Goal: Information Seeking & Learning: Learn about a topic

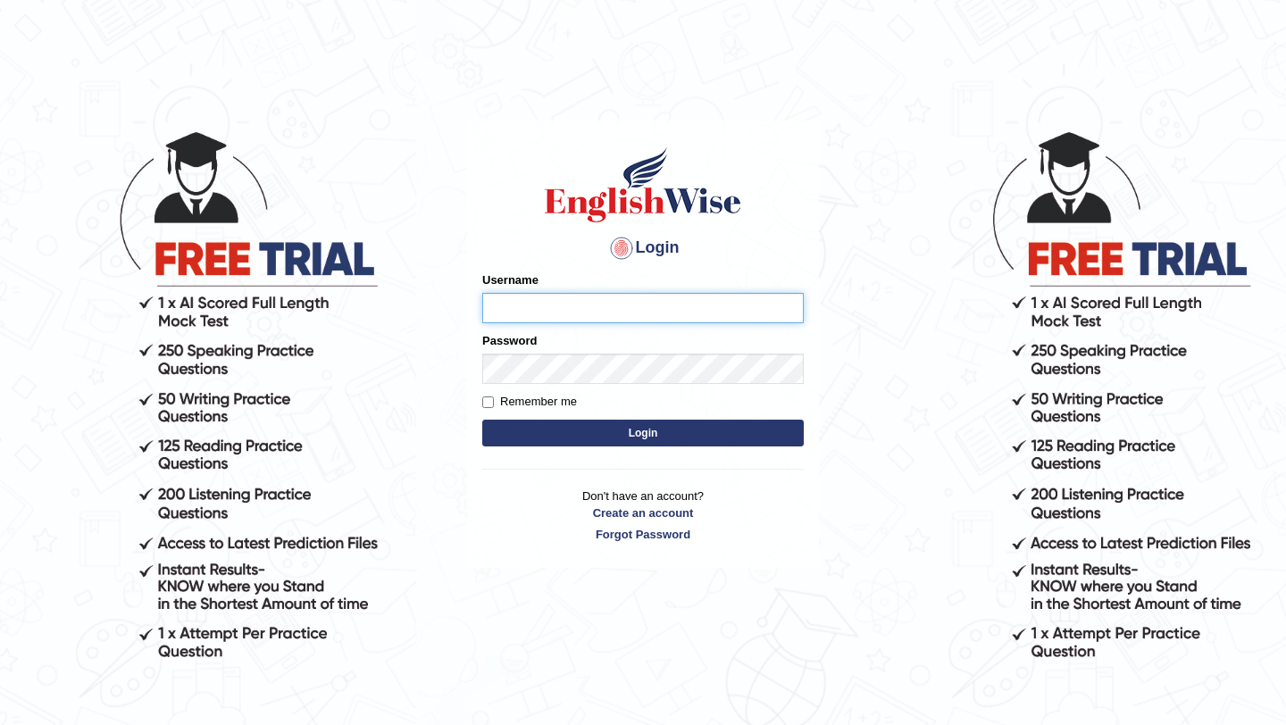
type input "Arjun12"
click at [561, 436] on button "Login" at bounding box center [643, 433] width 322 height 27
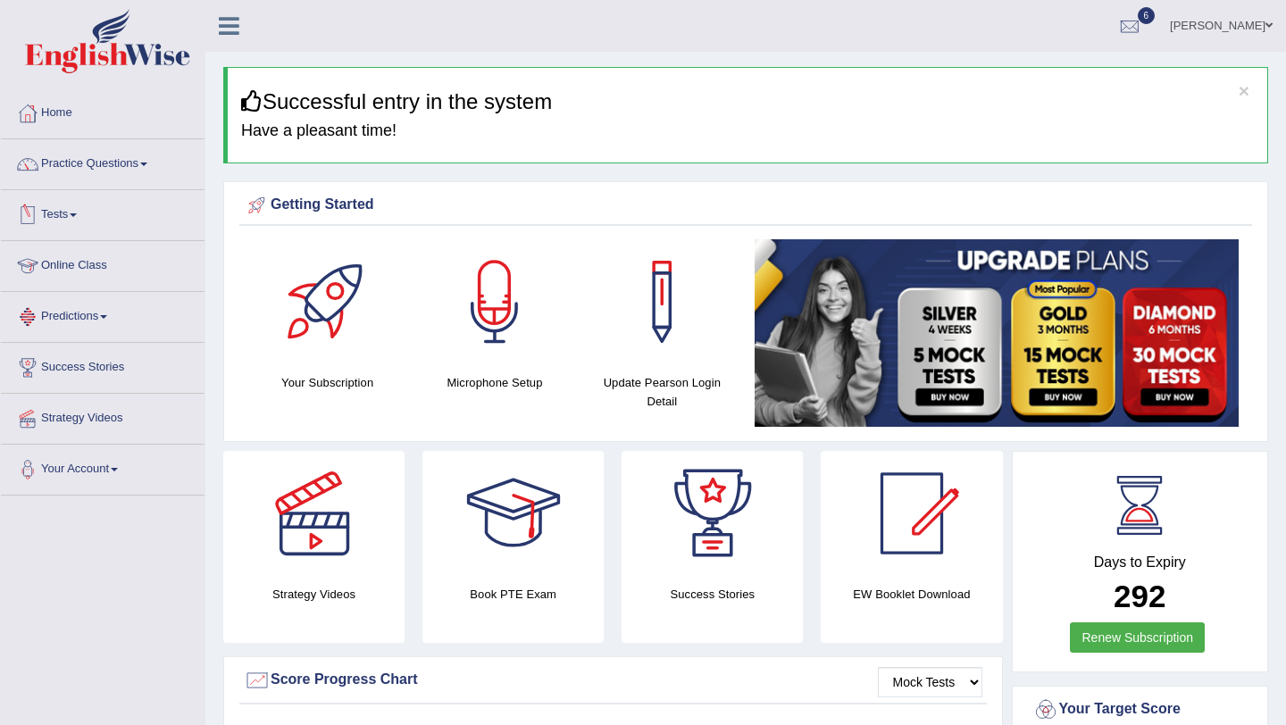
click at [80, 186] on li "Practice Questions Speaking Practice Read Aloud Repeat Sentence Describe Image …" at bounding box center [103, 164] width 204 height 51
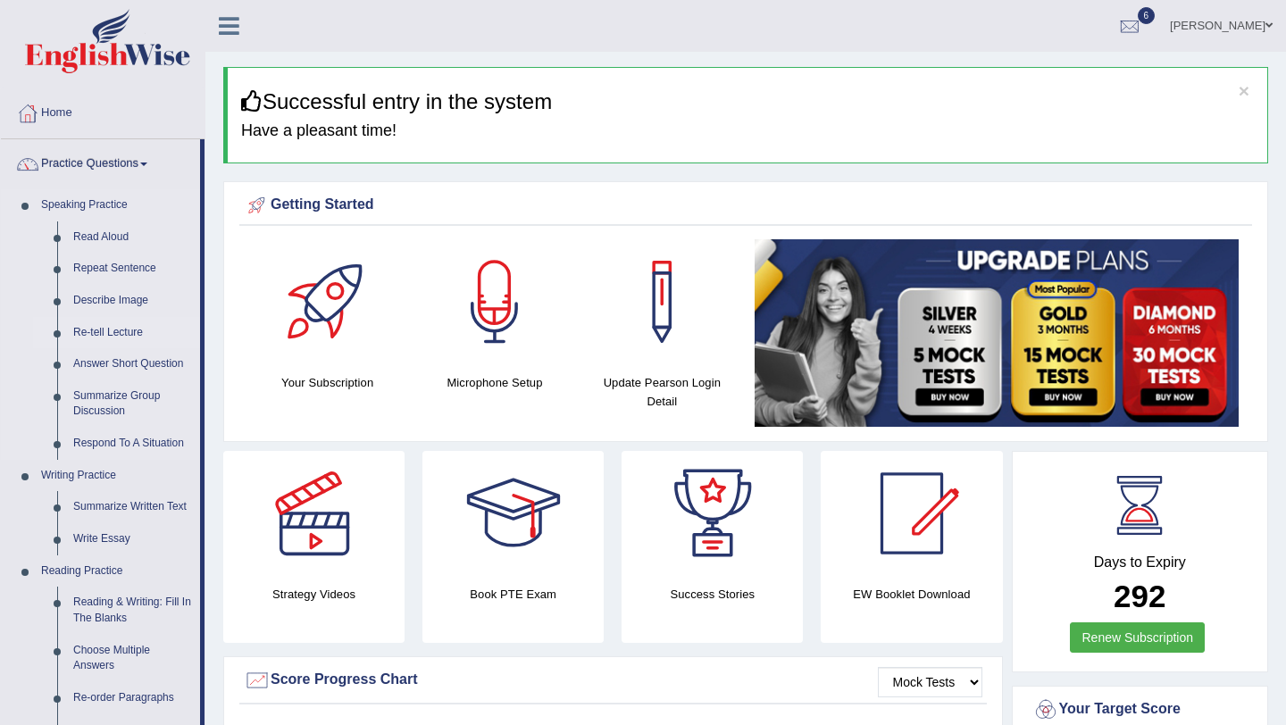
click at [110, 325] on link "Re-tell Lecture" at bounding box center [132, 333] width 135 height 32
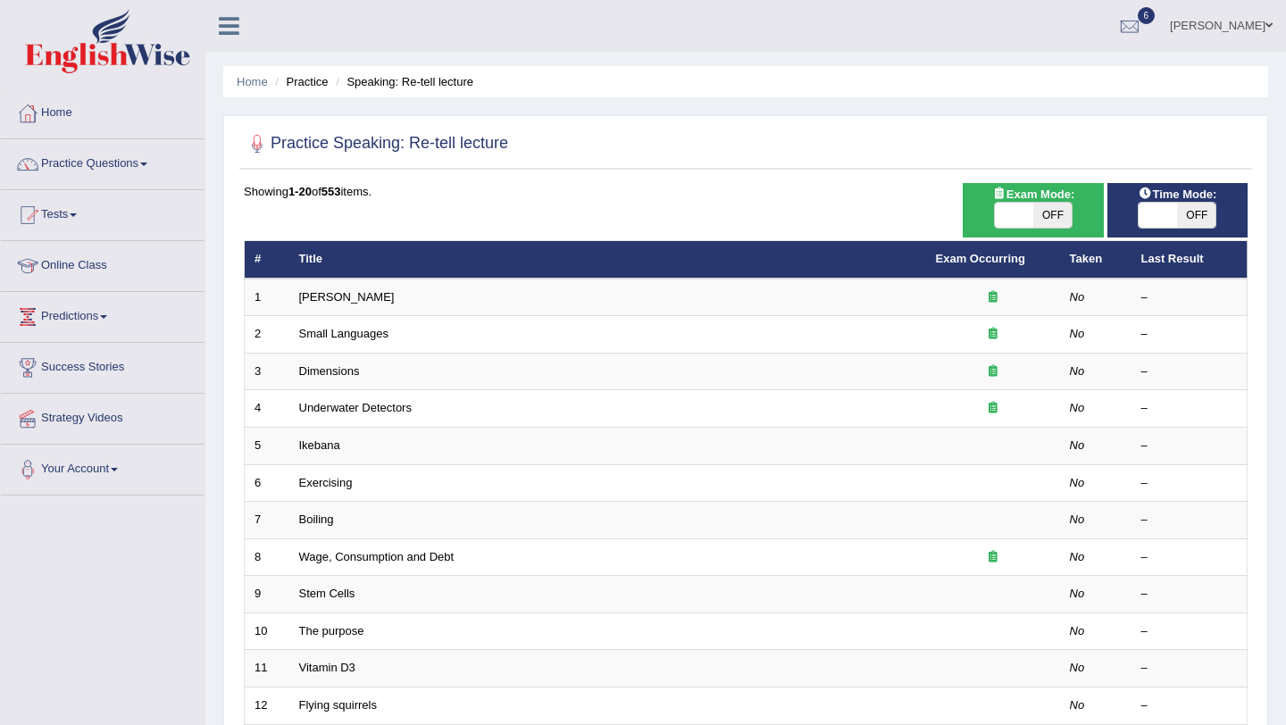
click at [0, 431] on div "Toggle navigation Home Practice Questions Speaking Practice Read Aloud Repeat S…" at bounding box center [643, 587] width 1286 height 1174
drag, startPoint x: 28, startPoint y: 669, endPoint x: 7, endPoint y: 656, distance: 24.5
click at [32, 666] on div "Toggle navigation Home Practice Questions Speaking Practice Read Aloud Repeat S…" at bounding box center [643, 587] width 1286 height 1174
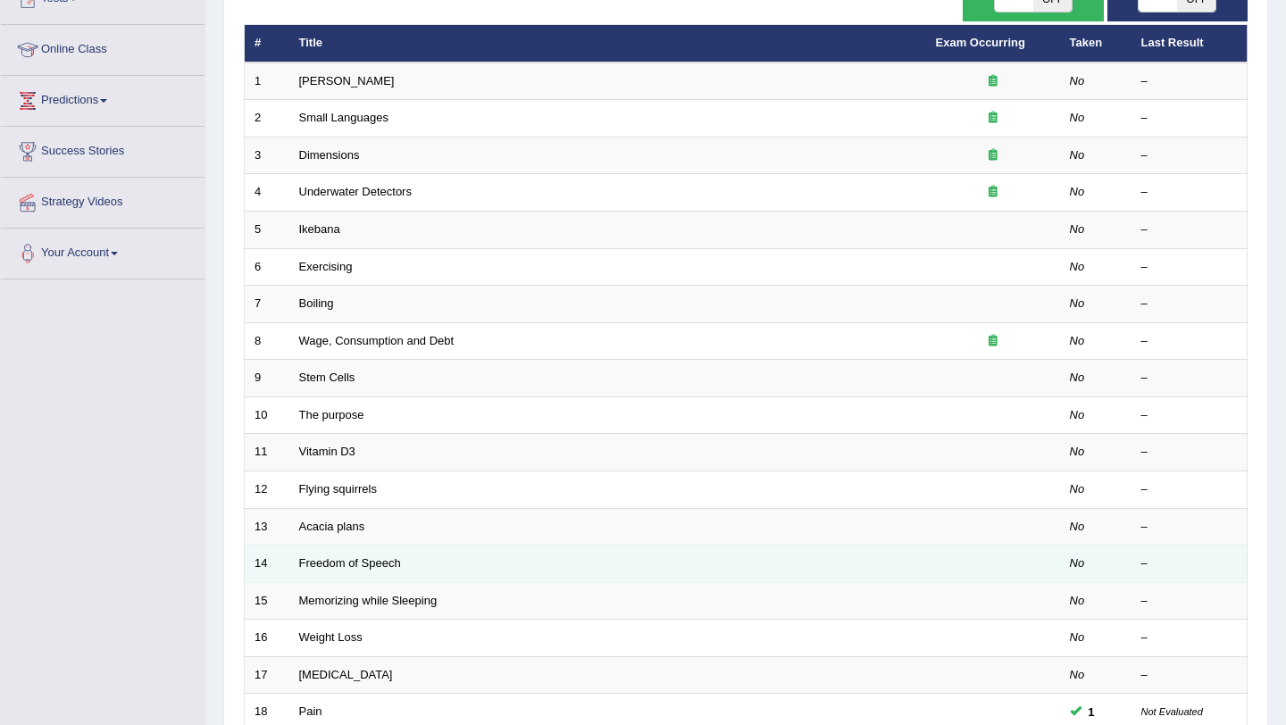
scroll to position [319, 0]
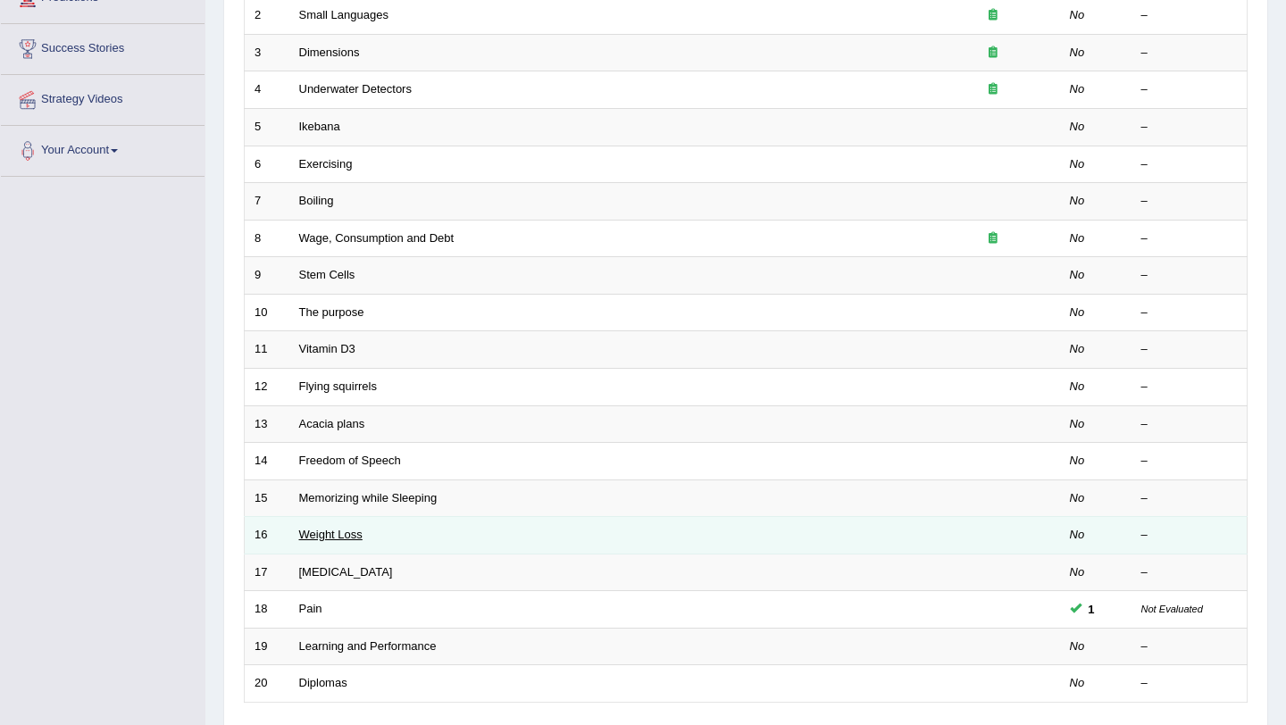
click at [347, 533] on link "Weight Loss" at bounding box center [330, 534] width 63 height 13
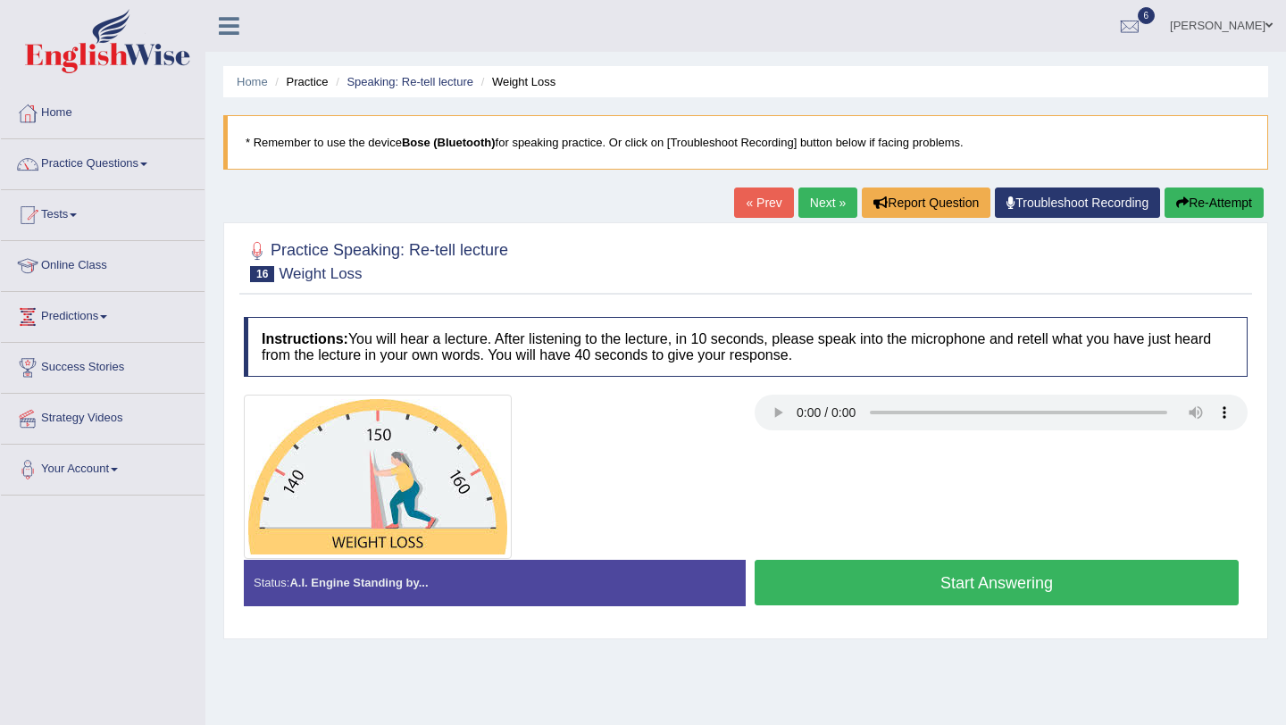
scroll to position [4, 0]
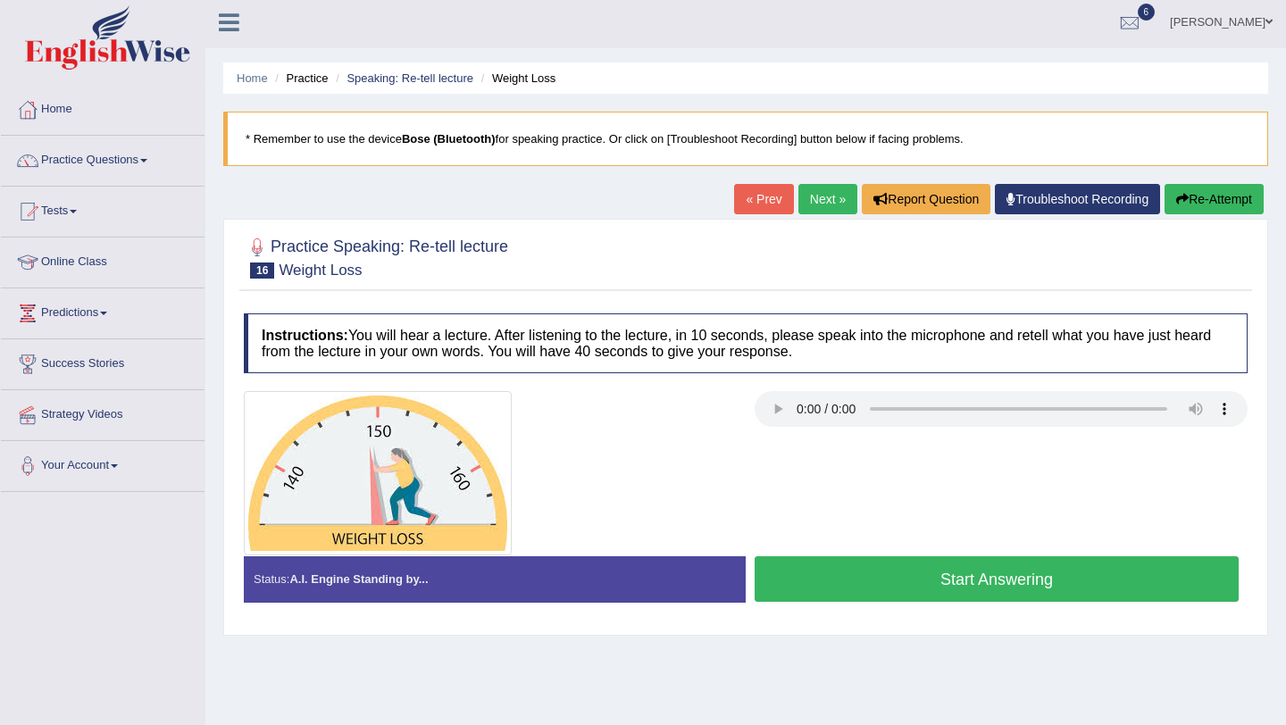
click at [824, 566] on button "Start Answering" at bounding box center [997, 579] width 484 height 46
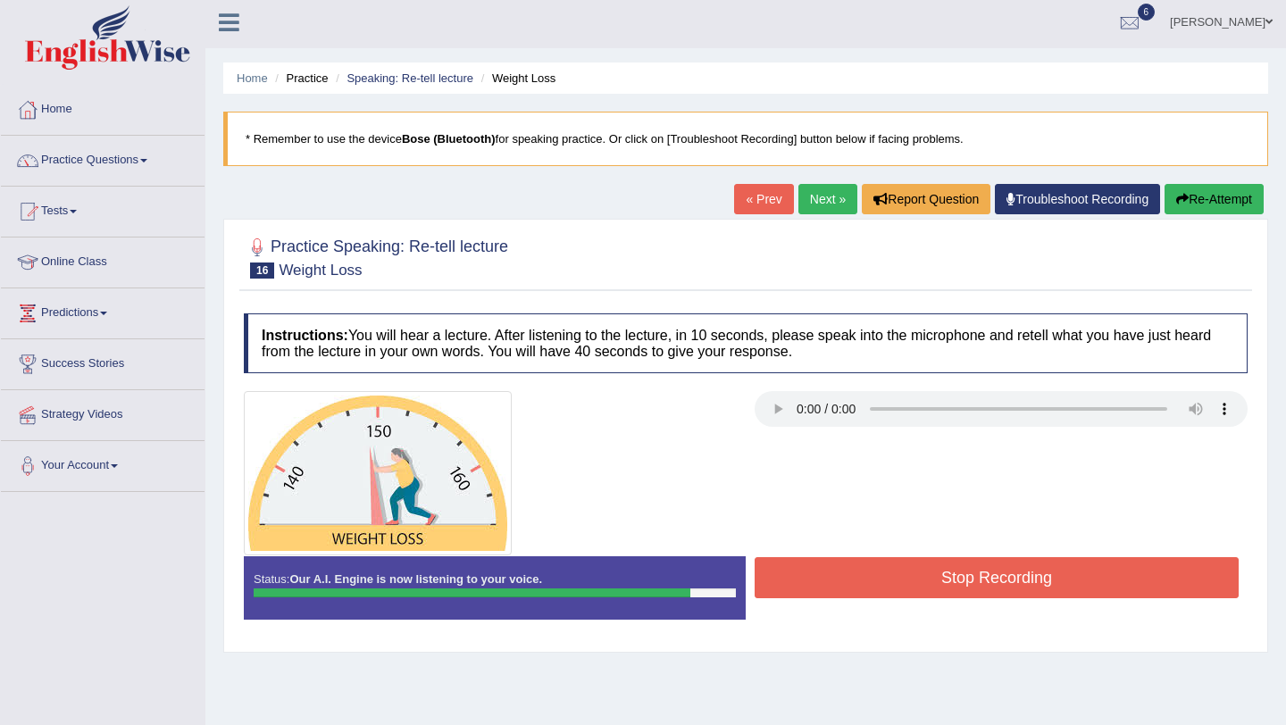
click at [852, 584] on button "Stop Recording" at bounding box center [997, 577] width 484 height 41
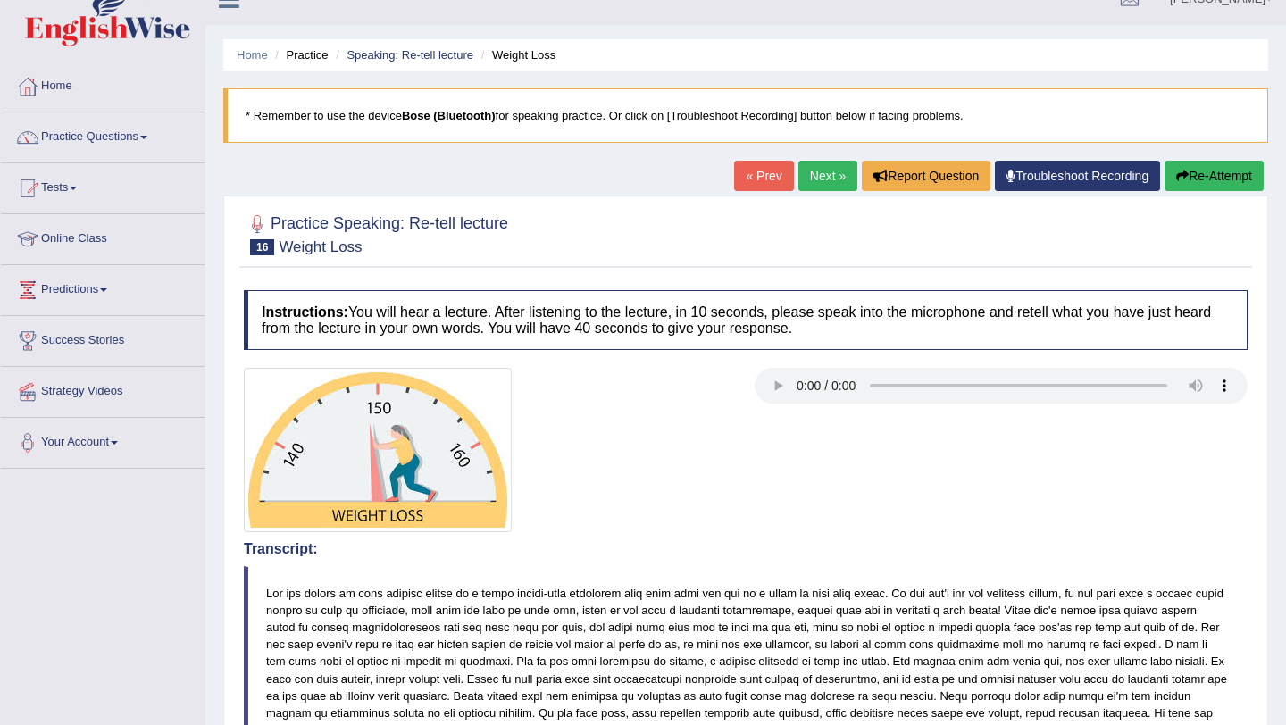
scroll to position [0, 0]
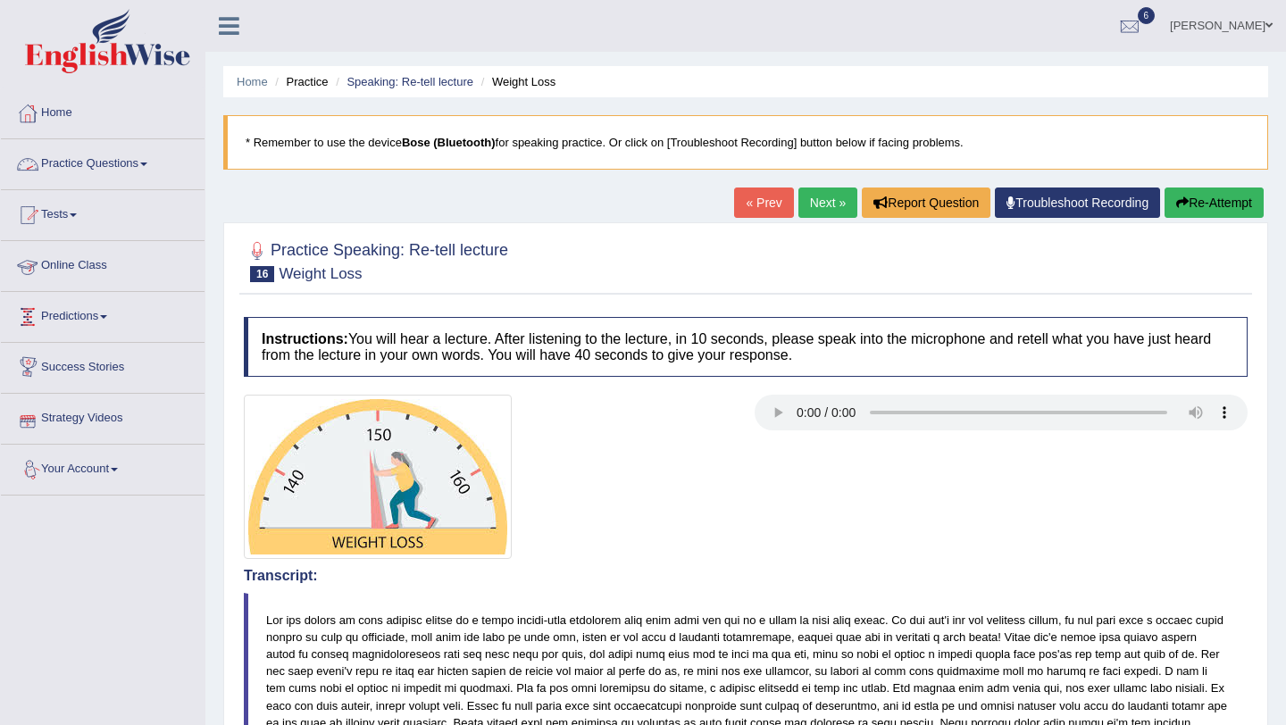
click at [81, 163] on link "Practice Questions" at bounding box center [103, 161] width 204 height 45
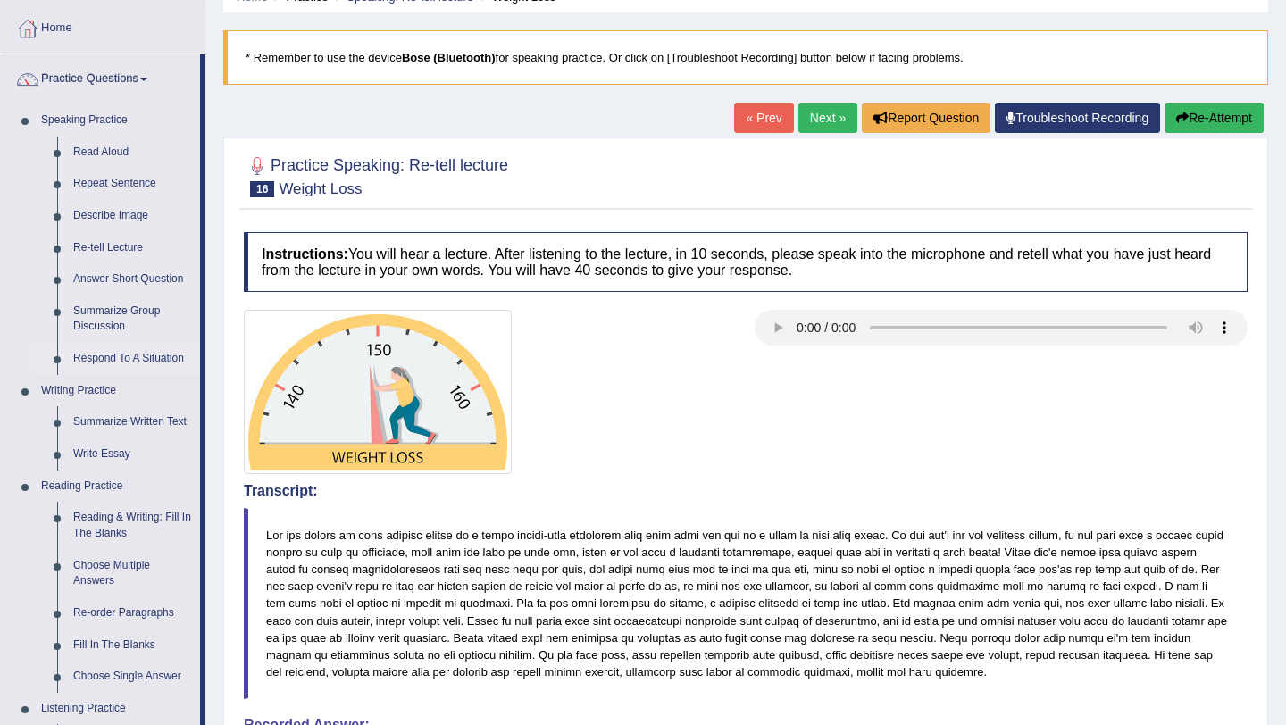
scroll to position [86, 0]
click at [132, 360] on link "Respond To A Situation" at bounding box center [132, 358] width 135 height 32
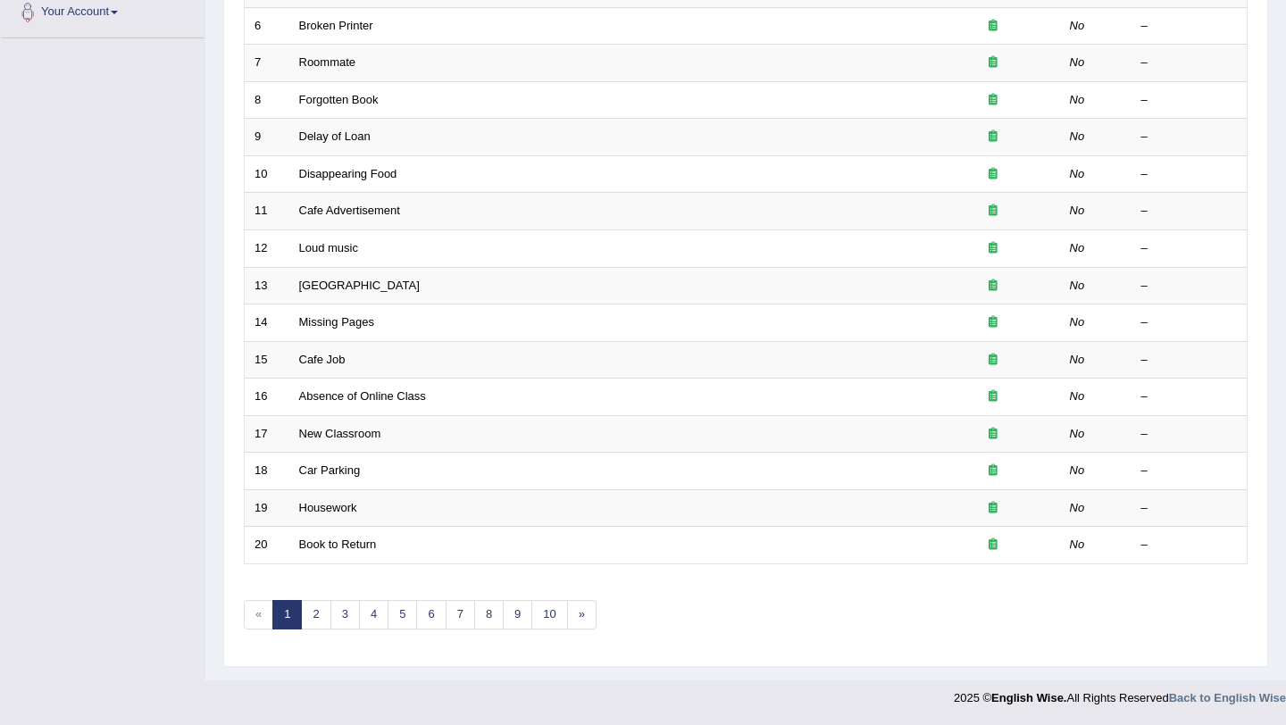
scroll to position [457, 0]
click at [473, 617] on link "7" at bounding box center [460, 614] width 29 height 29
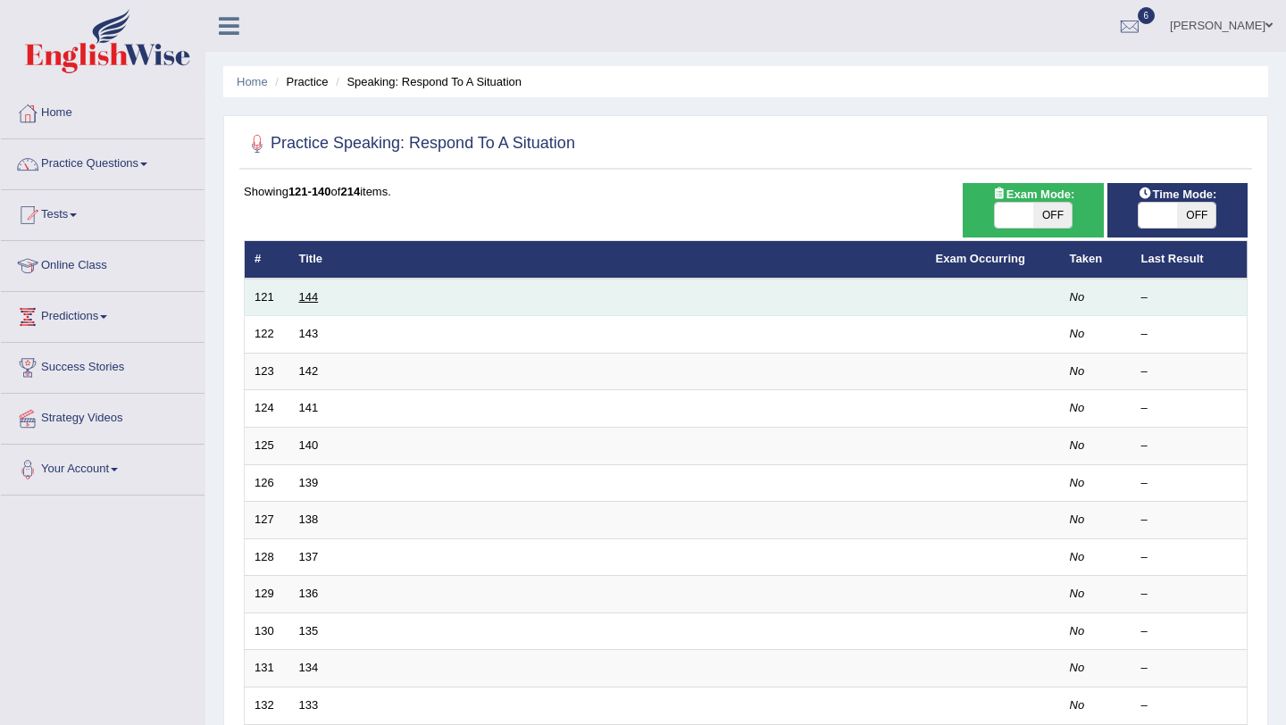
click at [303, 300] on link "144" at bounding box center [309, 296] width 20 height 13
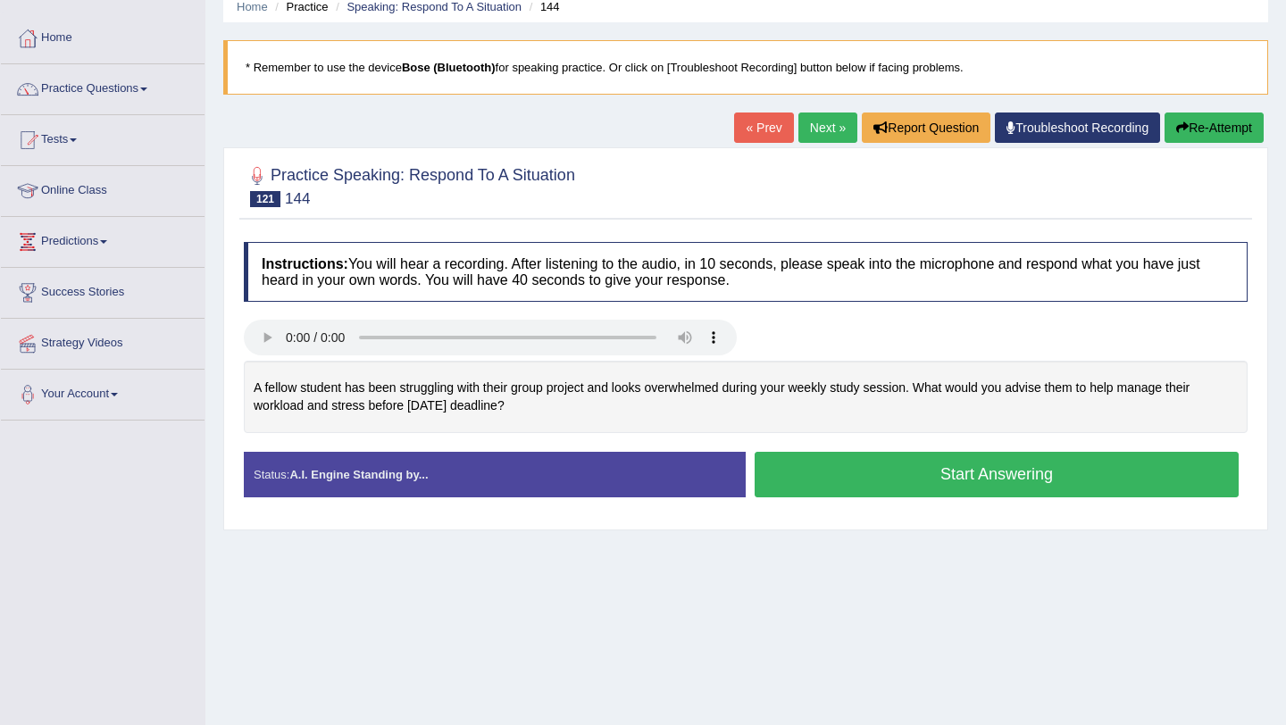
scroll to position [78, 0]
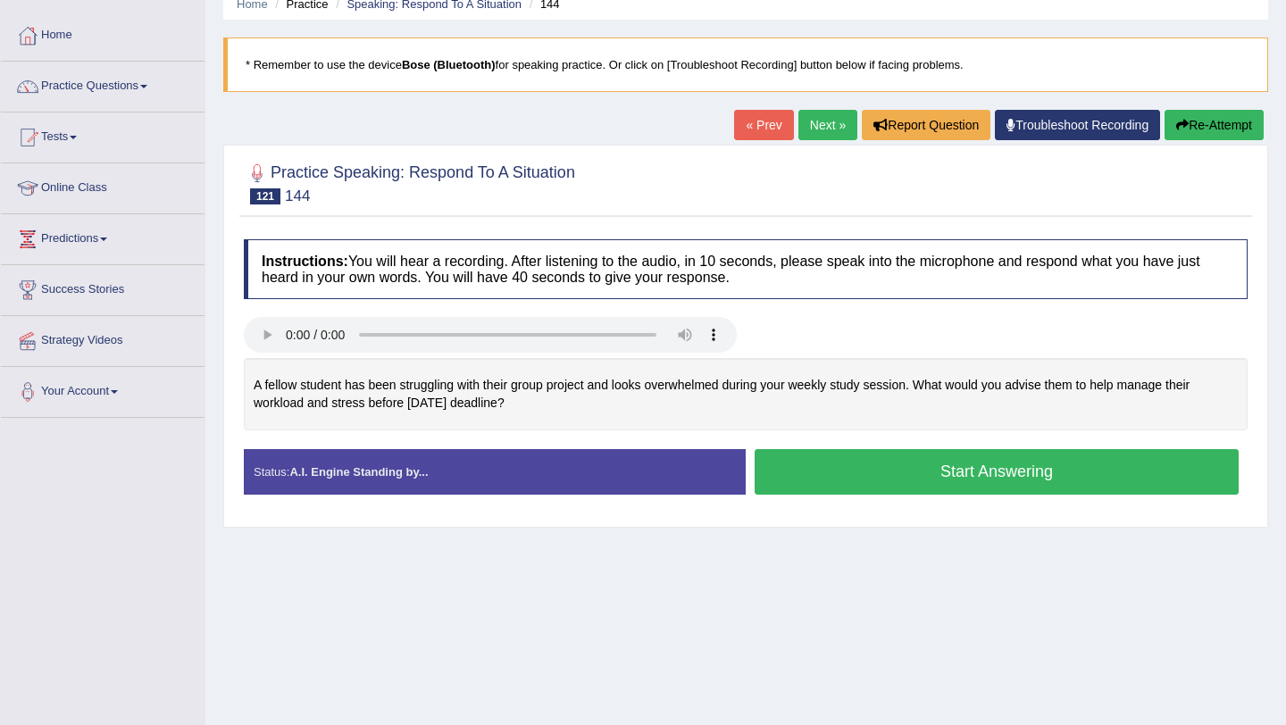
click at [816, 133] on link "Next »" at bounding box center [828, 125] width 59 height 30
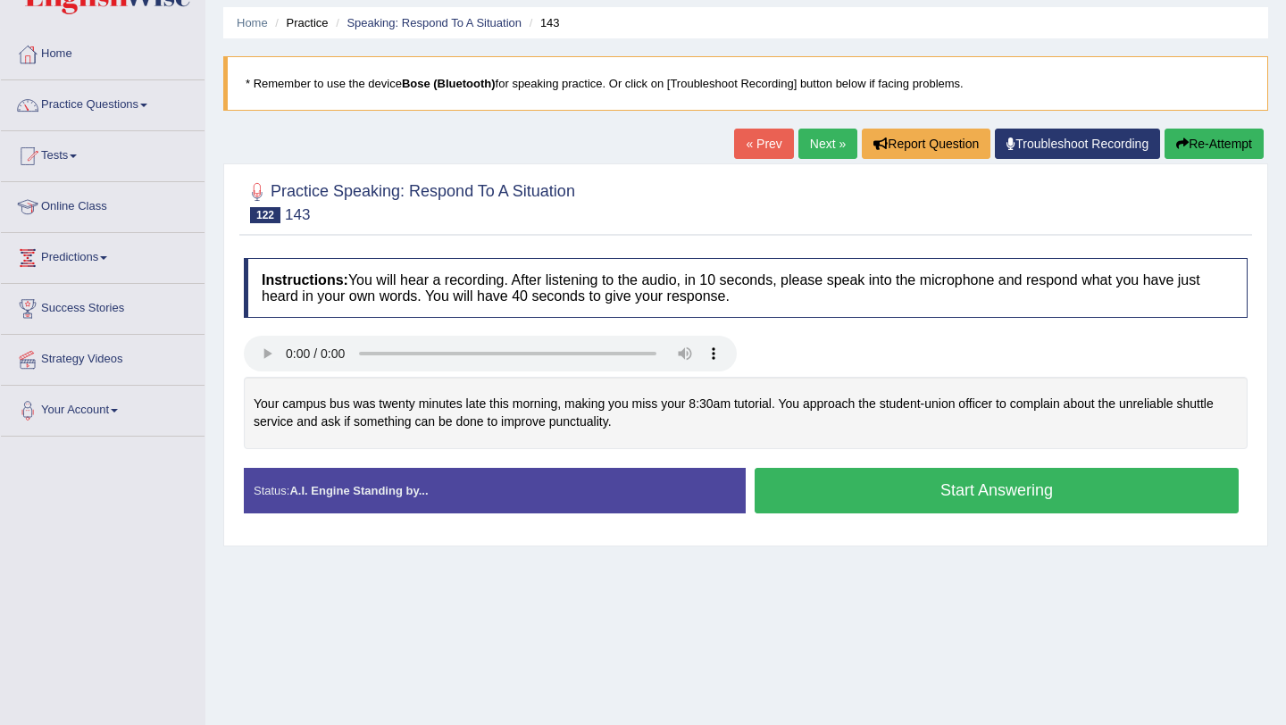
scroll to position [67, 0]
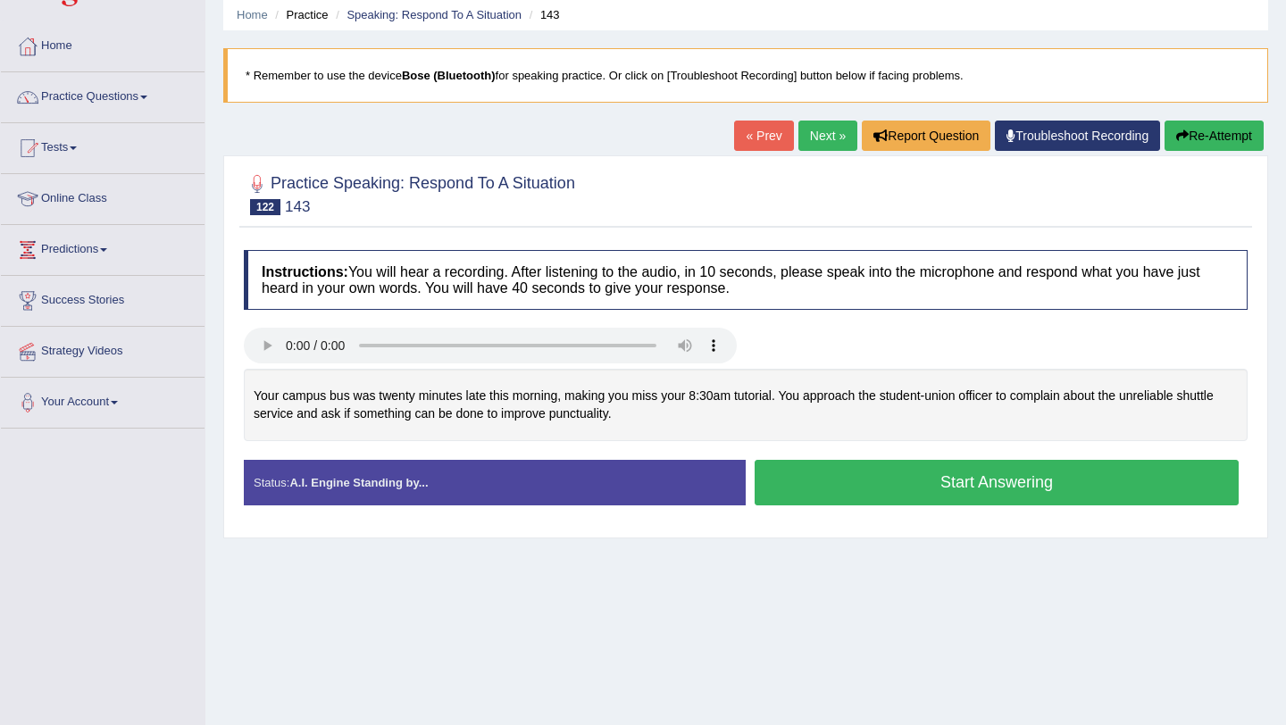
click at [1098, 488] on button "Start Answering" at bounding box center [997, 483] width 484 height 46
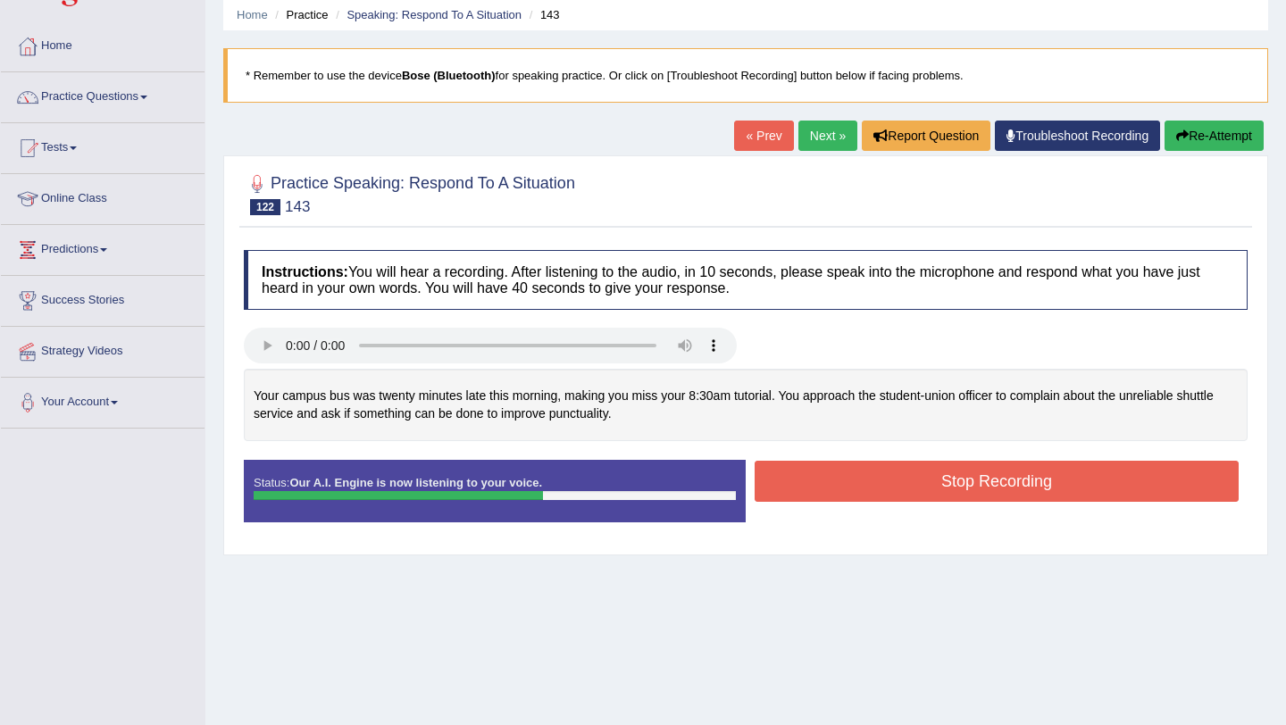
click at [1098, 488] on button "Stop Recording" at bounding box center [997, 481] width 484 height 41
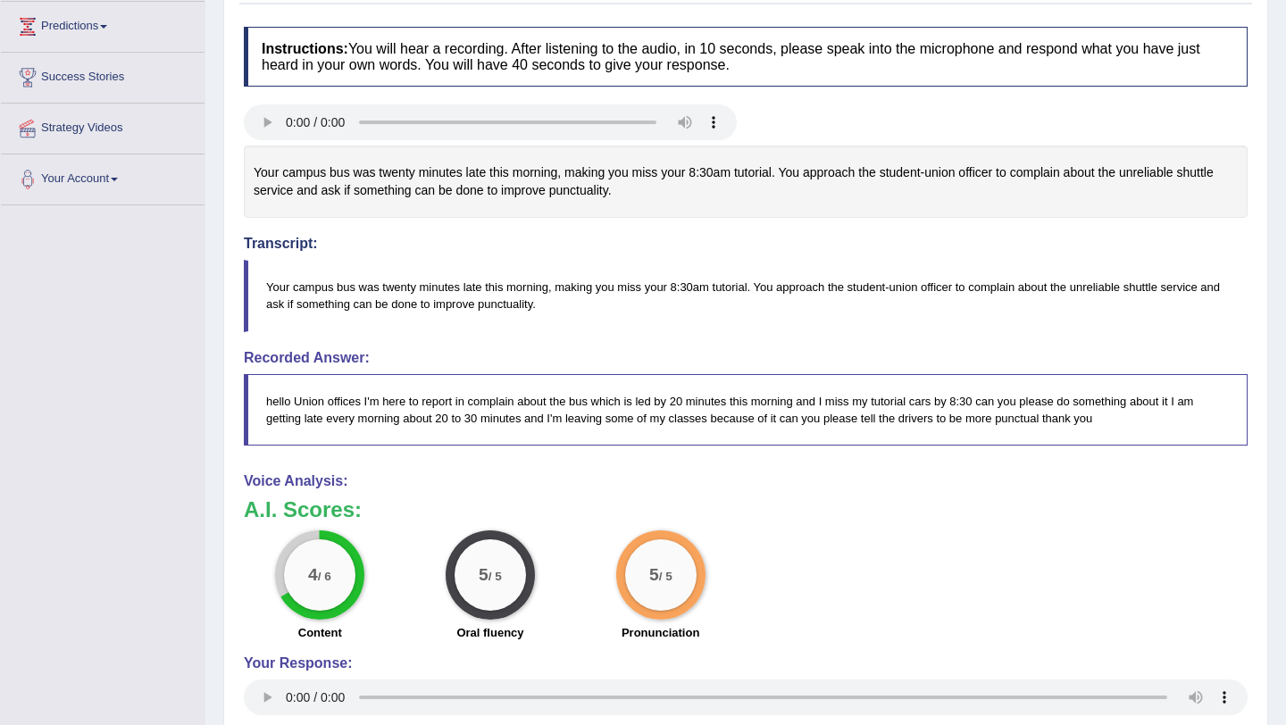
scroll to position [0, 0]
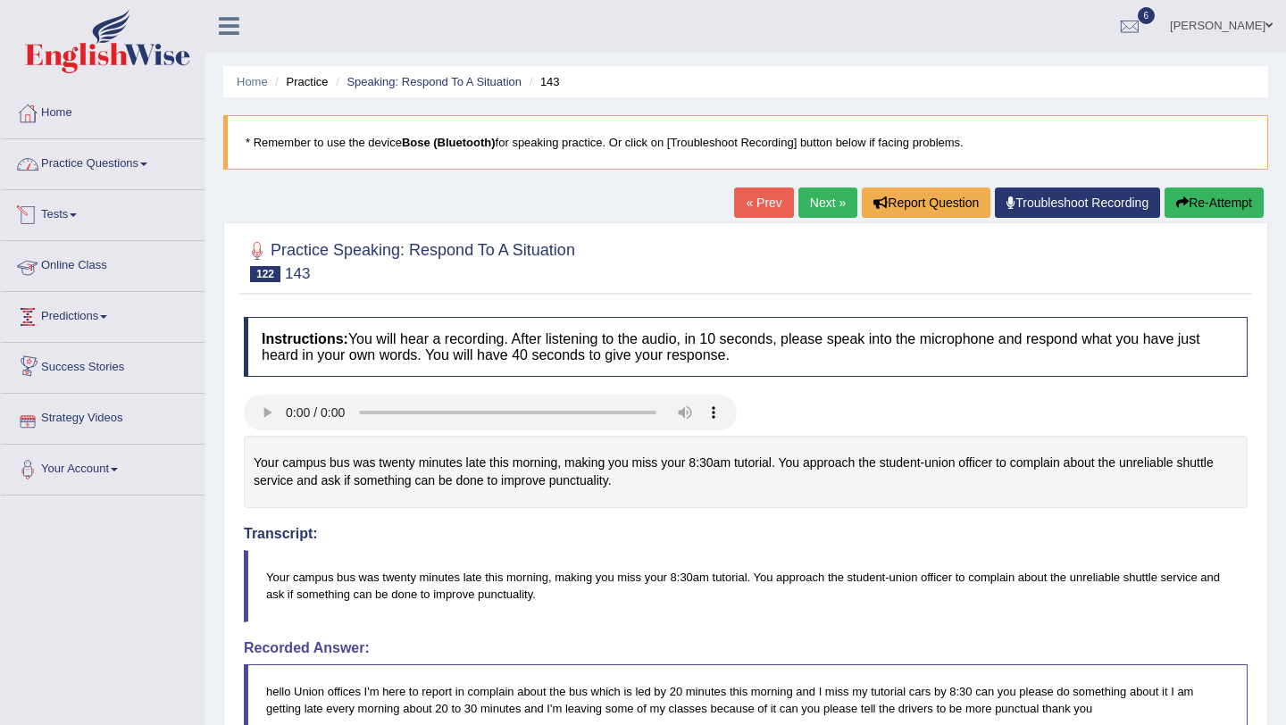
click at [114, 165] on link "Practice Questions" at bounding box center [103, 161] width 204 height 45
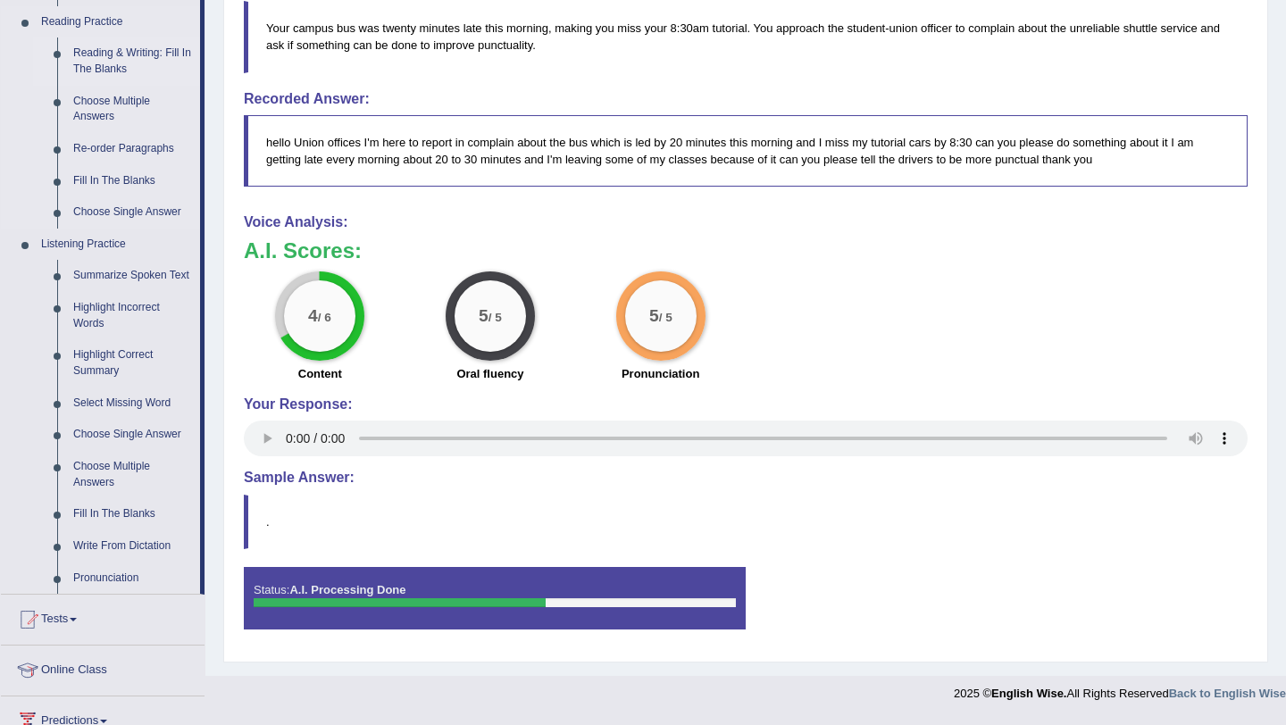
scroll to position [561, 0]
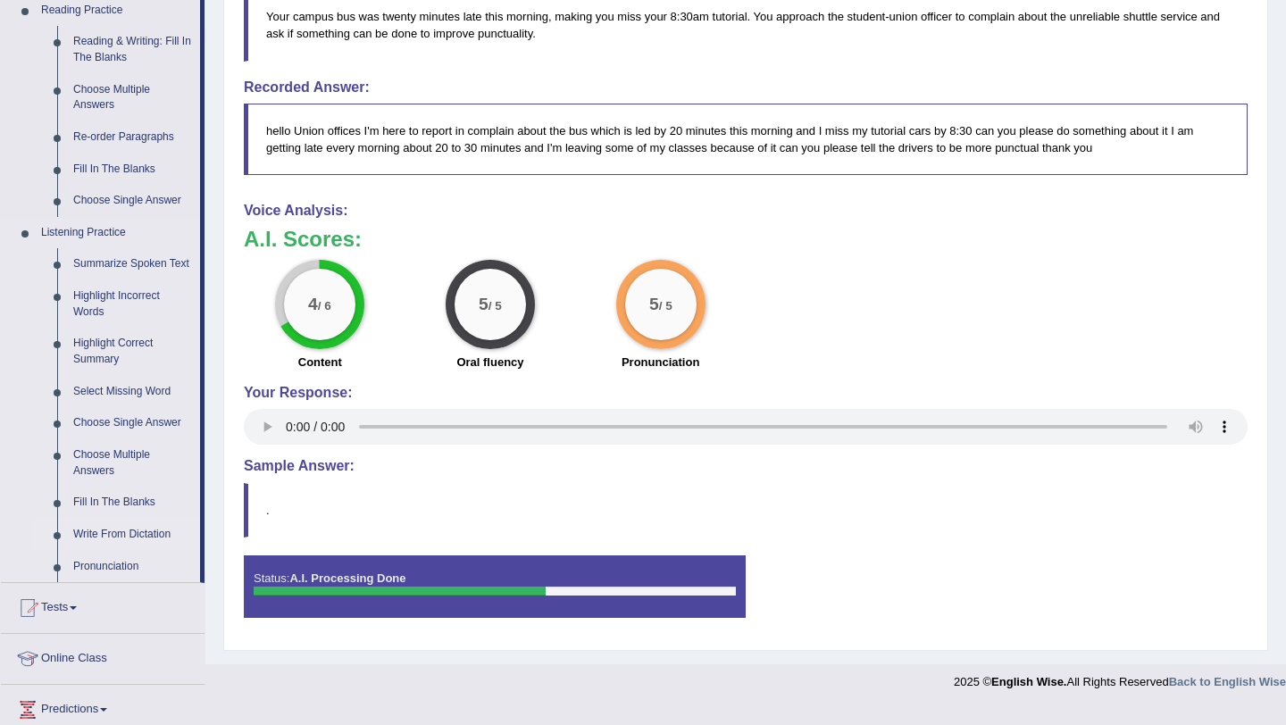
click at [112, 551] on link "Write From Dictation" at bounding box center [132, 535] width 135 height 32
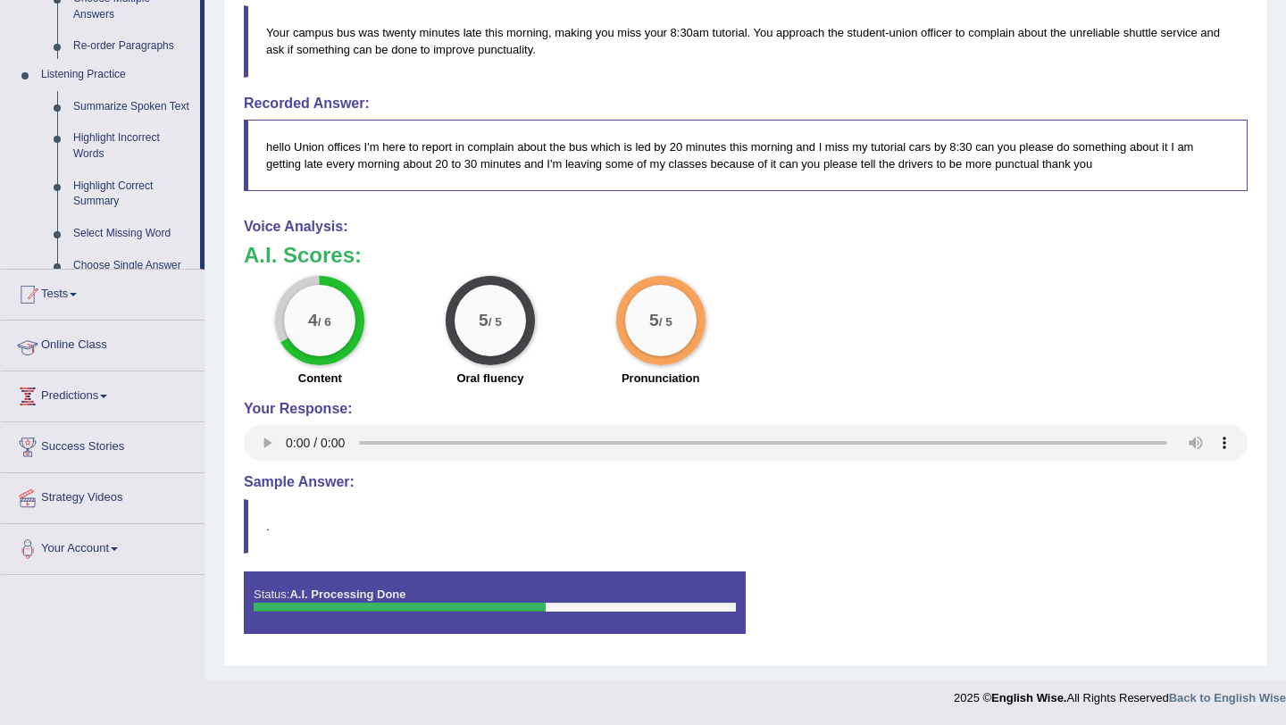
scroll to position [546, 0]
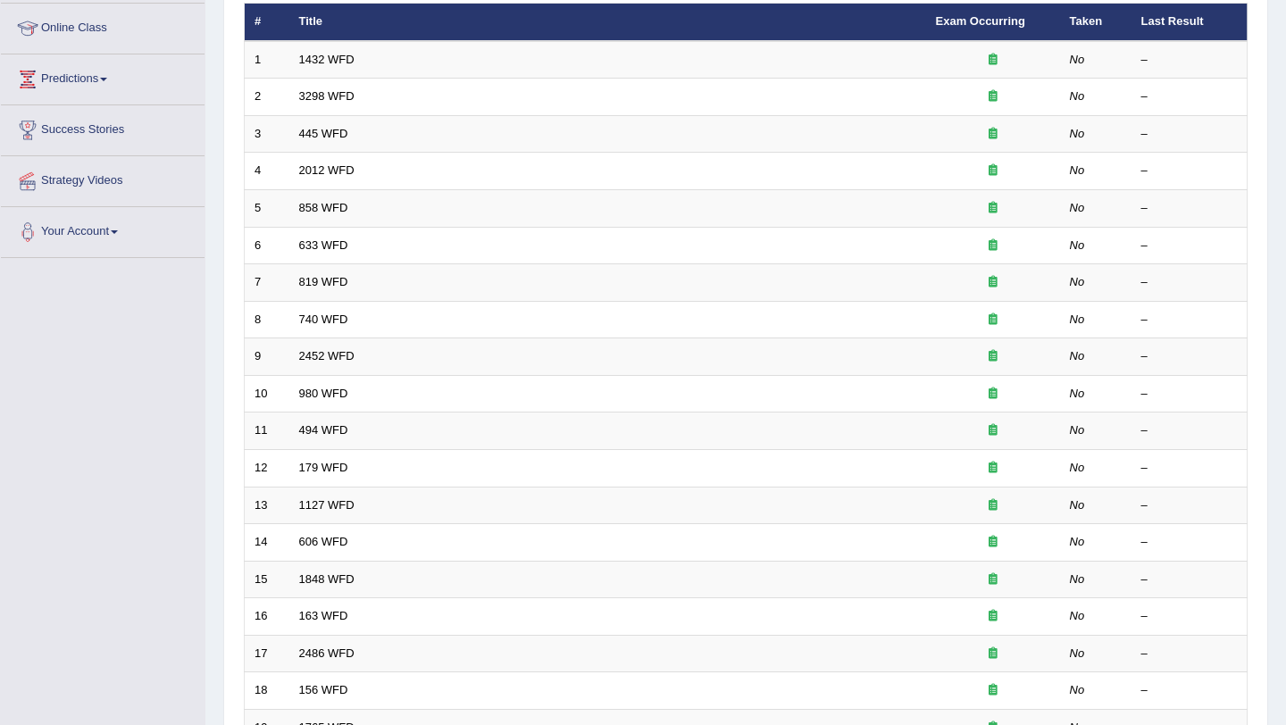
scroll to position [457, 0]
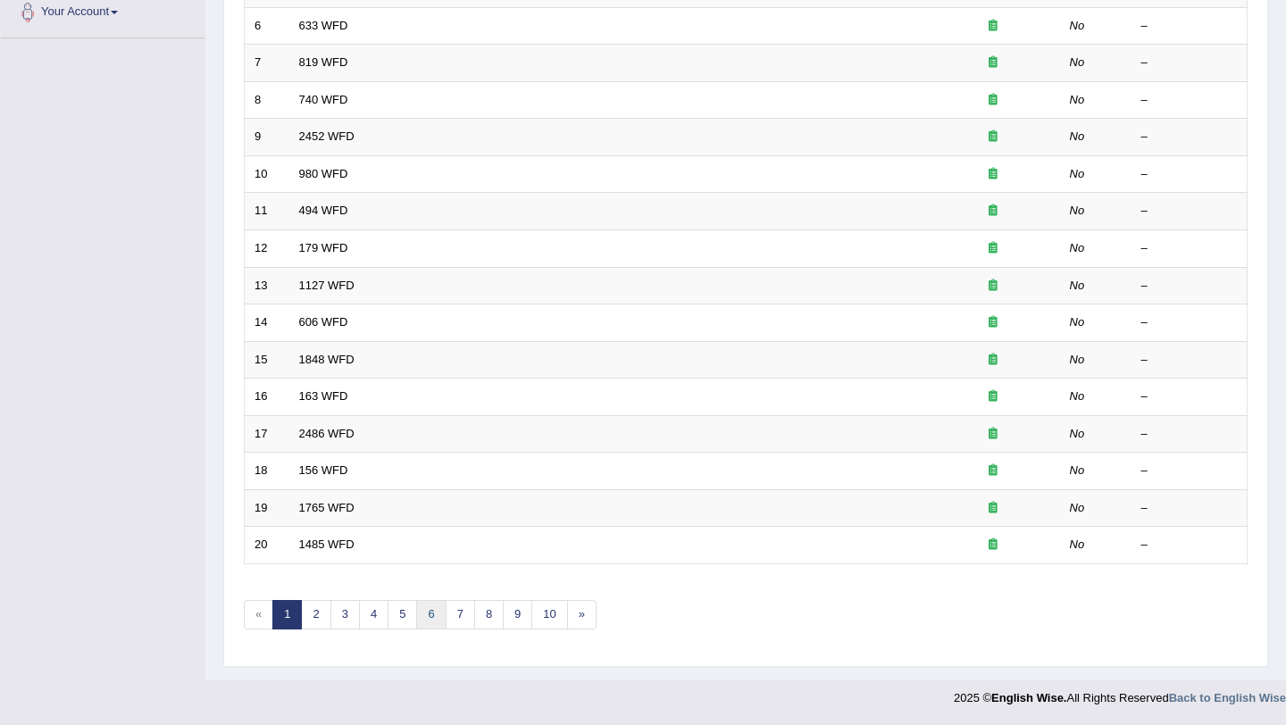
click at [436, 610] on link "6" at bounding box center [430, 614] width 29 height 29
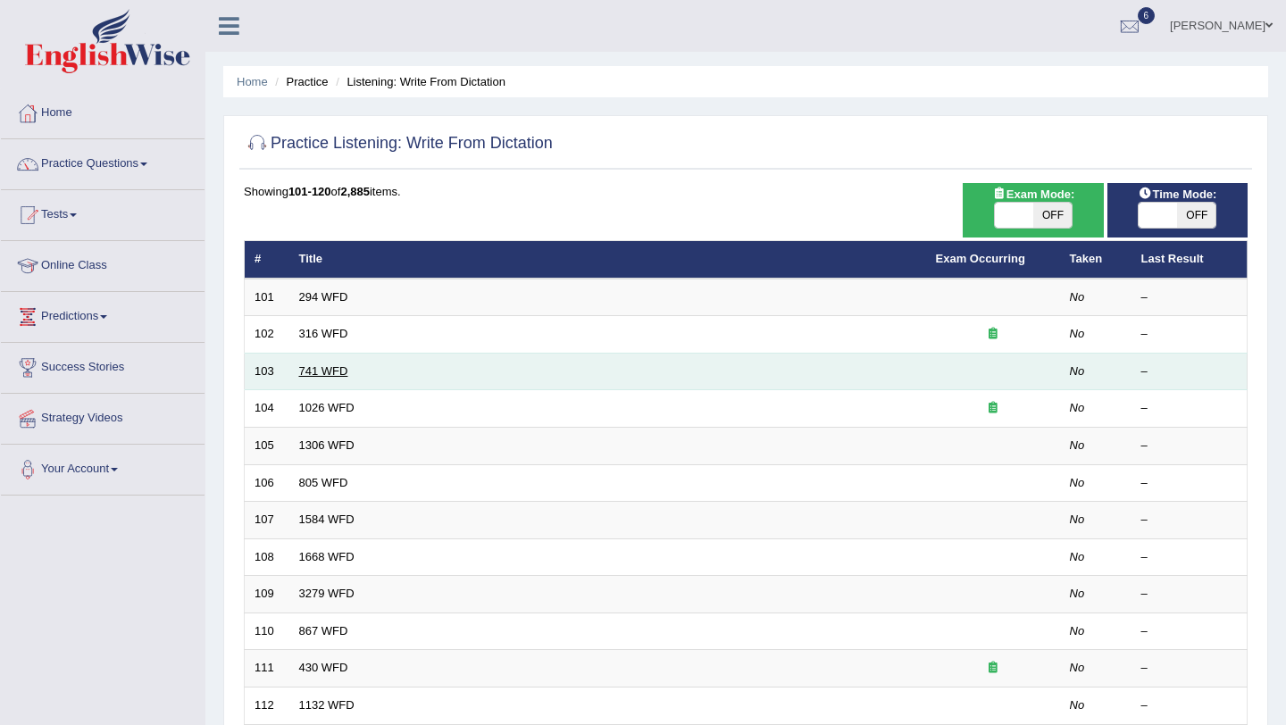
click at [325, 376] on link "741 WFD" at bounding box center [323, 370] width 49 height 13
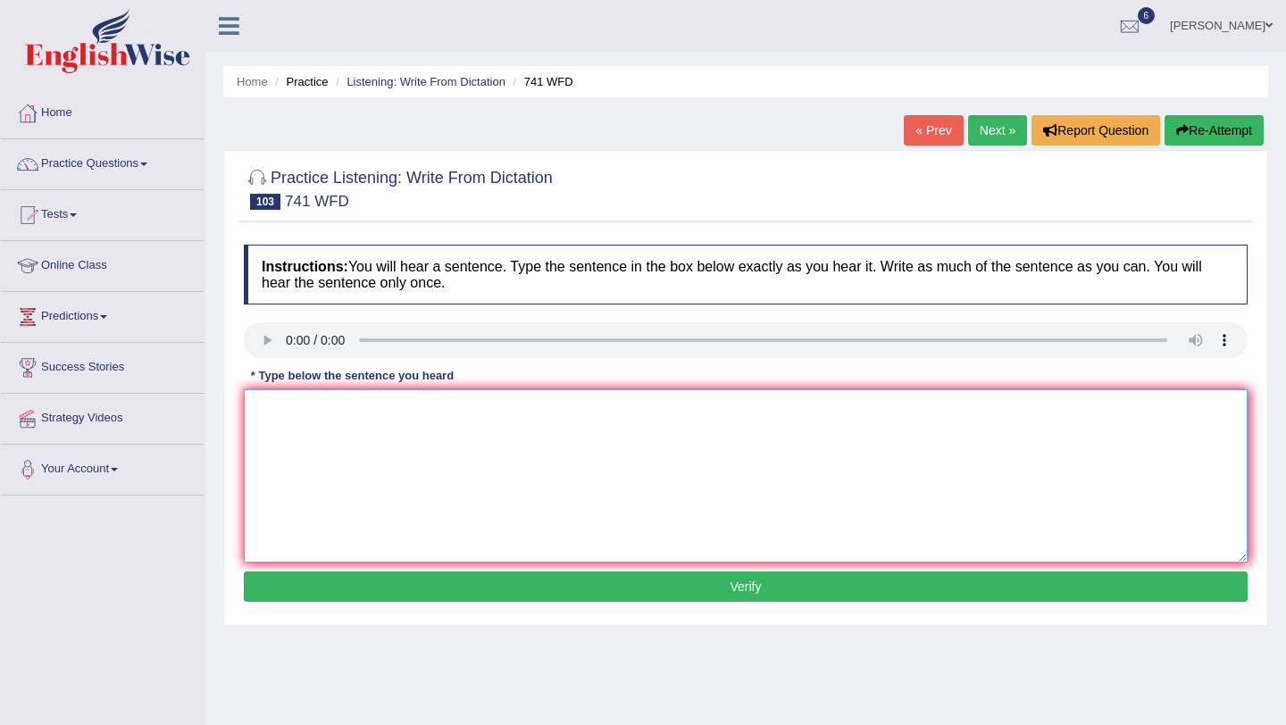
click at [360, 437] on textarea at bounding box center [746, 475] width 1004 height 173
click at [350, 413] on textarea "The task tommor will require higher level of test skills." at bounding box center [746, 475] width 1004 height 173
type textarea "The task tomorrow will require higher level of test skills."
click at [618, 587] on button "Verify" at bounding box center [746, 587] width 1004 height 30
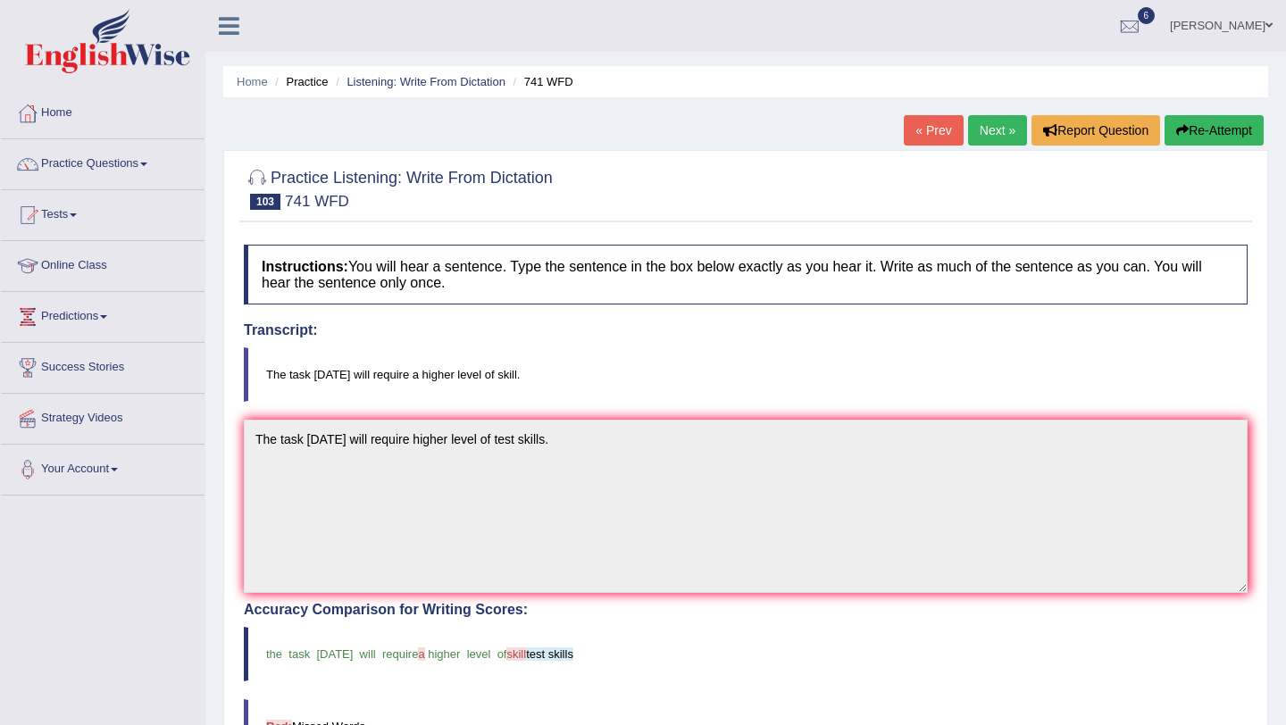
click at [995, 125] on link "Next »" at bounding box center [997, 130] width 59 height 30
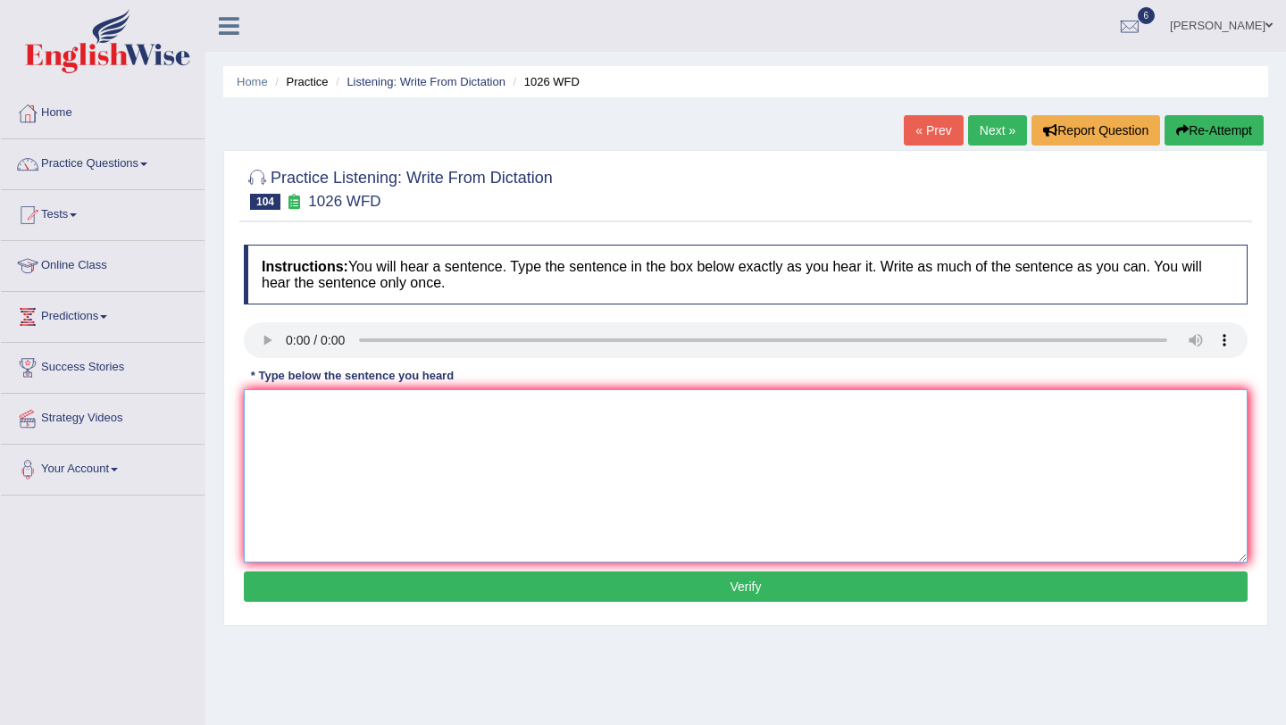
click at [290, 407] on textarea at bounding box center [746, 475] width 1004 height 173
click at [411, 413] on textarea "football has played thorugh all year at the university" at bounding box center [746, 475] width 1004 height 173
drag, startPoint x: 259, startPoint y: 411, endPoint x: 354, endPoint y: 445, distance: 100.6
click at [260, 411] on textarea "football has played thorugh out all year at the university" at bounding box center [746, 475] width 1004 height 173
type textarea "Football has played thorugh out all year at the university."
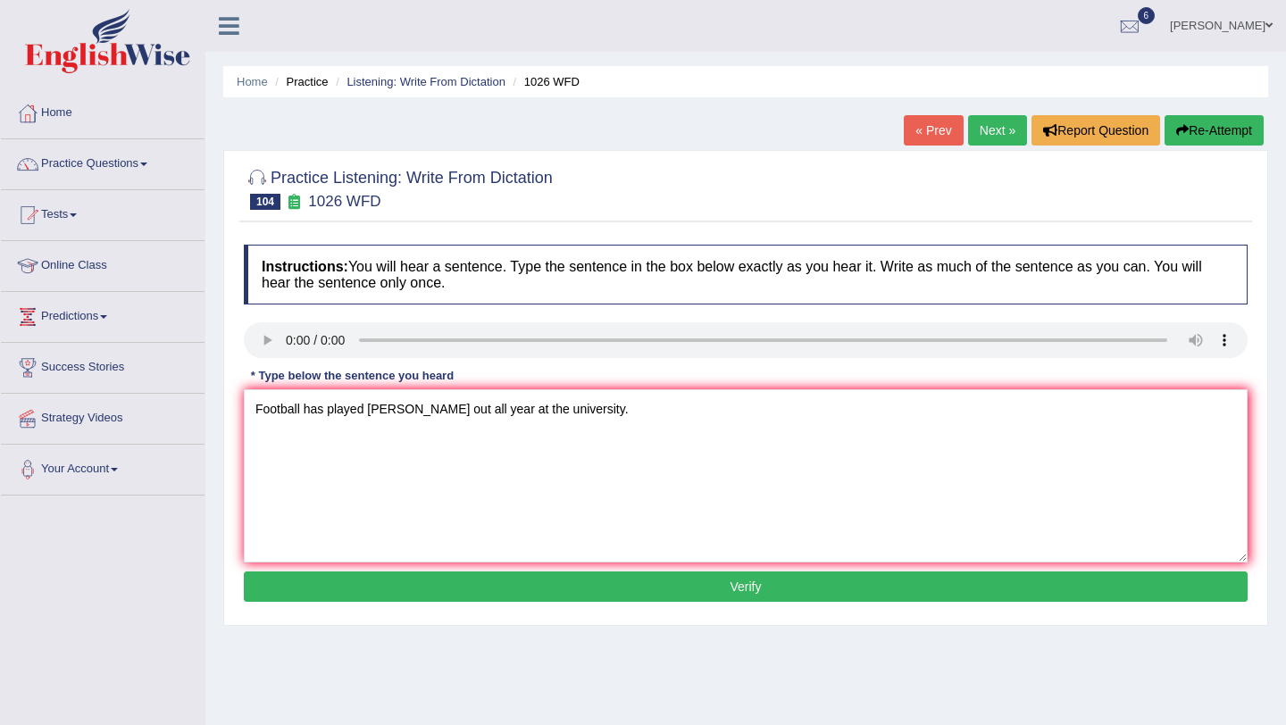
click at [582, 592] on button "Verify" at bounding box center [746, 587] width 1004 height 30
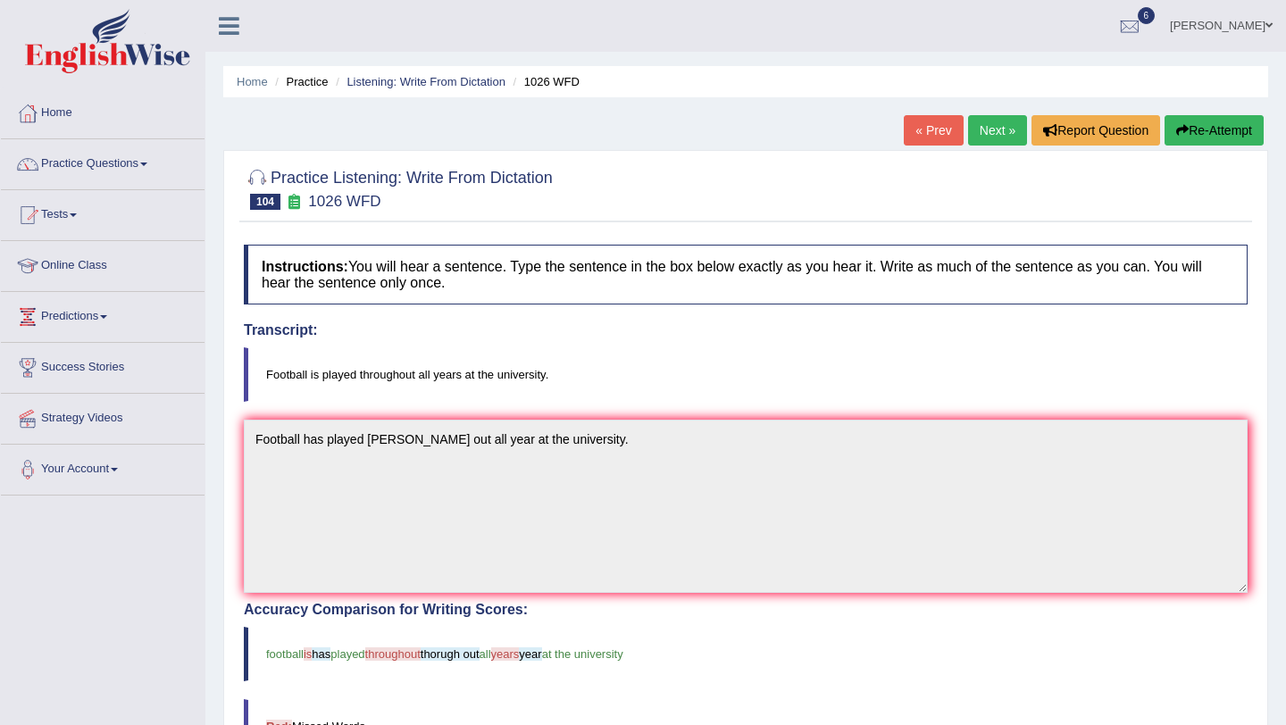
click at [997, 137] on link "Next »" at bounding box center [997, 130] width 59 height 30
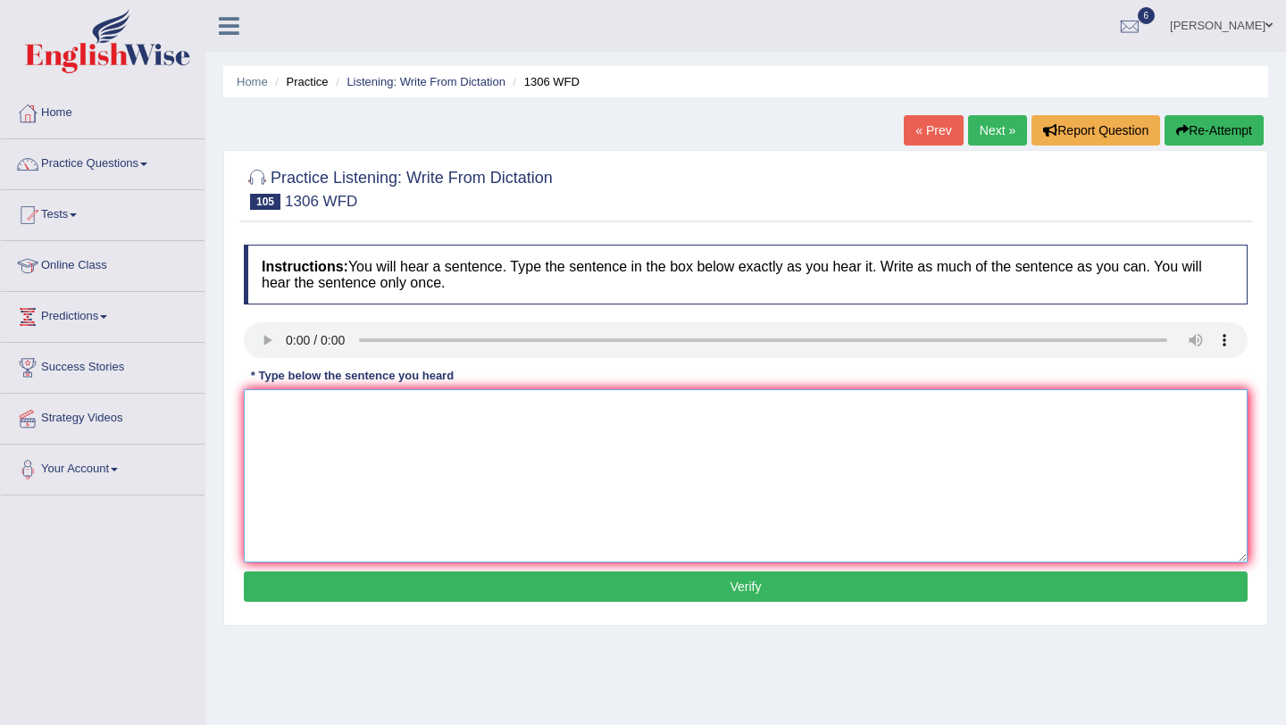
click at [646, 394] on textarea at bounding box center [746, 475] width 1004 height 173
type textarea "w"
type textarea "When the court annouces the judgement will see if she regrets."
click at [573, 591] on button "Verify" at bounding box center [746, 587] width 1004 height 30
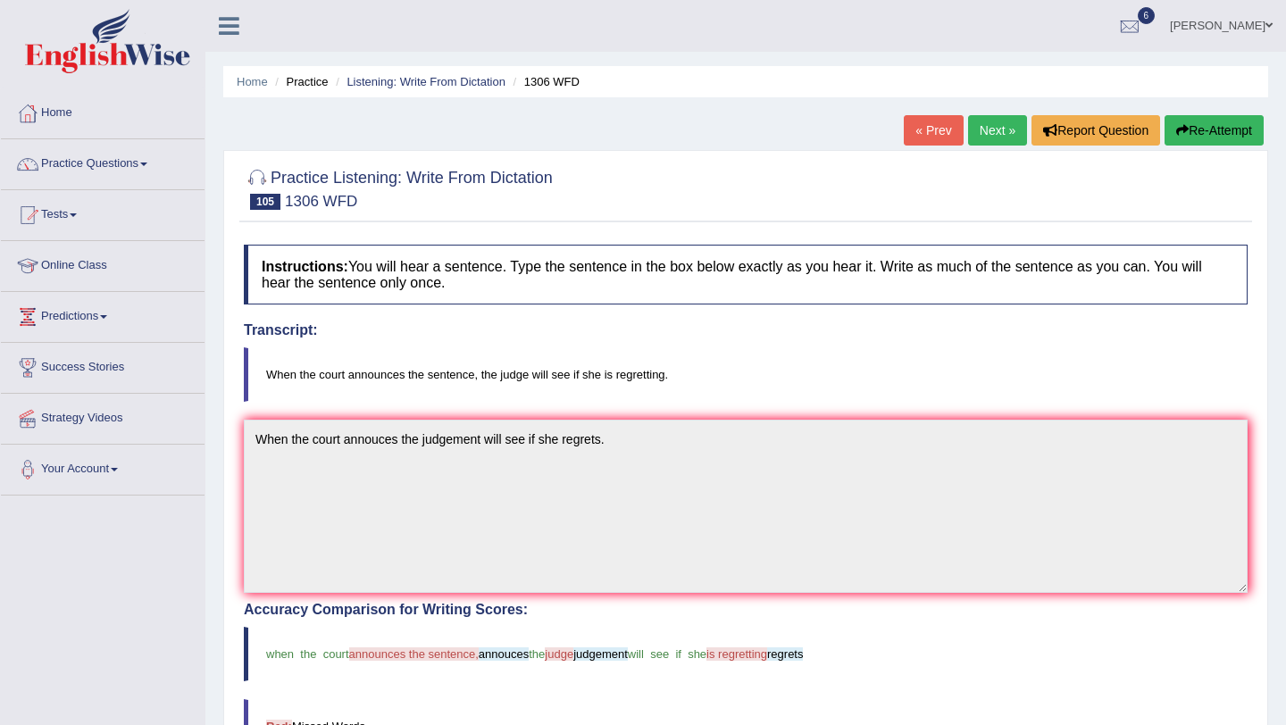
click at [998, 132] on link "Next »" at bounding box center [997, 130] width 59 height 30
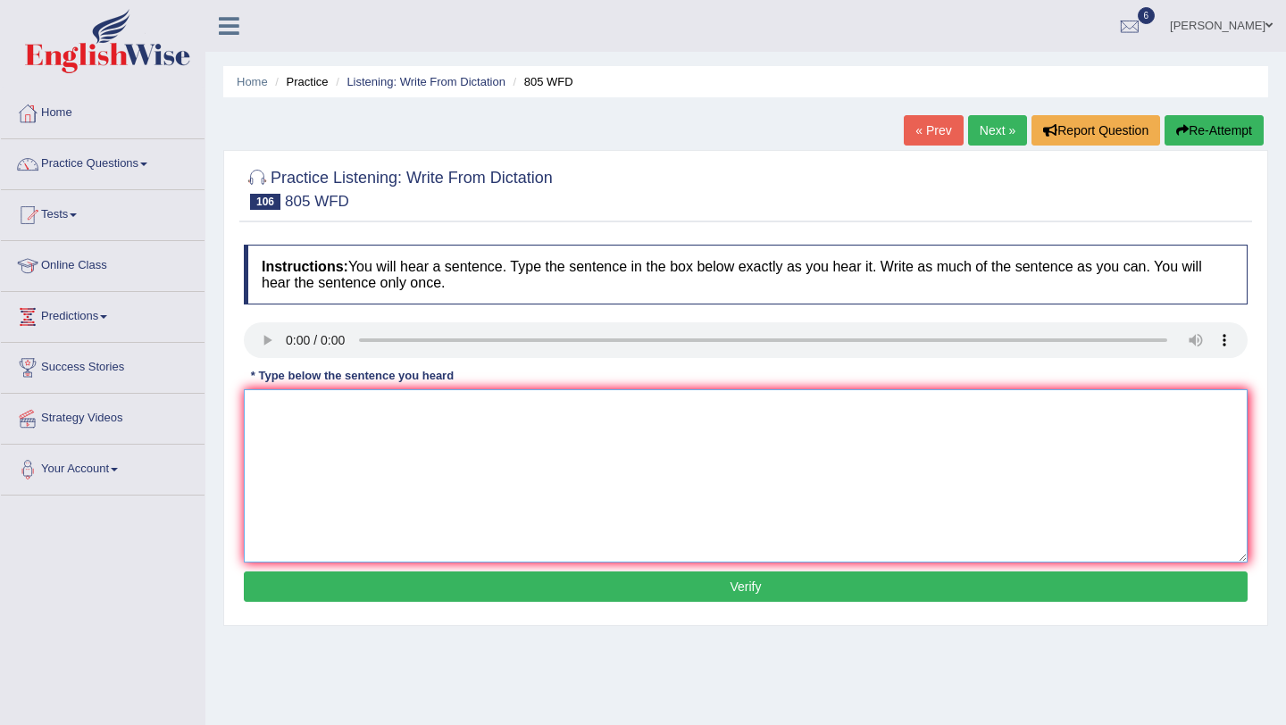
click at [259, 412] on textarea at bounding box center [746, 475] width 1004 height 173
type textarea "laundry services are available at each unit of school at free of cost."
click at [341, 591] on button "Verify" at bounding box center [746, 587] width 1004 height 30
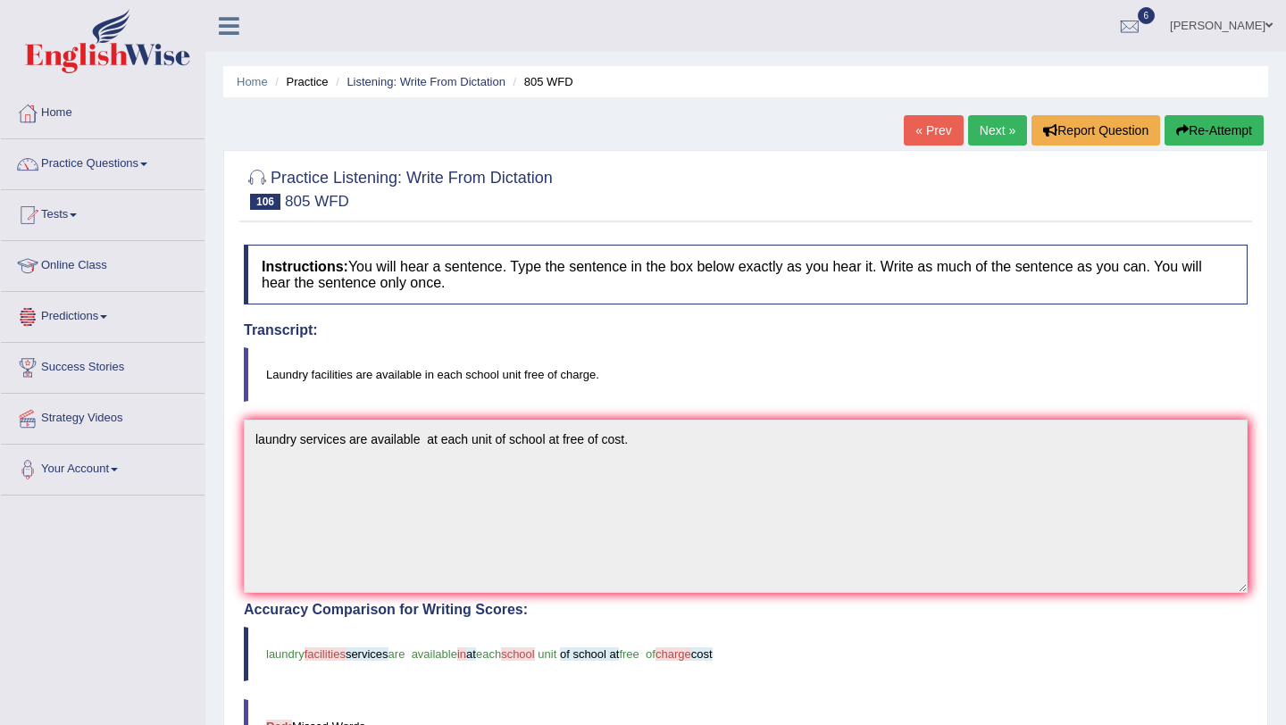
click at [1003, 143] on link "Next »" at bounding box center [997, 130] width 59 height 30
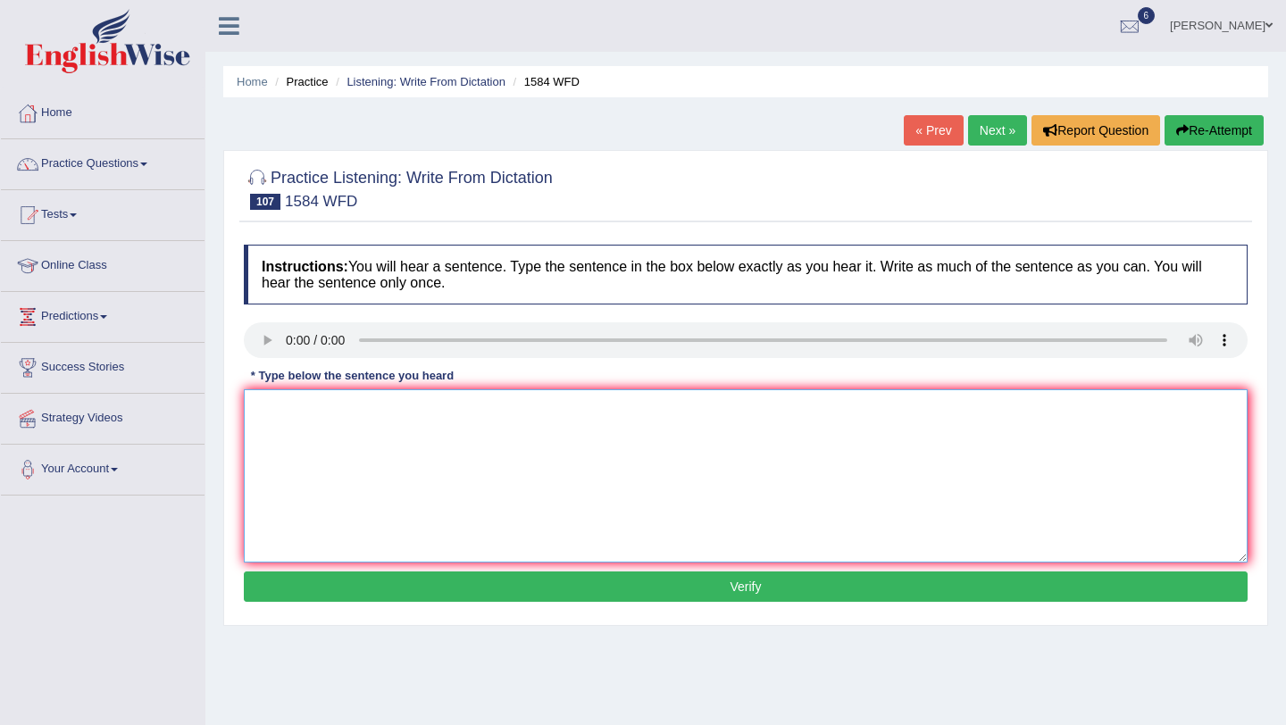
click at [282, 397] on textarea at bounding box center [746, 475] width 1004 height 173
click at [355, 412] on textarea "You should retuen the books to the library befor ending your term." at bounding box center [746, 475] width 1004 height 173
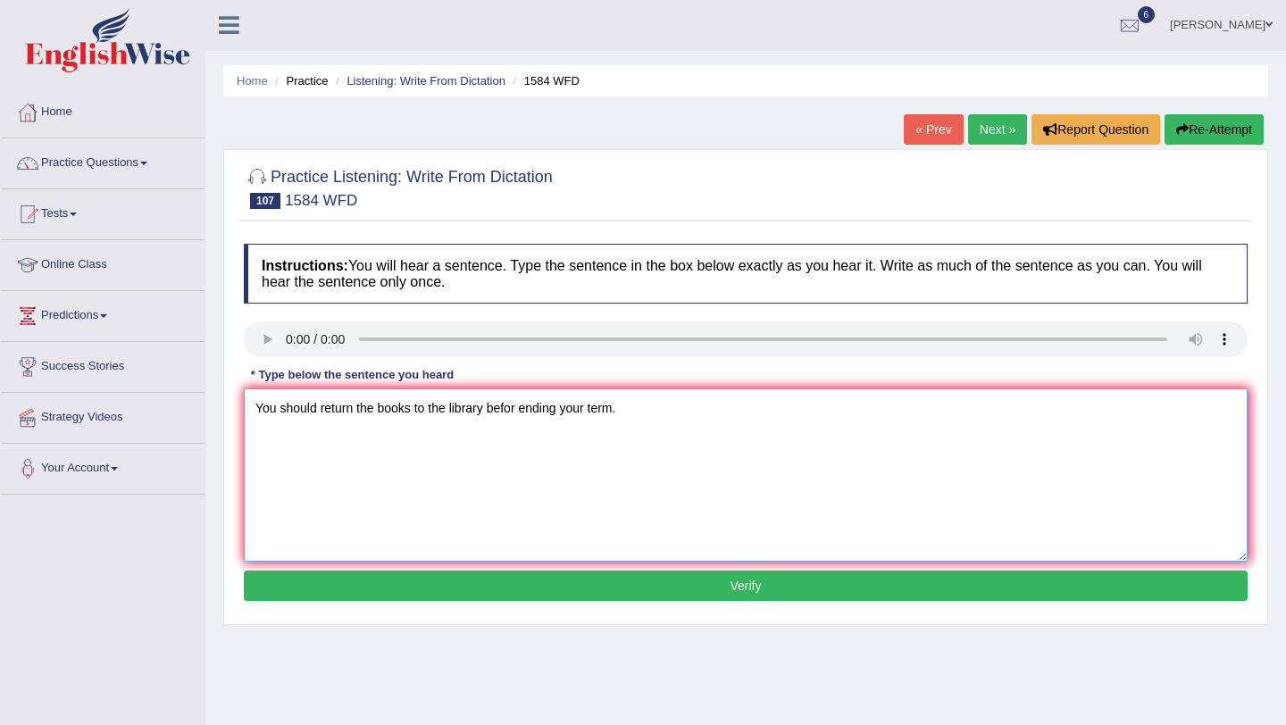
type textarea "You should return the books to the library befor ending your term."
click at [521, 592] on button "Verify" at bounding box center [746, 586] width 1004 height 30
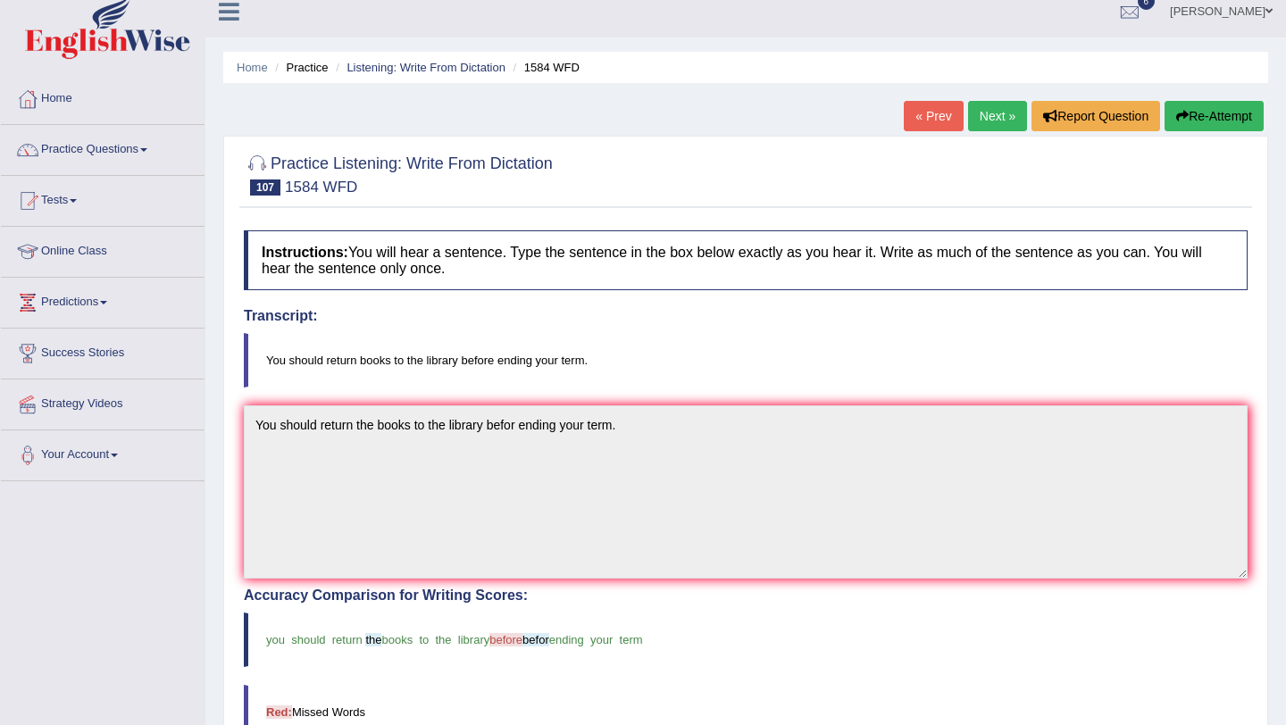
scroll to position [0, 0]
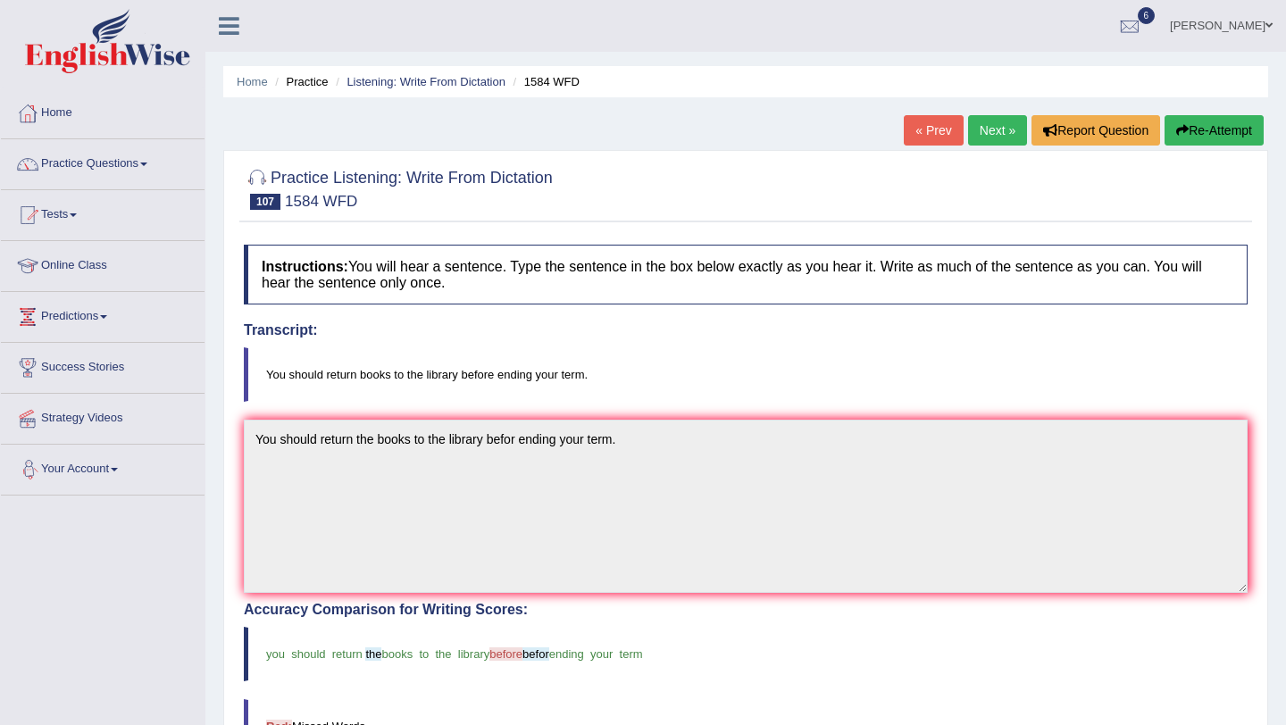
click at [1000, 138] on link "Next »" at bounding box center [997, 130] width 59 height 30
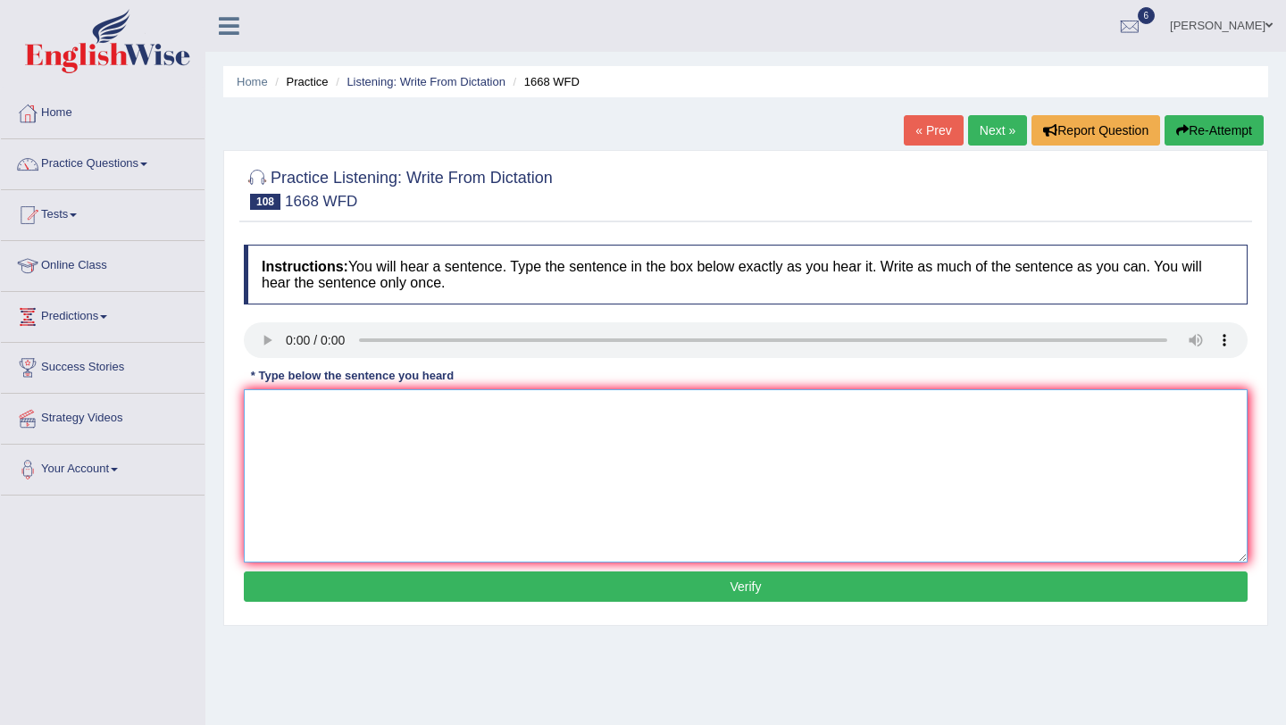
click at [259, 395] on textarea at bounding box center [746, 475] width 1004 height 173
click at [364, 413] on textarea "He allmost never is his office." at bounding box center [746, 475] width 1004 height 173
type textarea "He allmost never in his office."
click at [477, 579] on button "Verify" at bounding box center [746, 587] width 1004 height 30
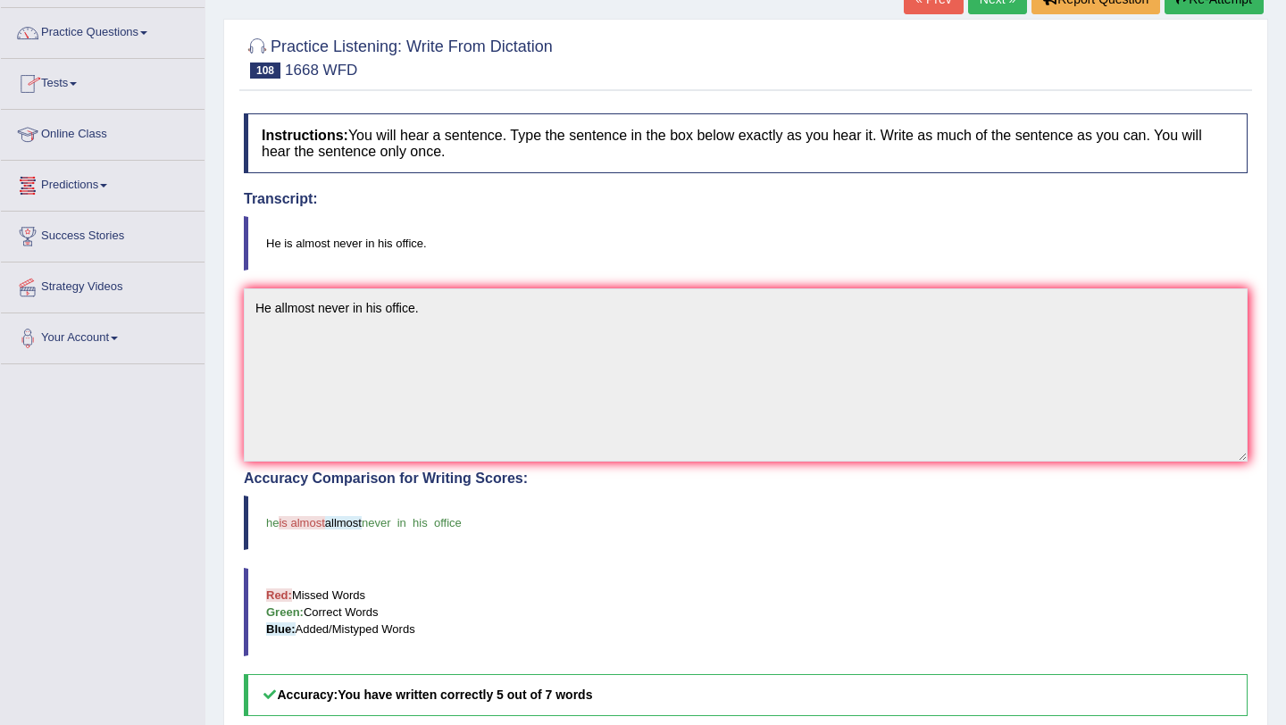
click at [66, 89] on link "Tests" at bounding box center [103, 81] width 204 height 45
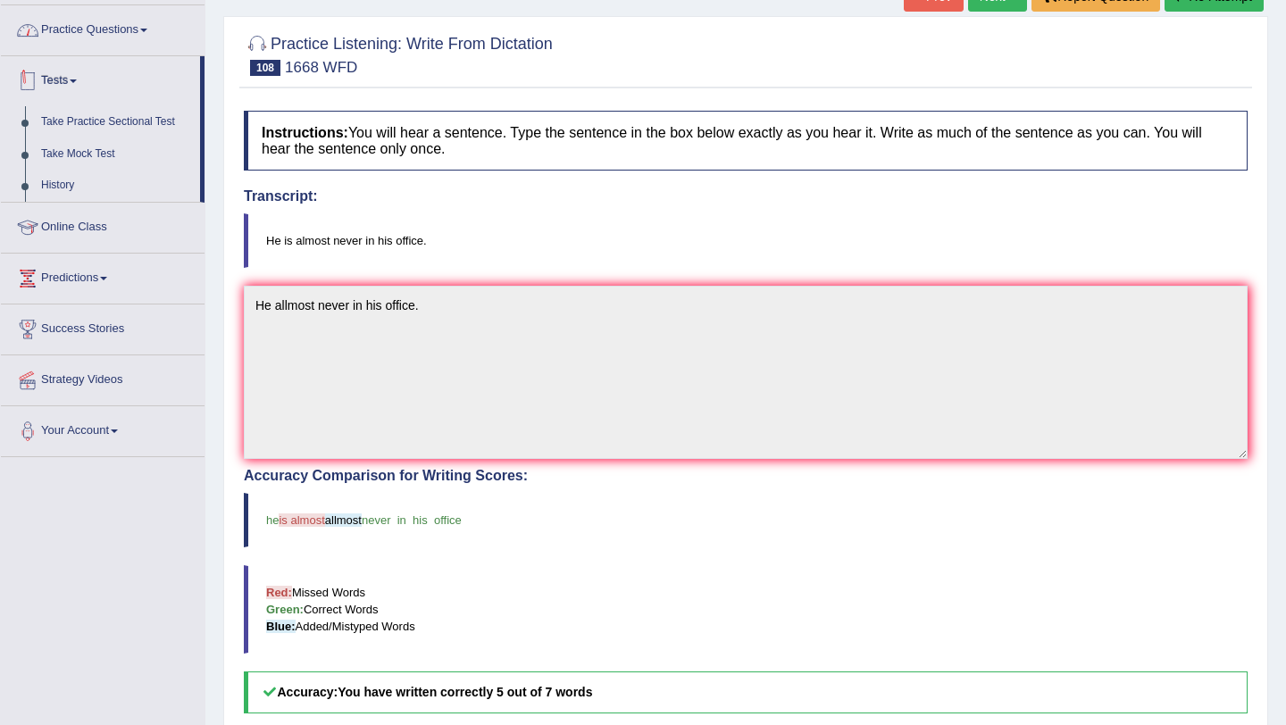
click at [92, 37] on link "Practice Questions" at bounding box center [103, 27] width 204 height 45
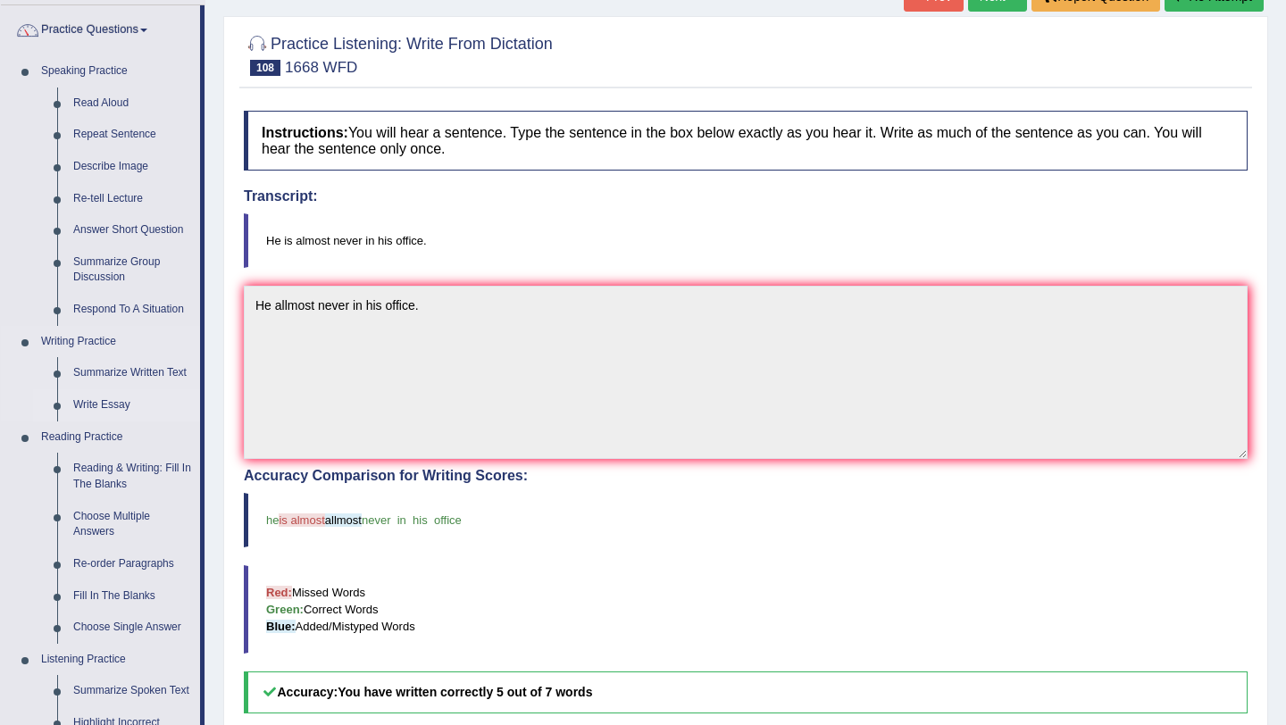
click at [130, 399] on link "Write Essay" at bounding box center [132, 405] width 135 height 32
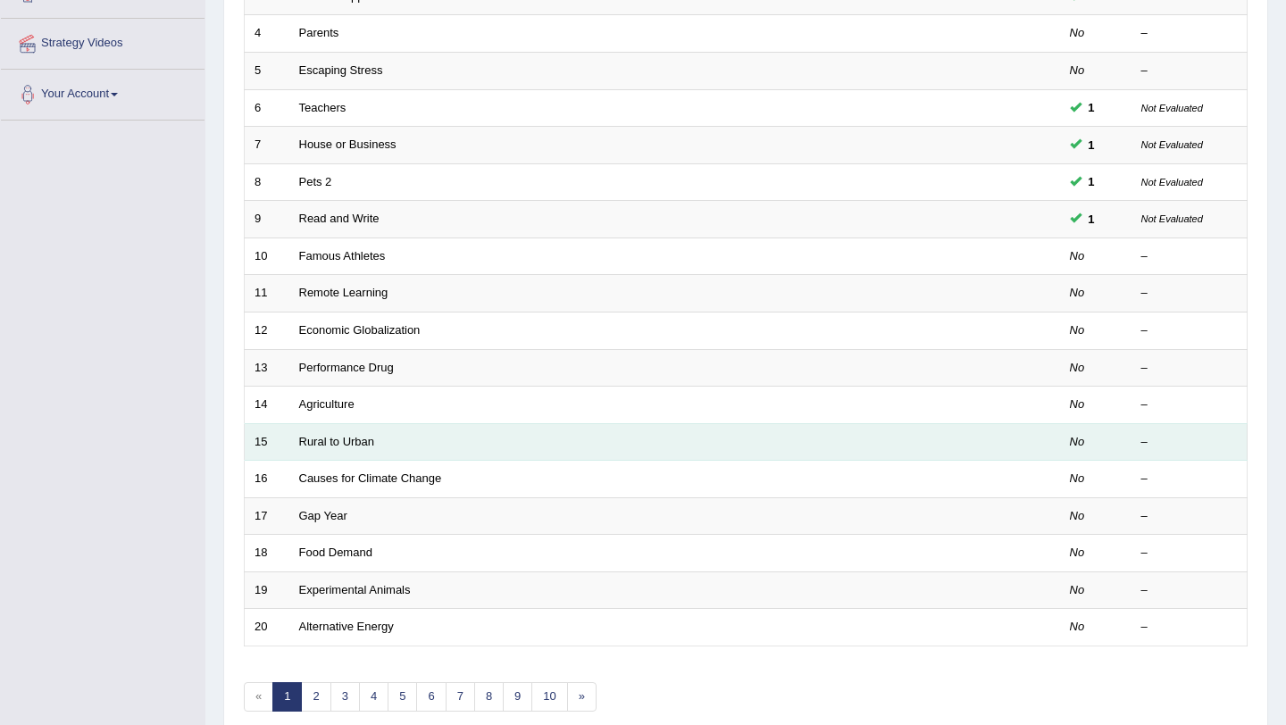
scroll to position [457, 0]
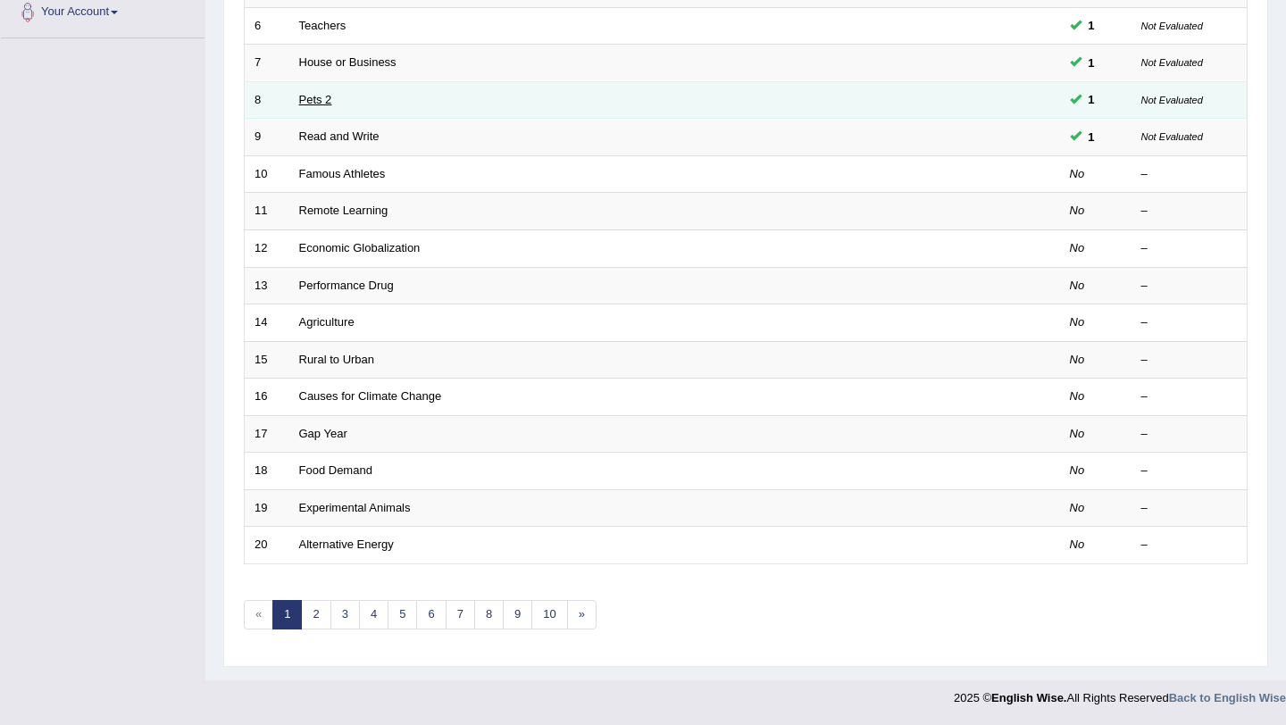
click at [321, 106] on link "Pets 2" at bounding box center [315, 99] width 33 height 13
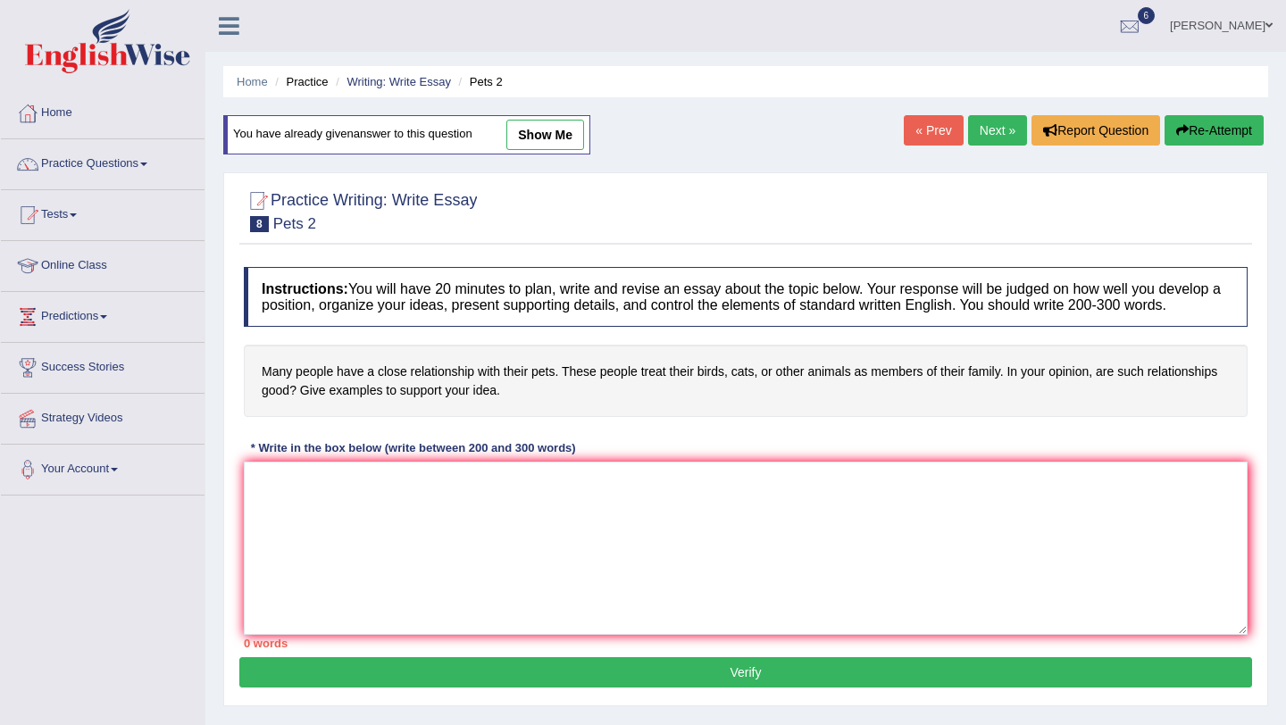
click at [517, 137] on link "show me" at bounding box center [545, 135] width 78 height 30
type textarea "aehsrdtyjtuj"
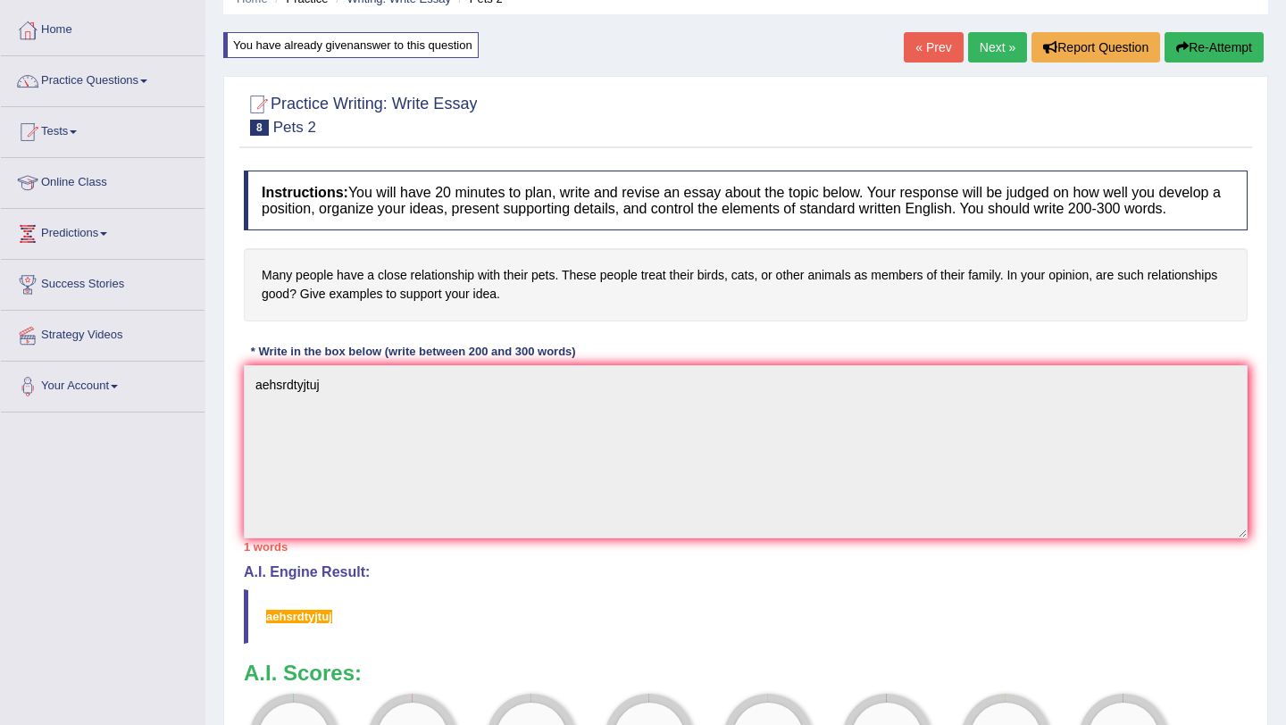
scroll to position [58, 0]
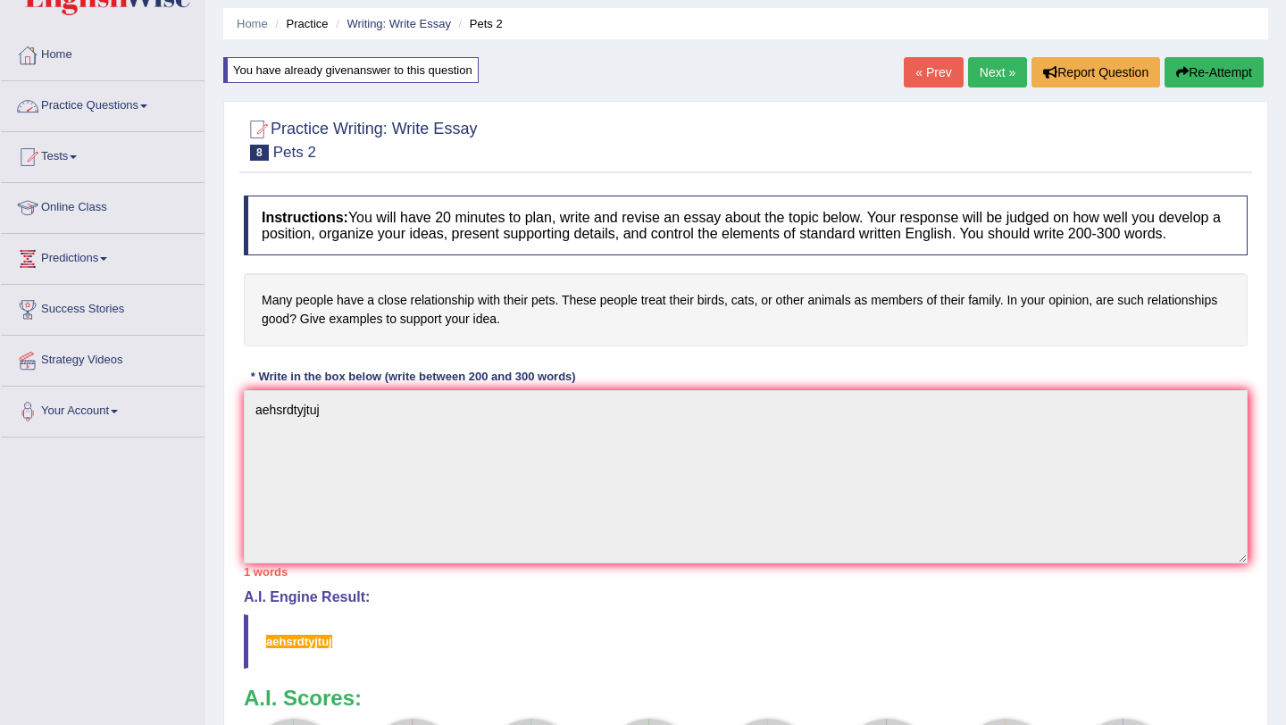
click at [912, 66] on link "« Prev" at bounding box center [933, 72] width 59 height 30
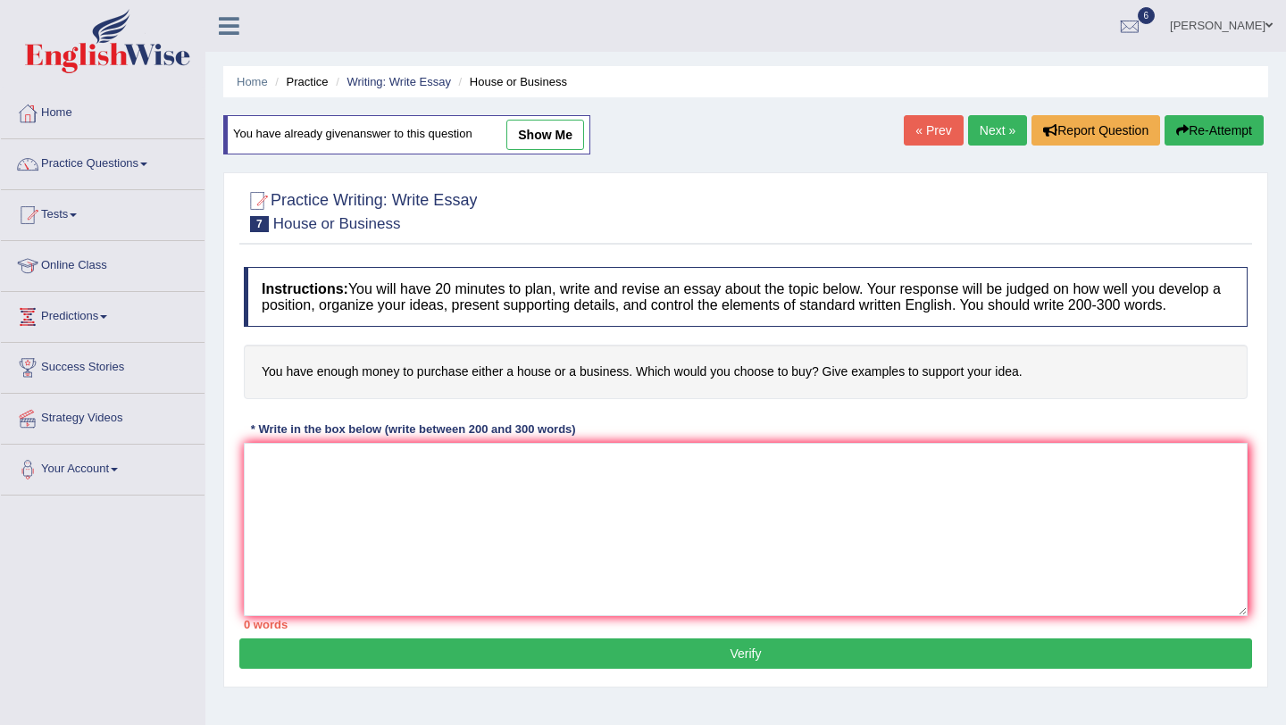
click at [547, 142] on link "show me" at bounding box center [545, 135] width 78 height 30
type textarea "If i have enough money to purchase either a house or a business. which would i …"
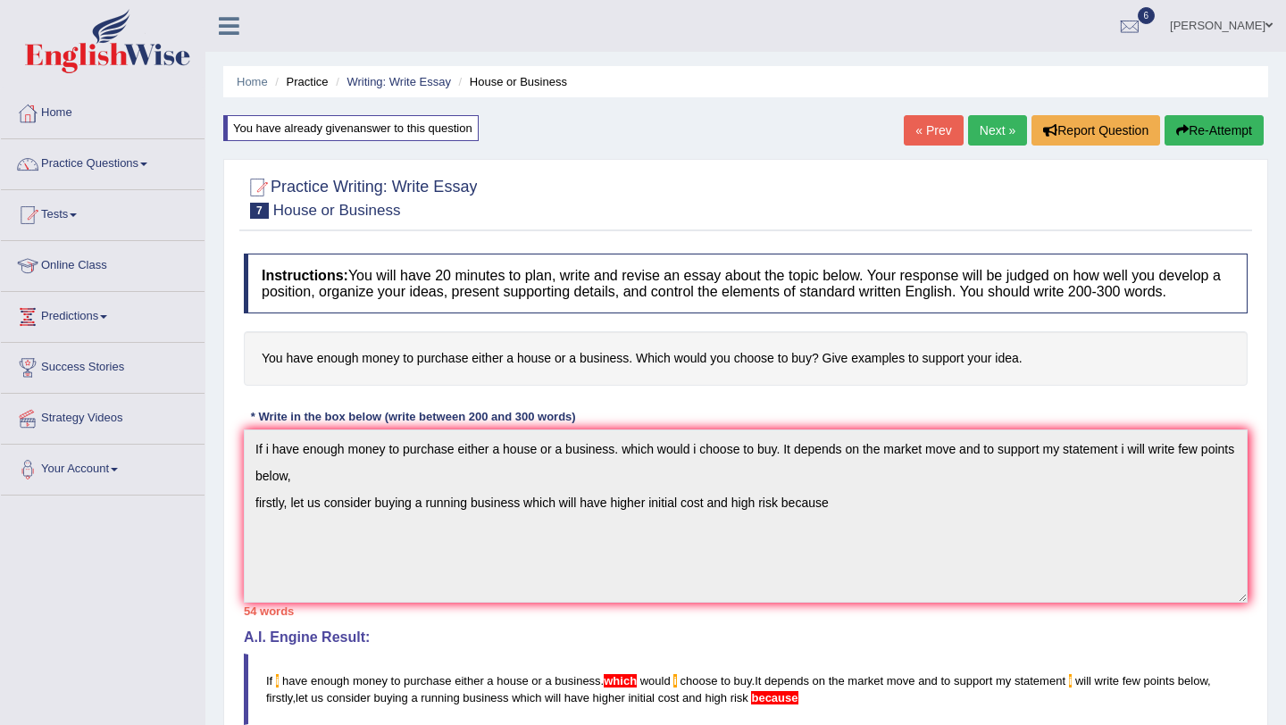
click at [925, 119] on link "« Prev" at bounding box center [933, 130] width 59 height 30
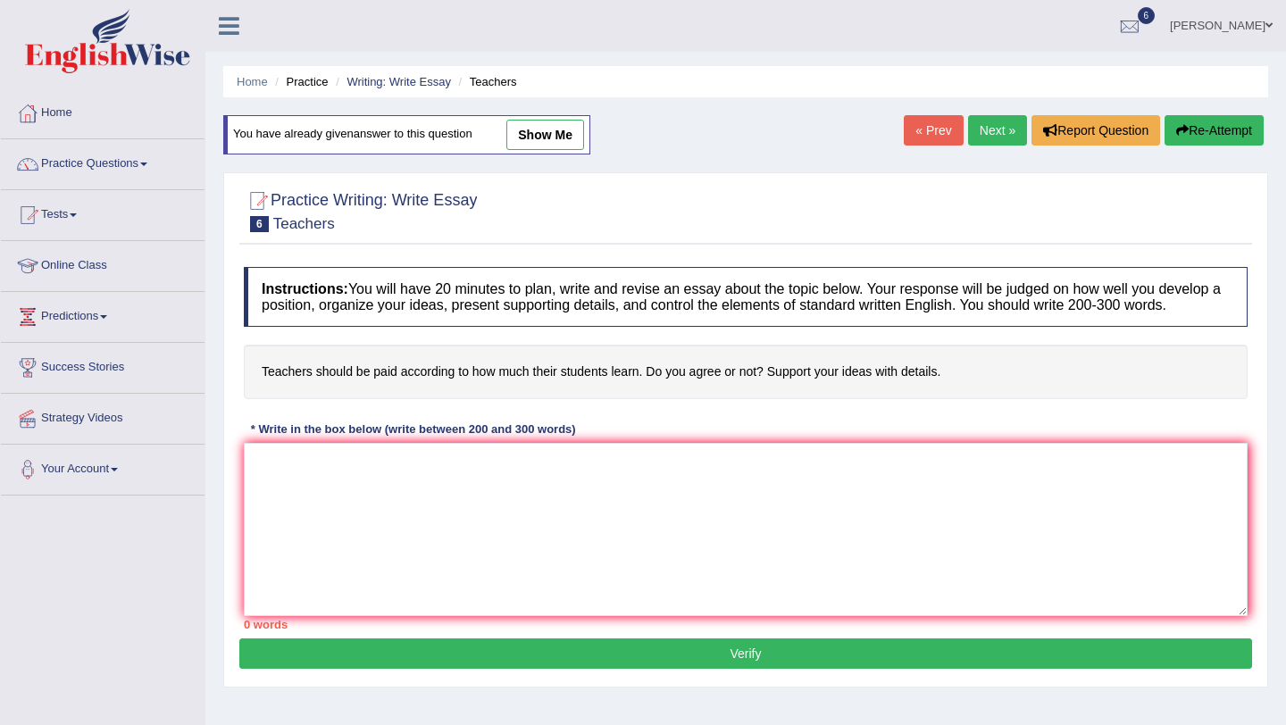
click at [530, 144] on link "show me" at bounding box center [545, 135] width 78 height 30
type textarea "The increasing influence of should teacher be according to how much their stude…"
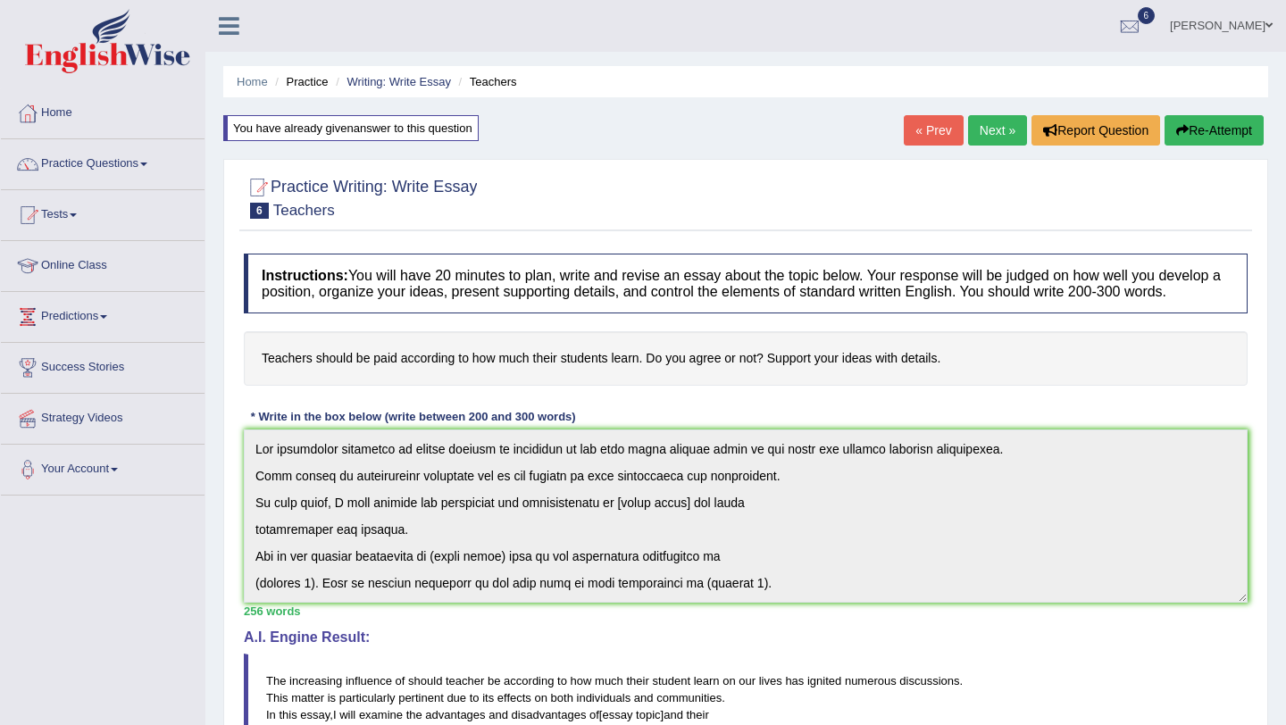
click at [933, 124] on link "« Prev" at bounding box center [933, 130] width 59 height 30
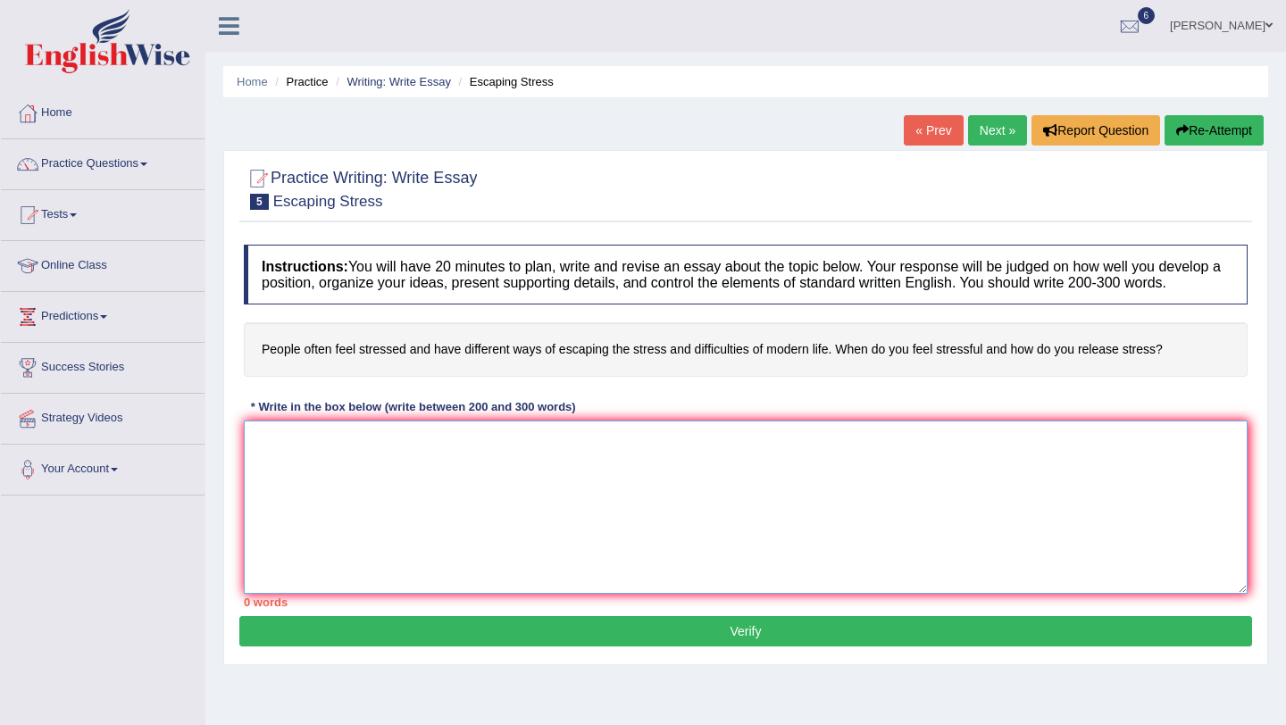
click at [381, 468] on textarea at bounding box center [746, 507] width 1004 height 173
click at [344, 466] on textarea at bounding box center [746, 507] width 1004 height 173
type textarea "t"
drag, startPoint x: 276, startPoint y: 461, endPoint x: 331, endPoint y: 464, distance: 55.4
click at [277, 461] on textarea "The topic have raised many questions and concern in individuals life" at bounding box center [746, 507] width 1004 height 173
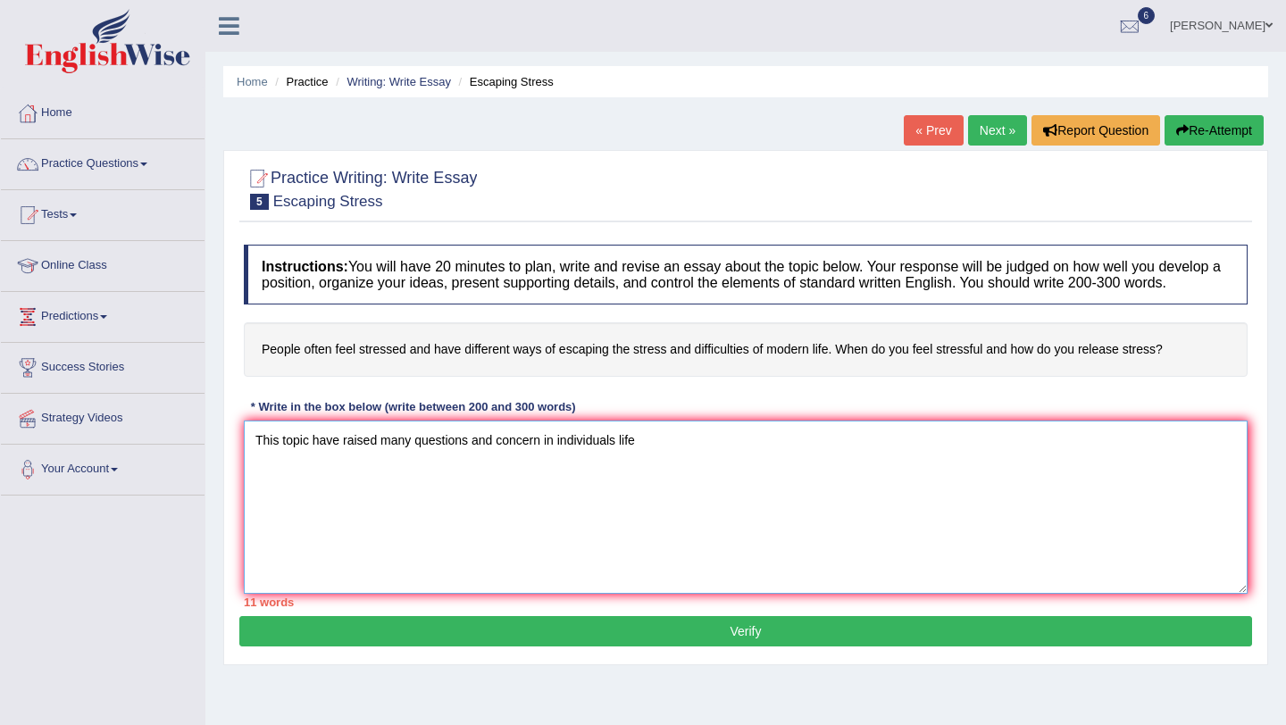
drag, startPoint x: 646, startPoint y: 460, endPoint x: 660, endPoint y: 462, distance: 14.4
click at [648, 460] on textarea "This topic have raised many questions and concern in individuals life" at bounding box center [746, 507] width 1004 height 173
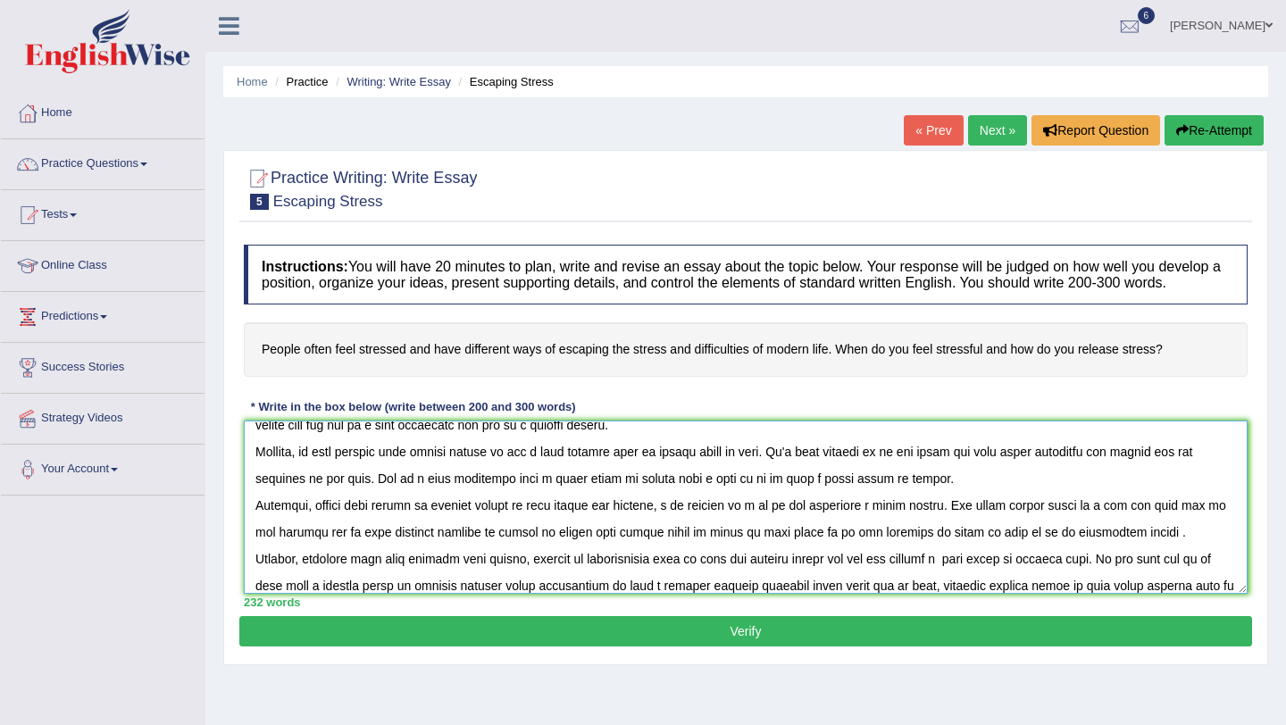
scroll to position [69, 0]
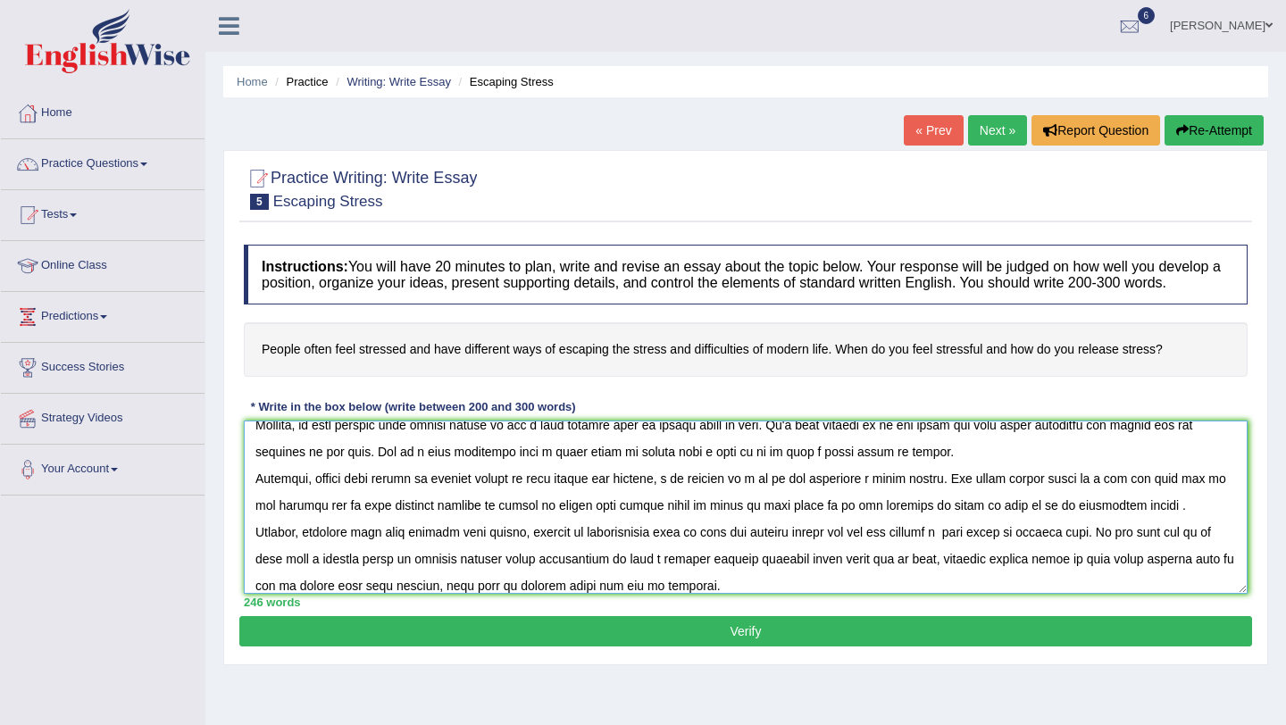
type textarea "This topic have raised many questions and concern in individuals life like how …"
click at [480, 647] on button "Verify" at bounding box center [745, 631] width 1013 height 30
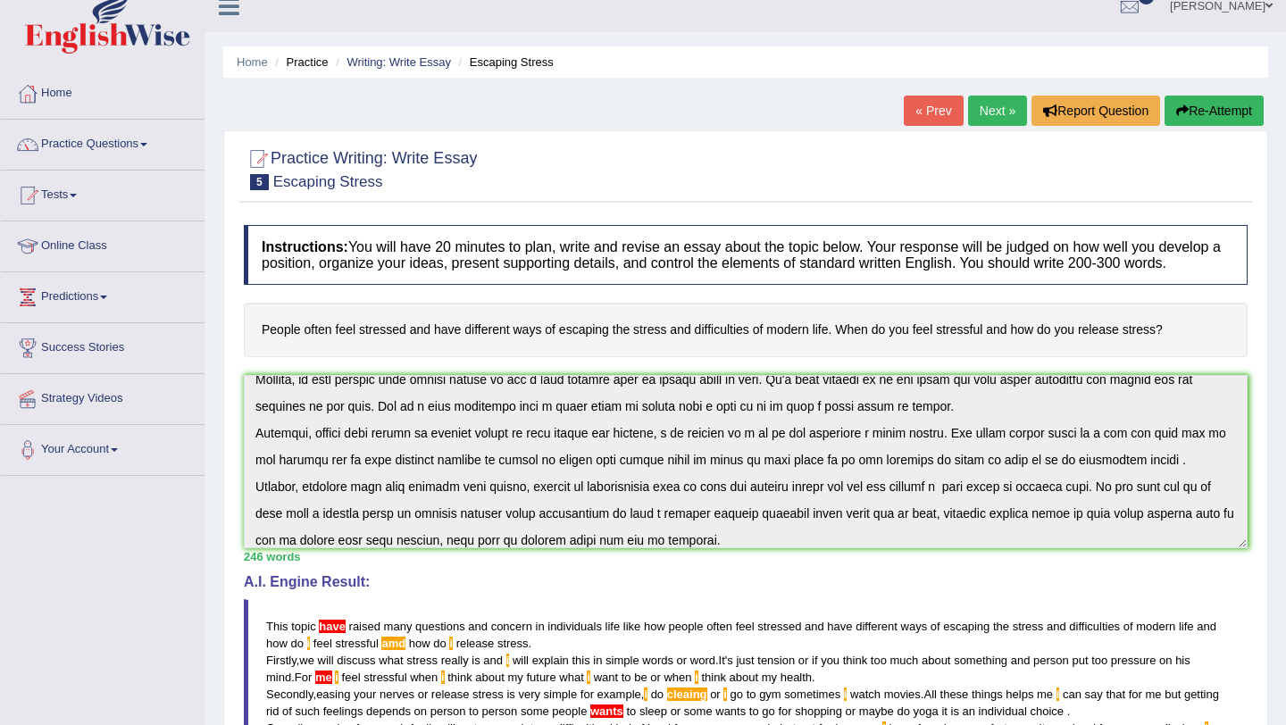
scroll to position [0, 0]
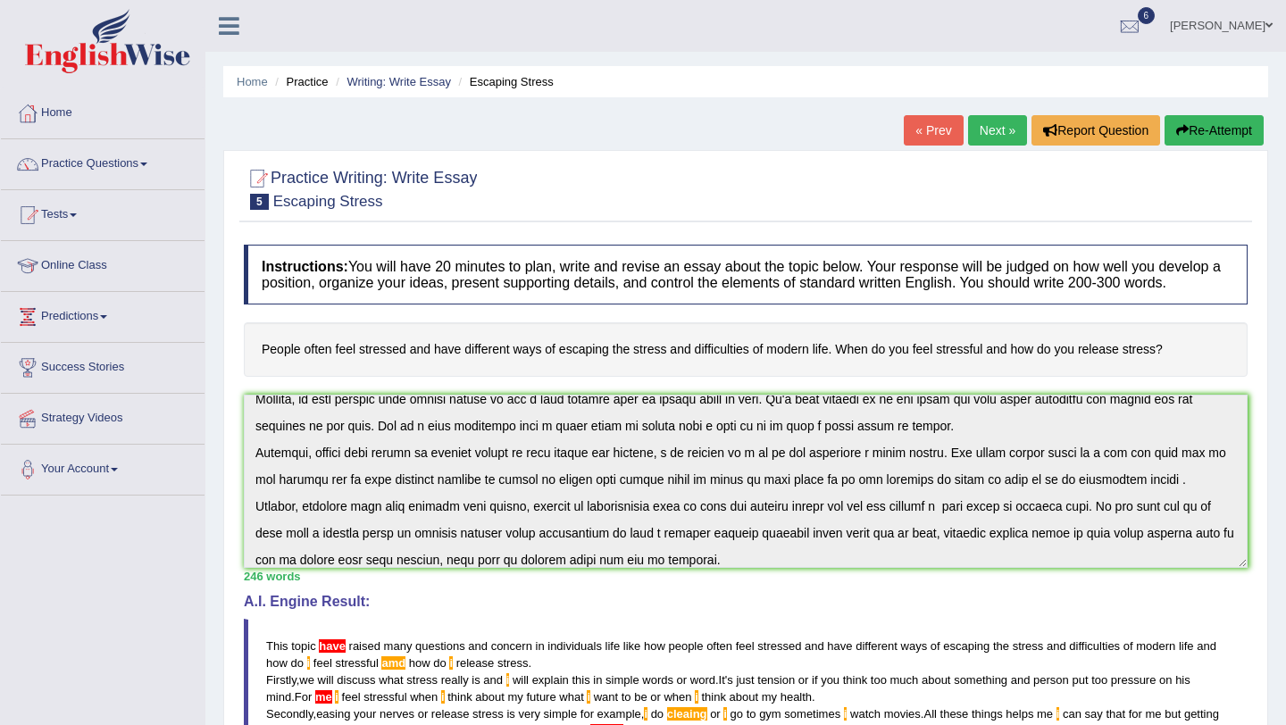
click at [1171, 121] on button "Re-Attempt" at bounding box center [1214, 130] width 99 height 30
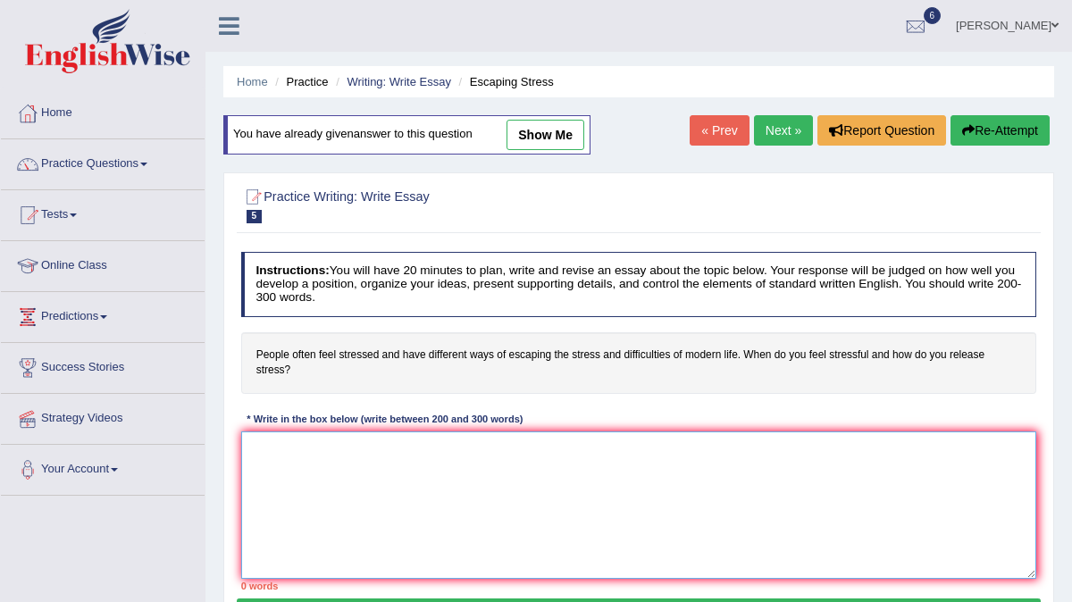
click at [275, 454] on textarea at bounding box center [639, 504] width 796 height 147
paste textarea "This topic has raised many questions and concerns in individuals’ lives, like h…"
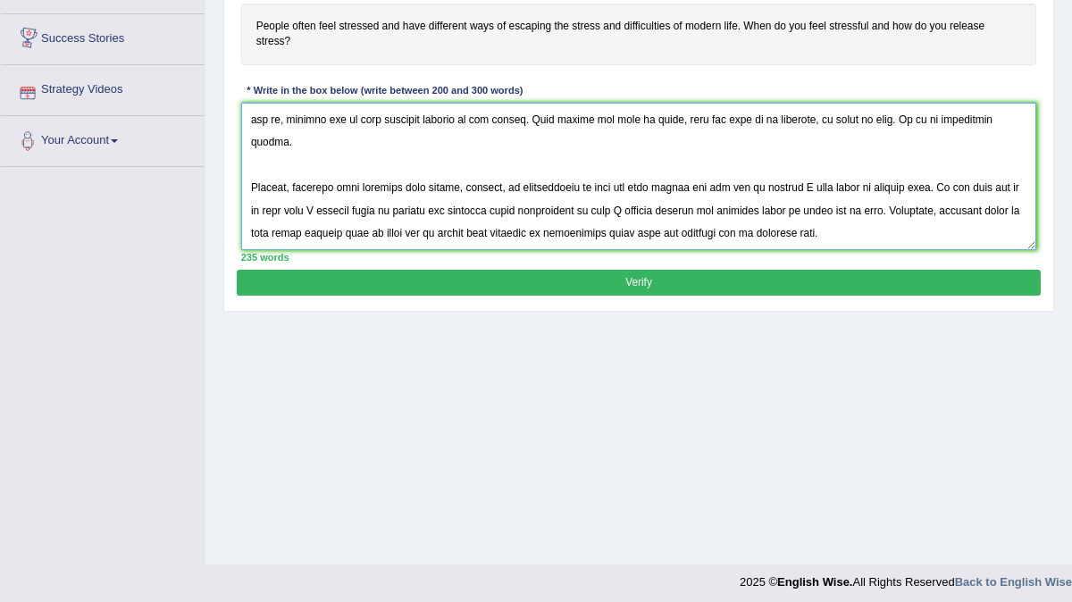
scroll to position [336, 0]
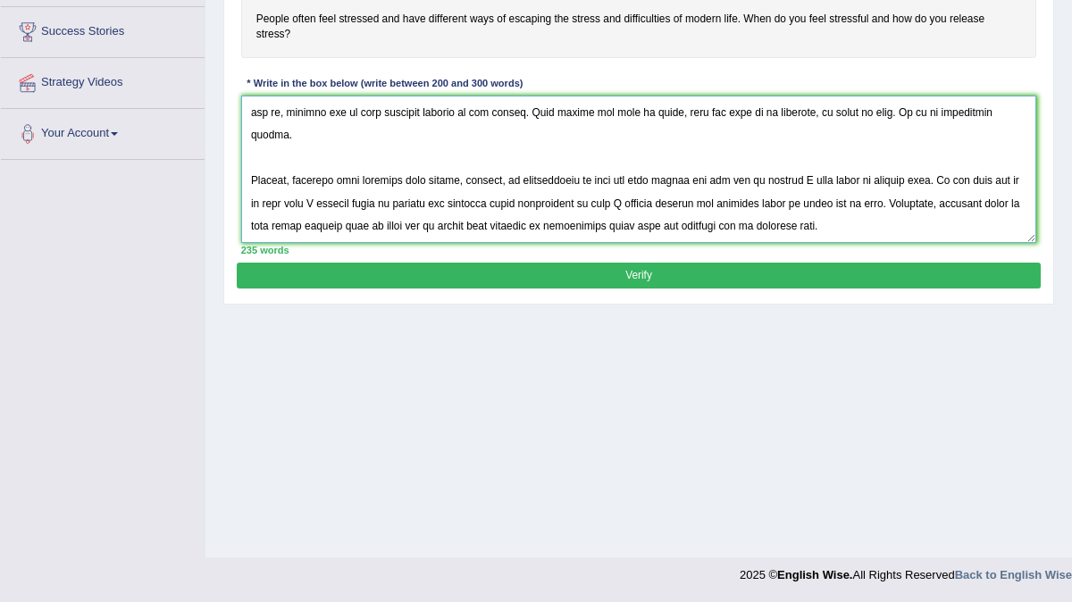
type textarea "This topic has raised many questions and concerns in individuals’ lives, like h…"
click at [279, 270] on button "Verify" at bounding box center [638, 276] width 803 height 26
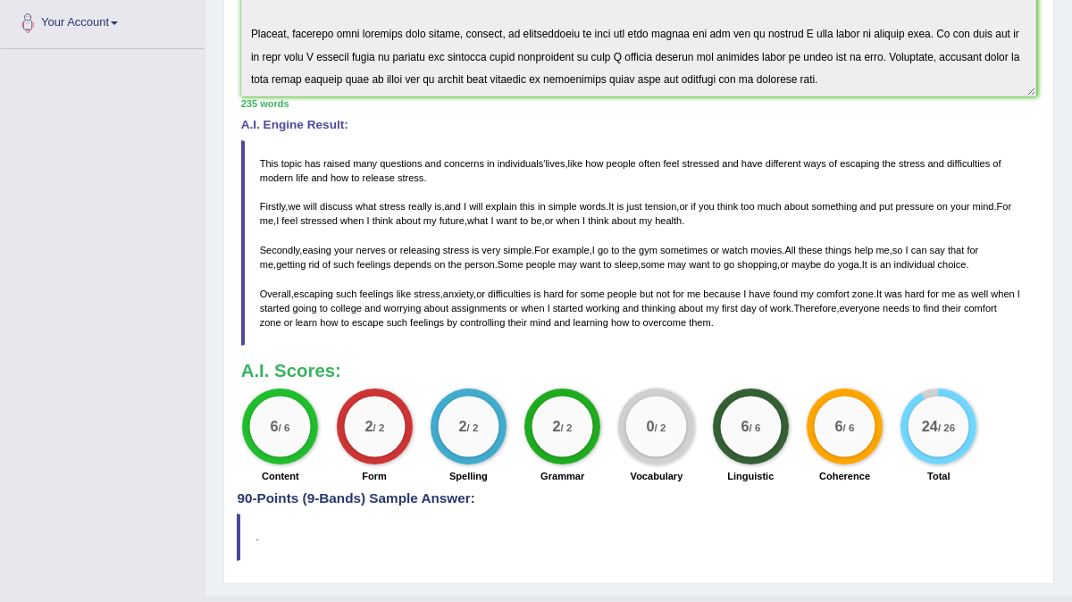
scroll to position [475, 0]
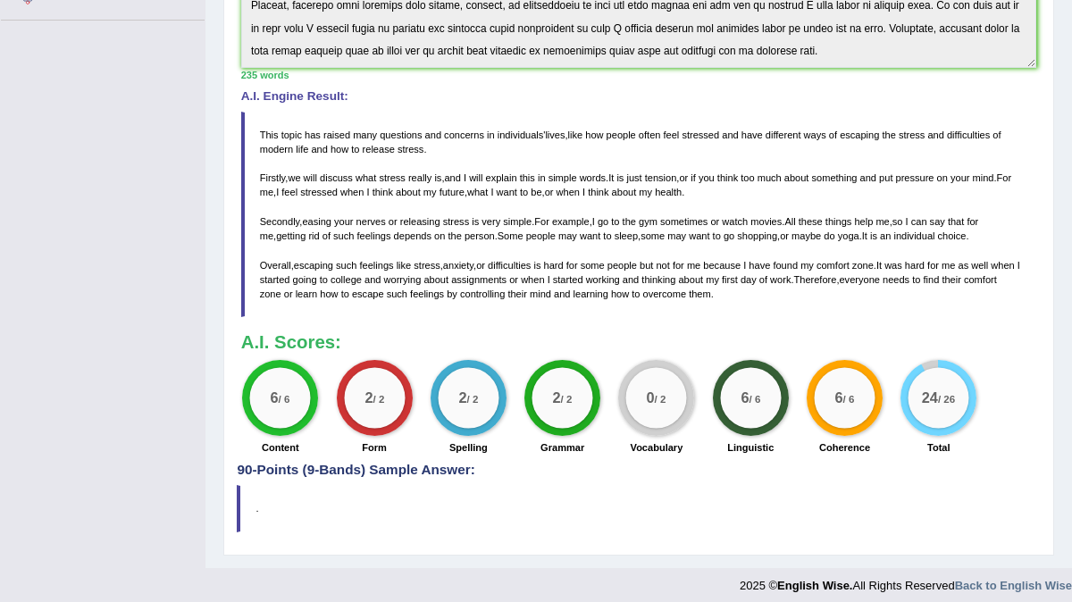
click at [681, 378] on div "0 / 2" at bounding box center [656, 398] width 61 height 61
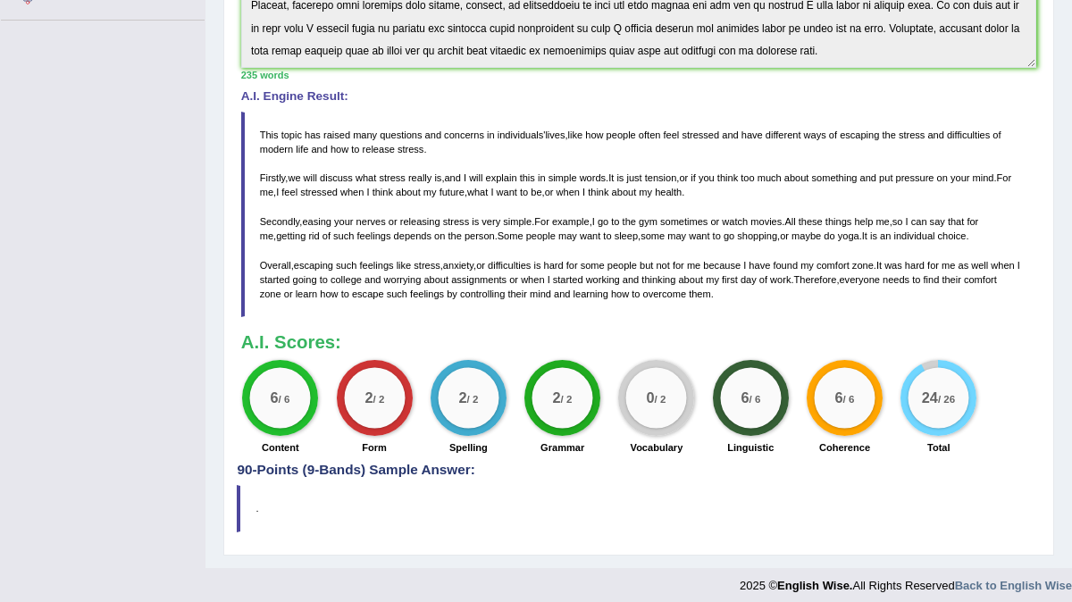
click at [681, 378] on div "0 / 2" at bounding box center [656, 398] width 61 height 61
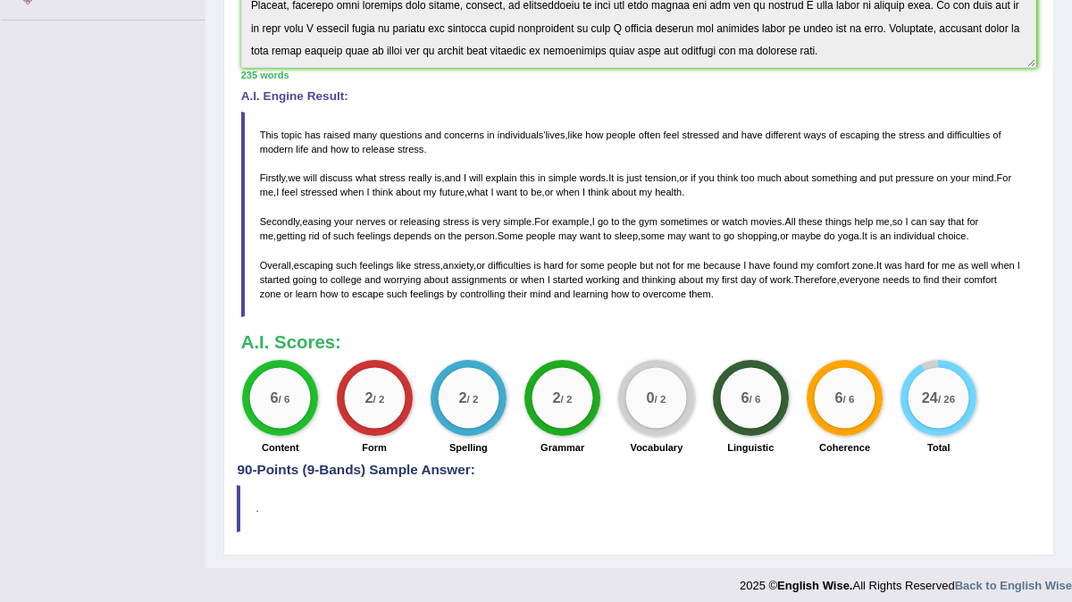
click at [681, 378] on div "0 / 2" at bounding box center [656, 398] width 61 height 61
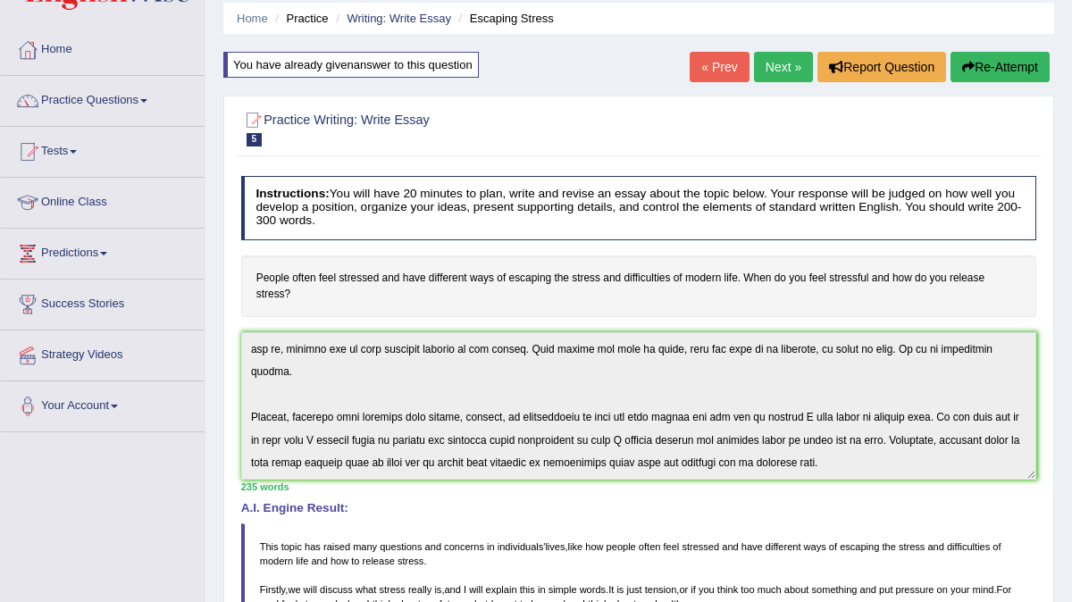
scroll to position [0, 0]
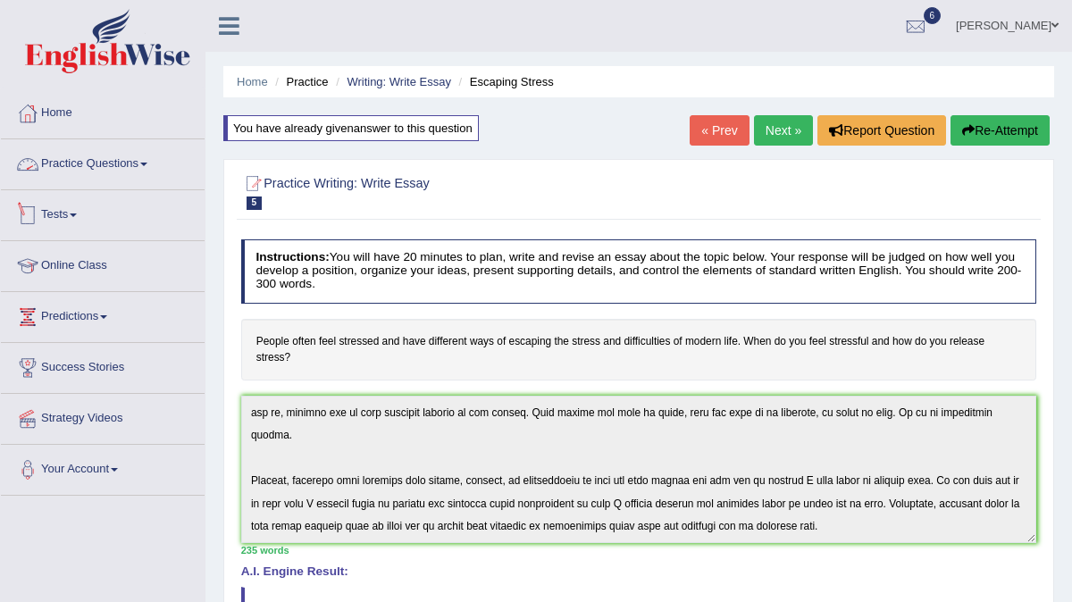
click at [51, 162] on link "Practice Questions" at bounding box center [103, 161] width 204 height 45
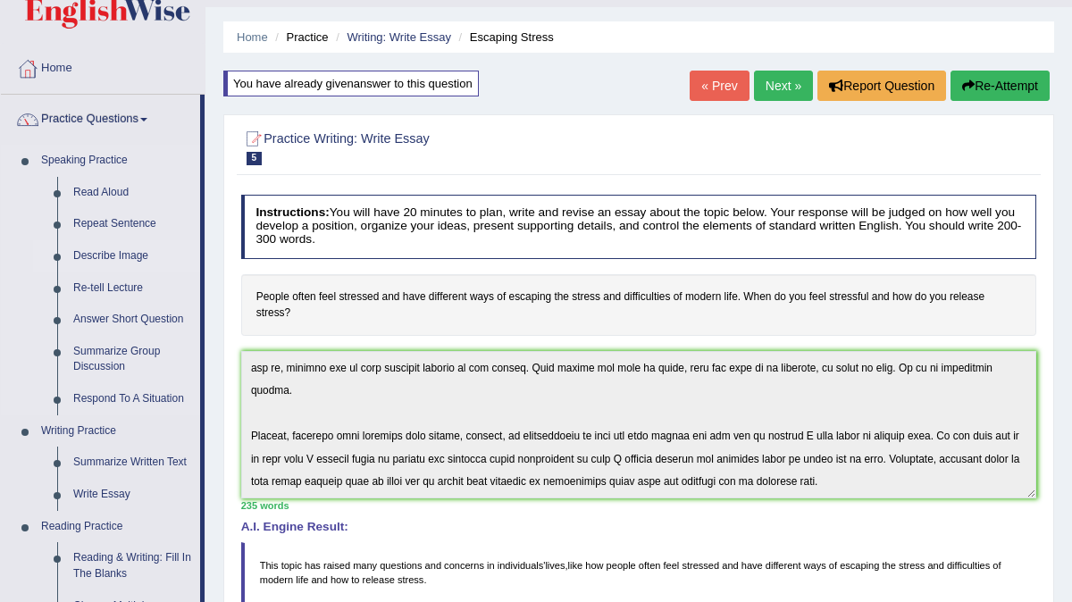
scroll to position [65, 0]
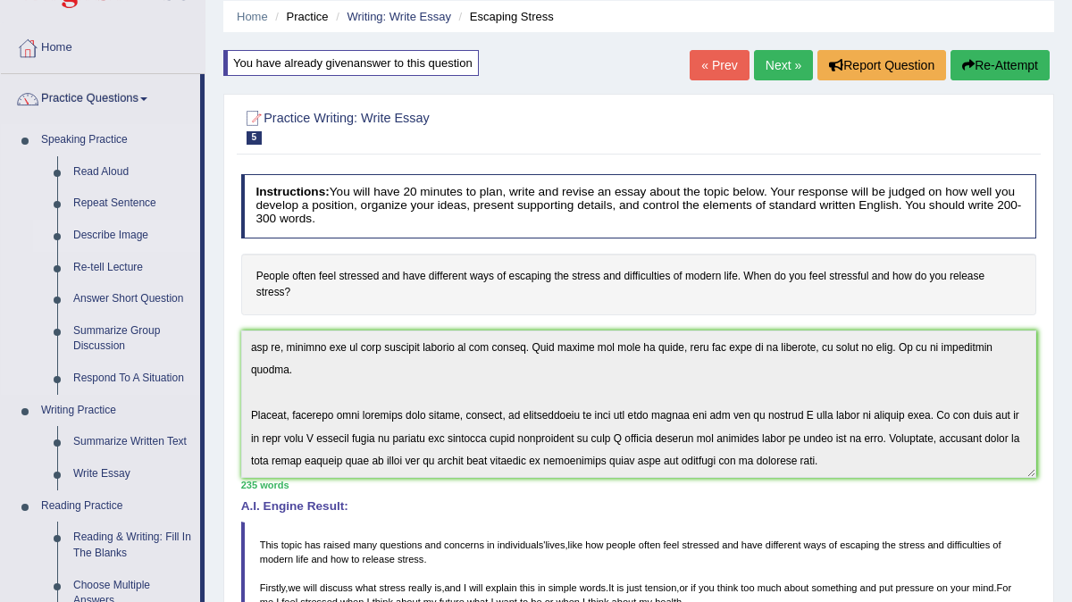
click at [93, 235] on link "Describe Image" at bounding box center [132, 236] width 135 height 32
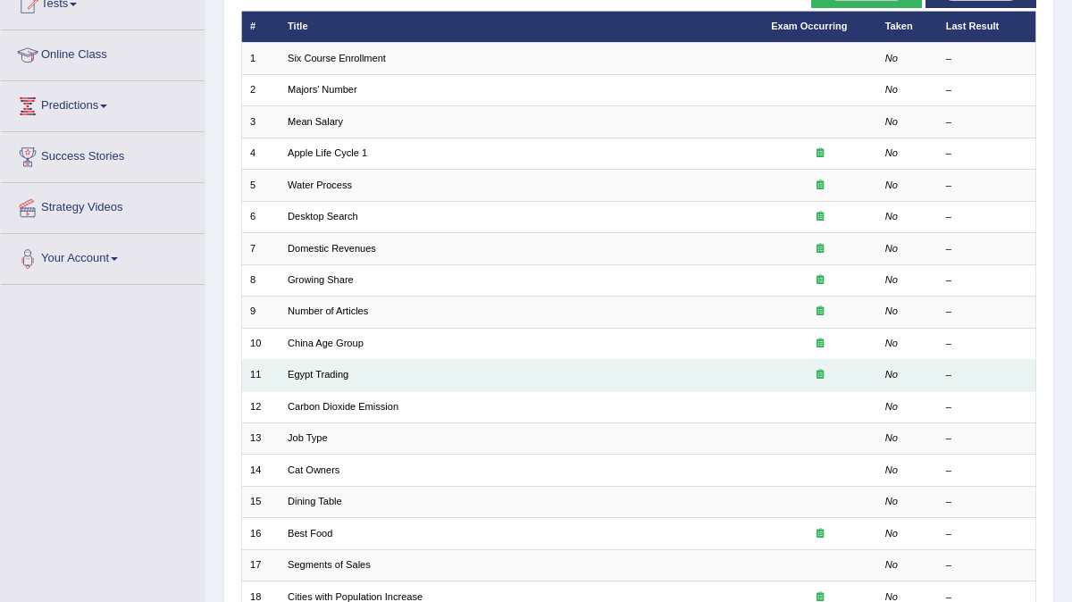
scroll to position [418, 0]
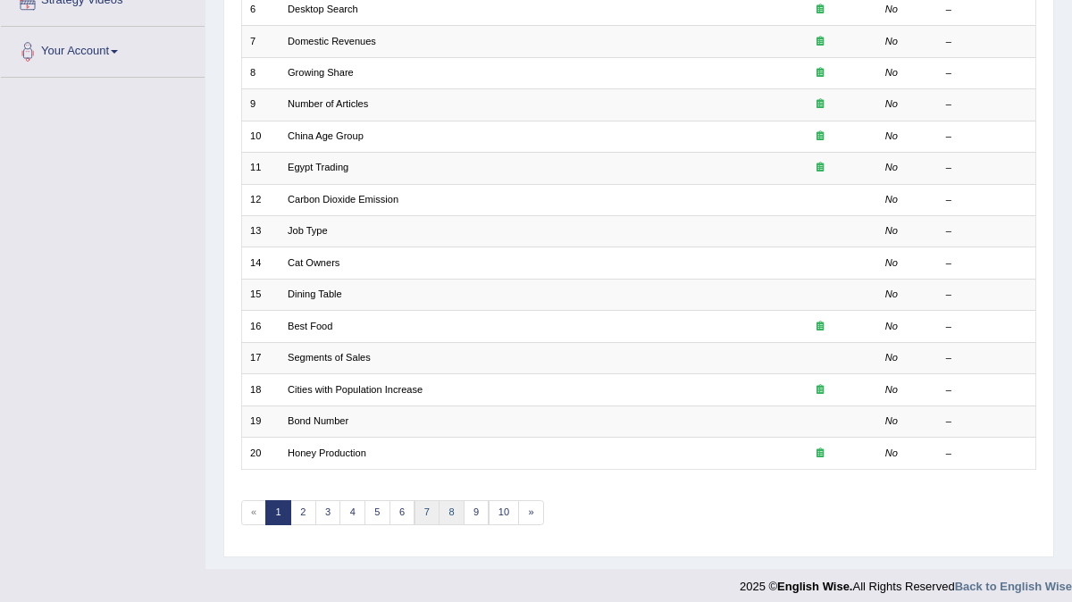
click at [439, 507] on link "8" at bounding box center [452, 512] width 26 height 25
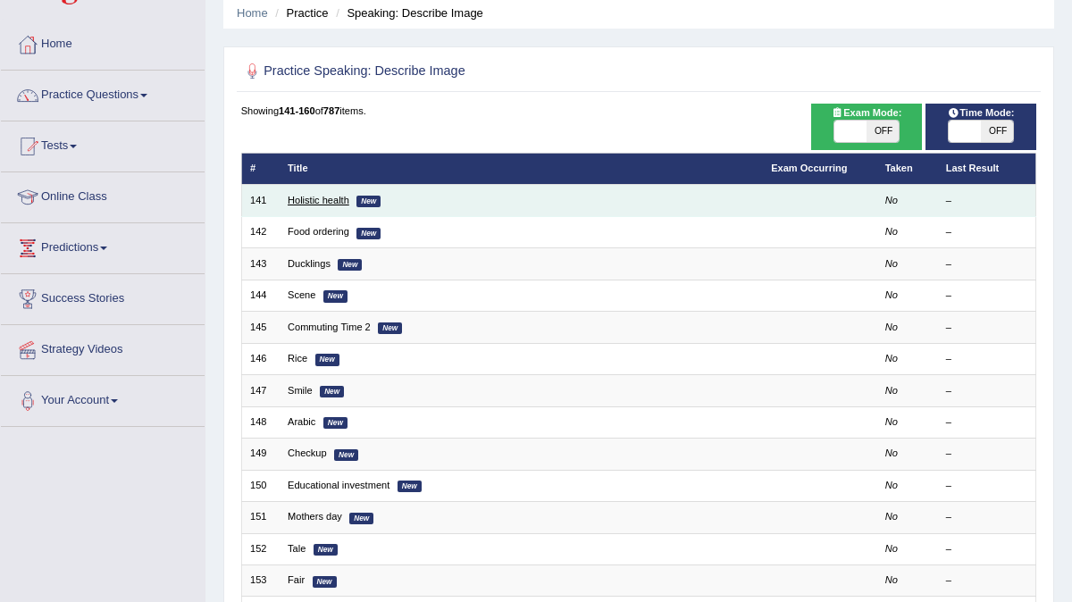
click at [310, 200] on link "Holistic health" at bounding box center [319, 200] width 62 height 11
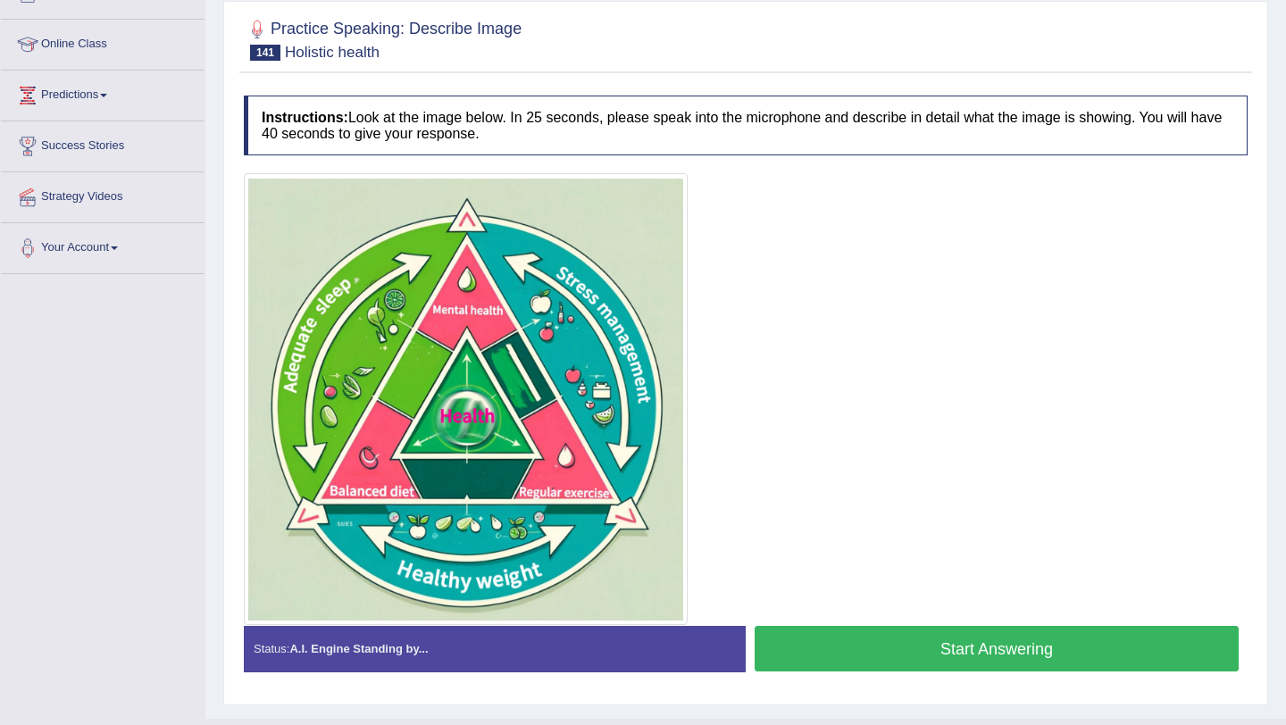
scroll to position [260, 0]
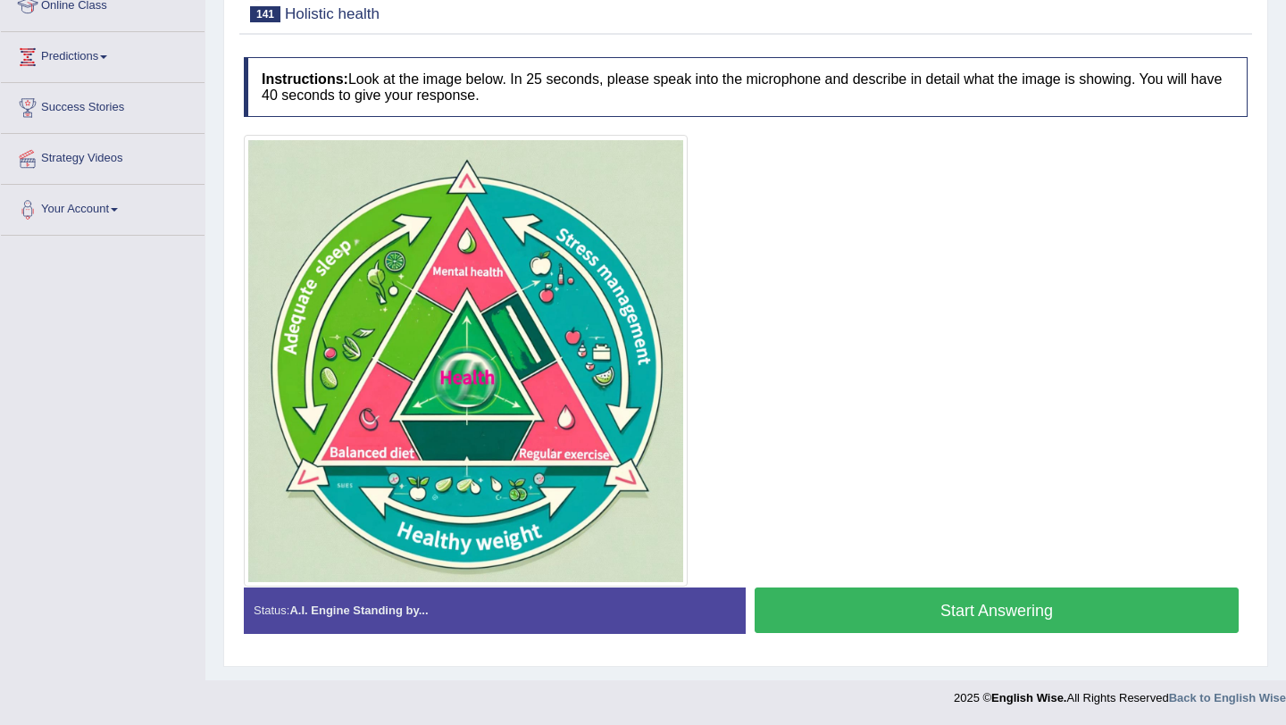
click at [915, 601] on button "Start Answering" at bounding box center [997, 611] width 484 height 46
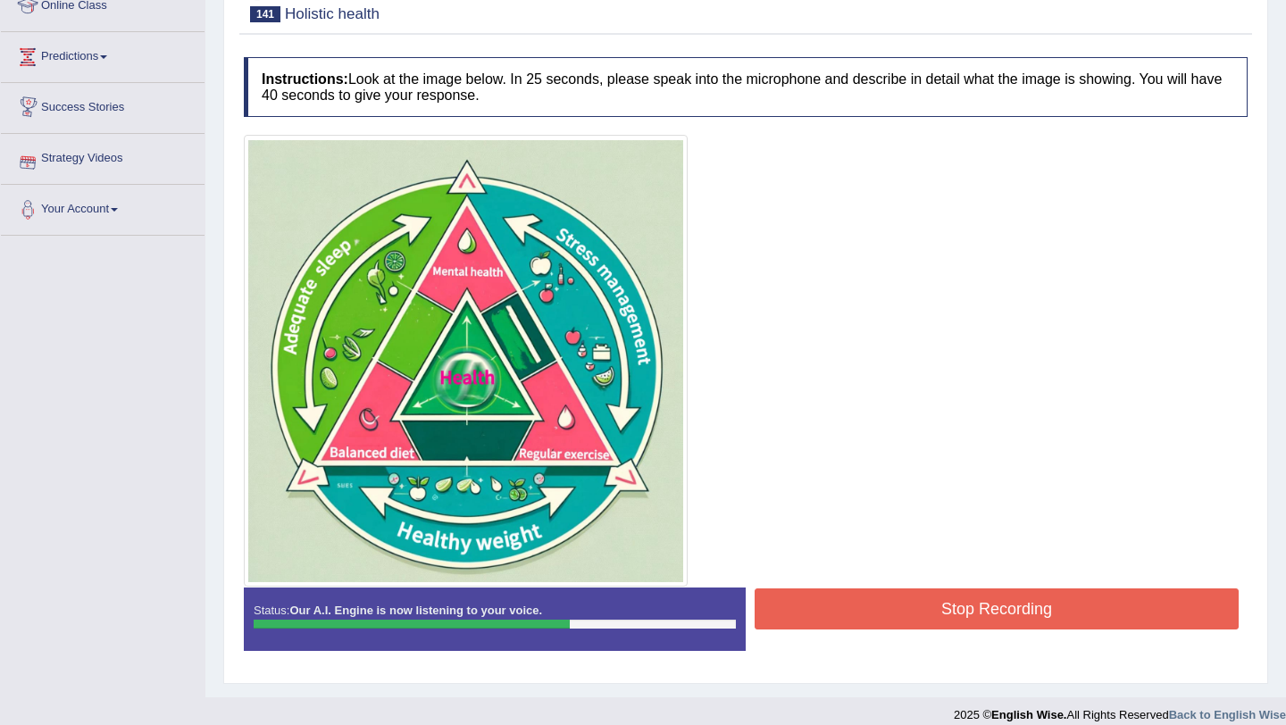
click at [1019, 601] on button "Stop Recording" at bounding box center [997, 609] width 484 height 41
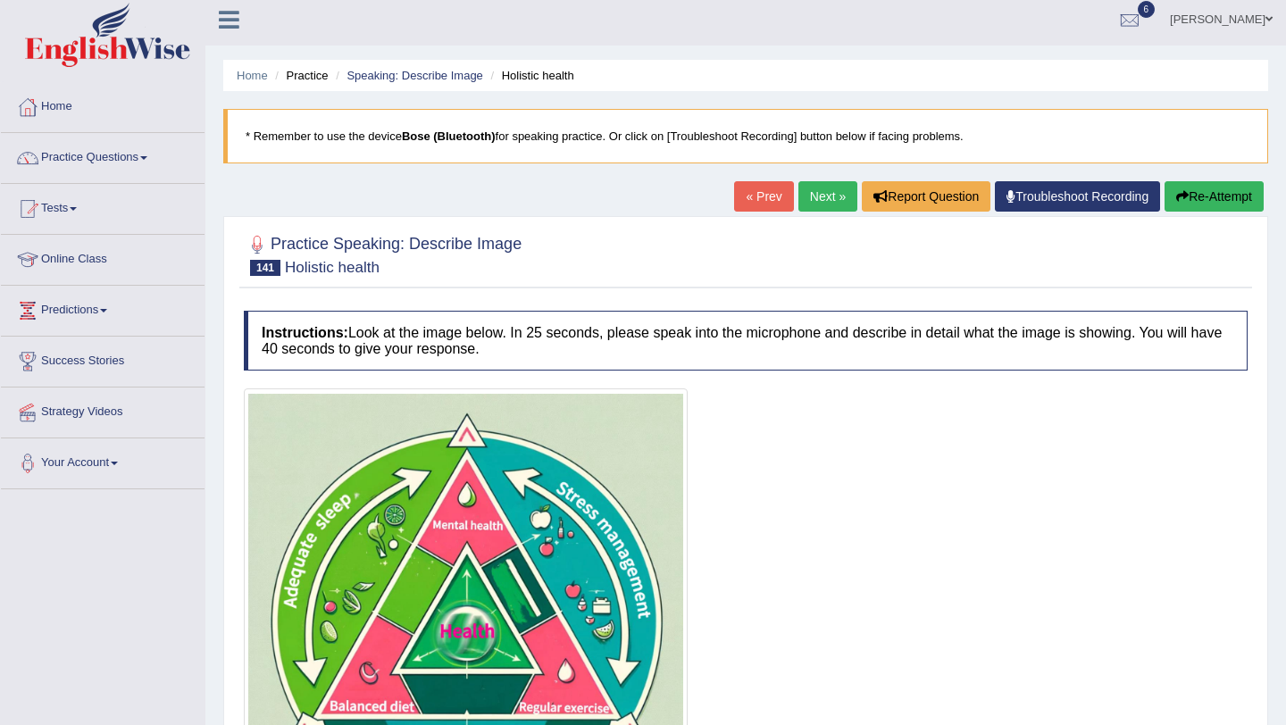
scroll to position [0, 0]
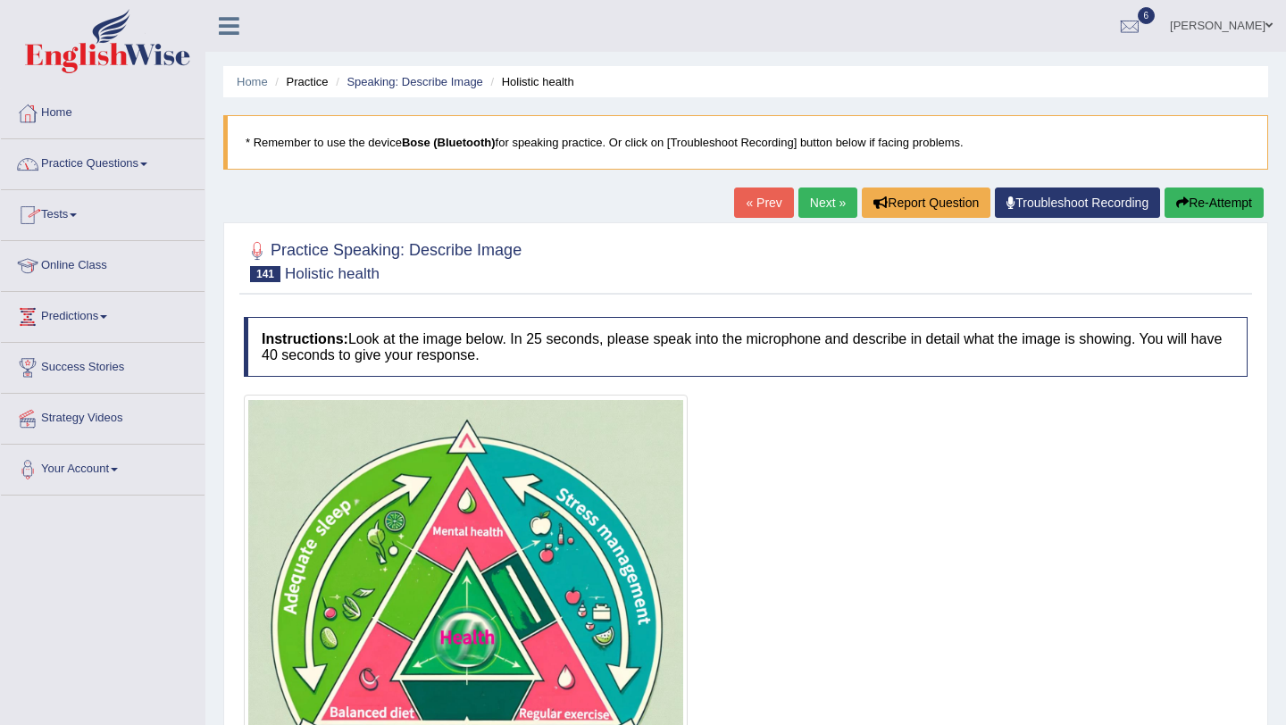
click at [808, 197] on link "Next »" at bounding box center [828, 203] width 59 height 30
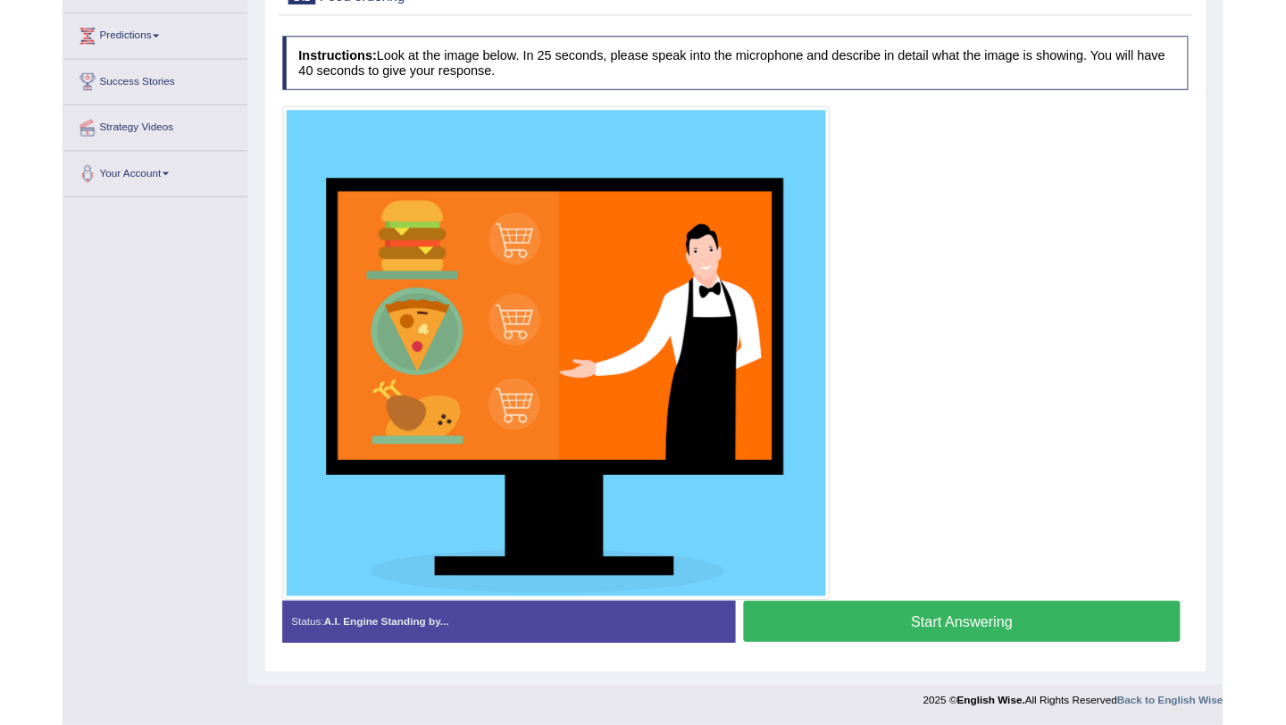
scroll to position [313, 0]
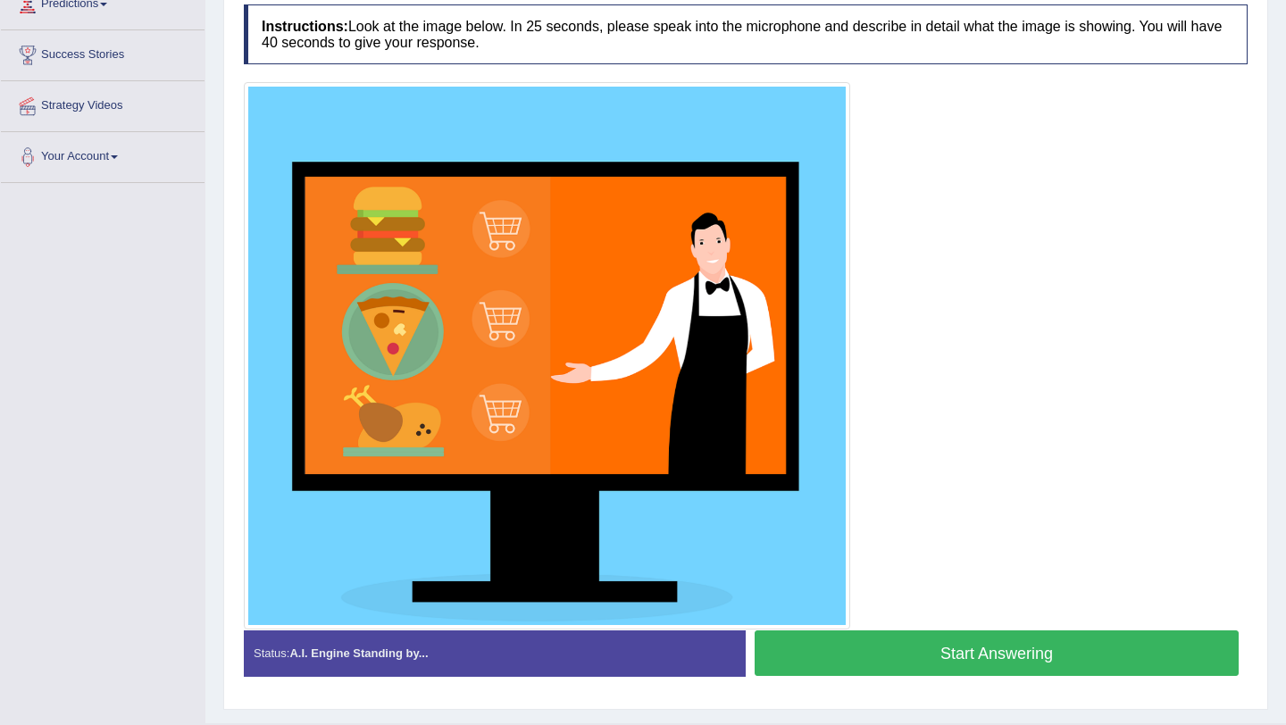
click at [774, 665] on button "Start Answering" at bounding box center [997, 654] width 484 height 46
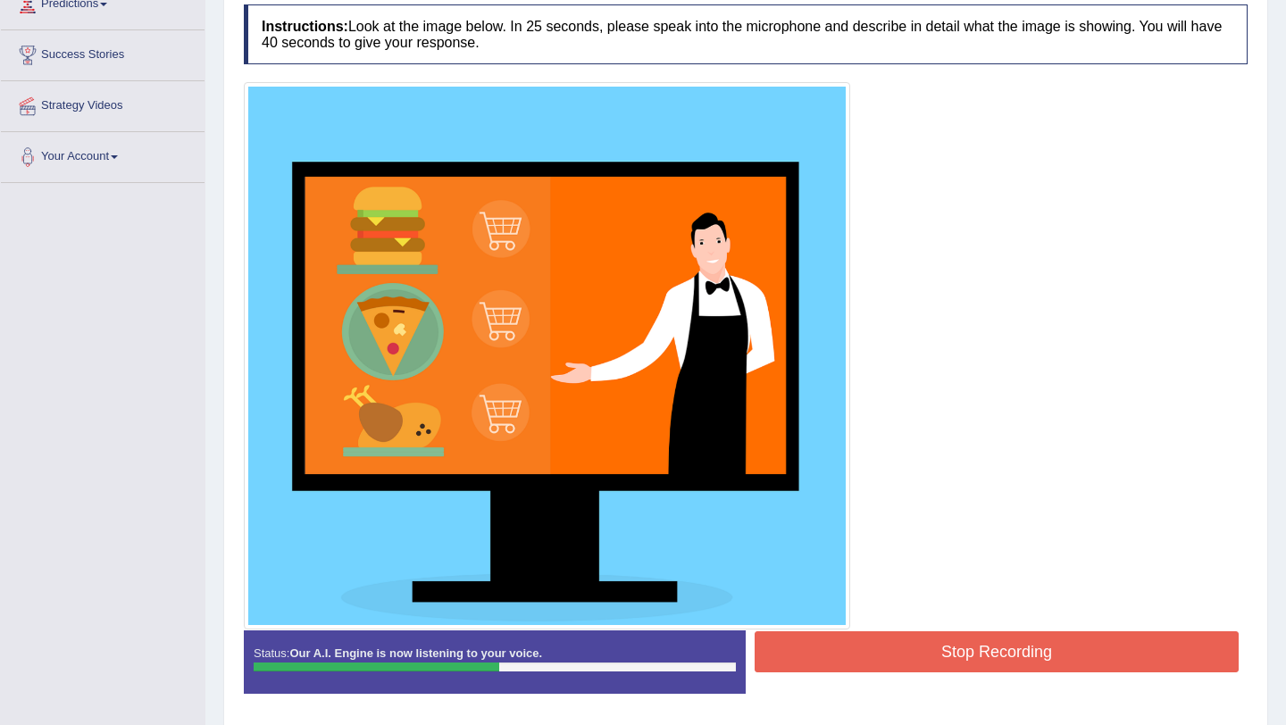
click at [895, 625] on div at bounding box center [746, 356] width 1004 height 548
click at [895, 644] on button "Stop Recording" at bounding box center [997, 652] width 484 height 41
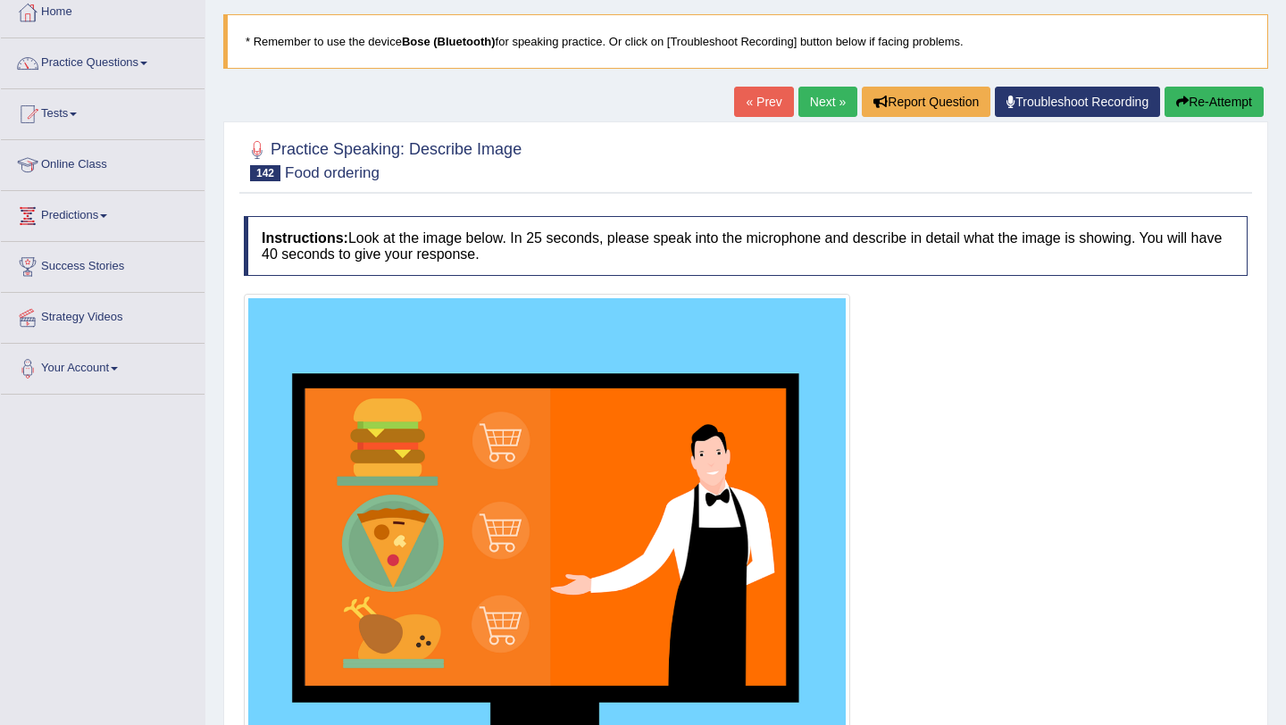
scroll to position [79, 0]
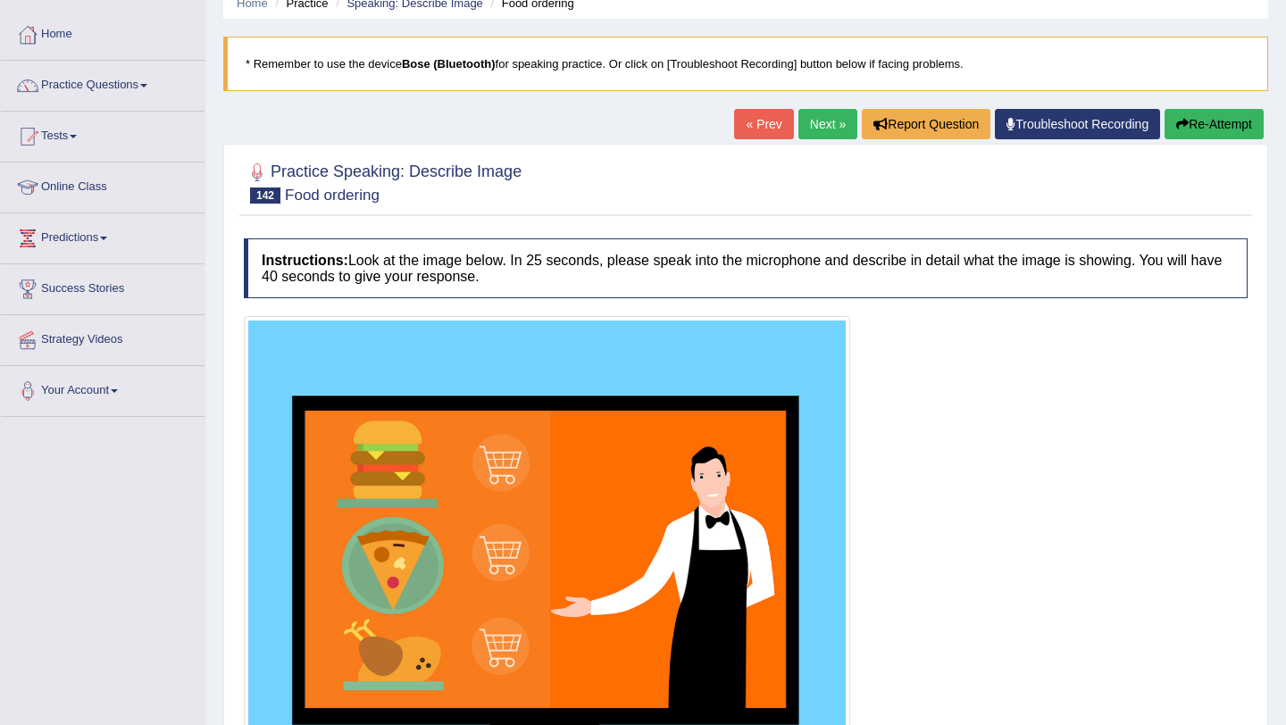
click at [821, 135] on link "Next »" at bounding box center [828, 124] width 59 height 30
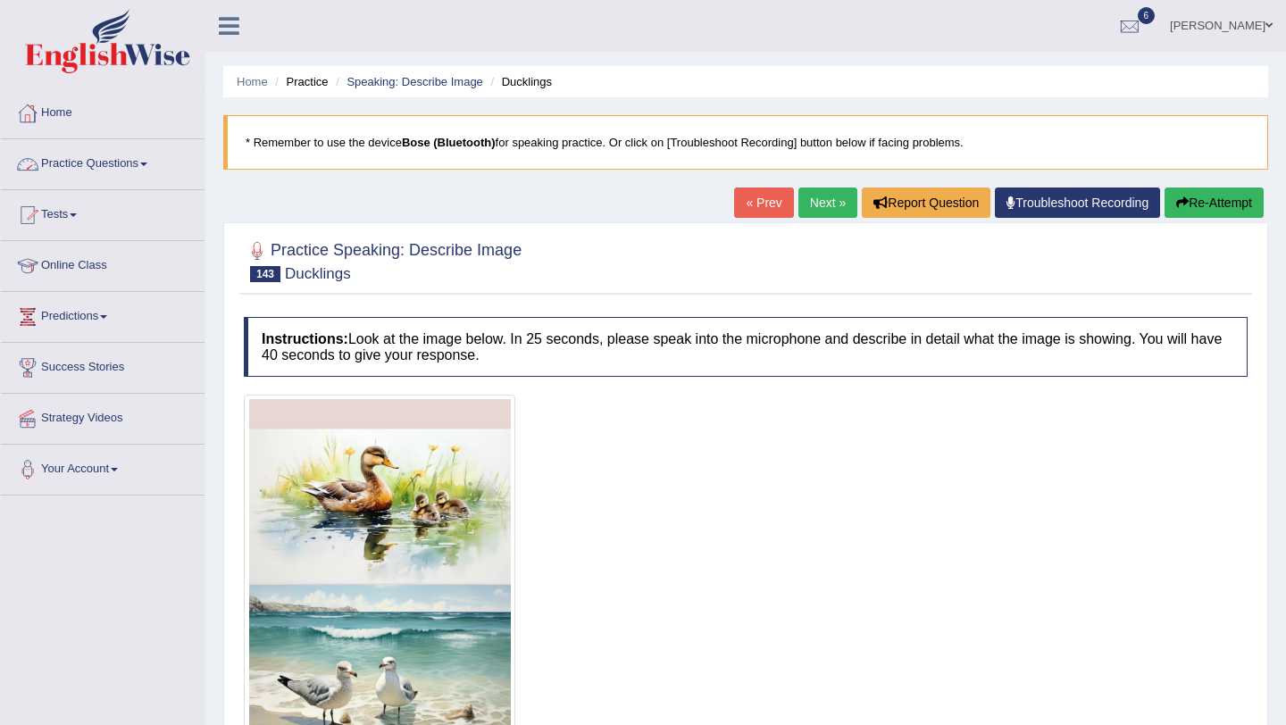
click at [97, 160] on link "Practice Questions" at bounding box center [103, 161] width 204 height 45
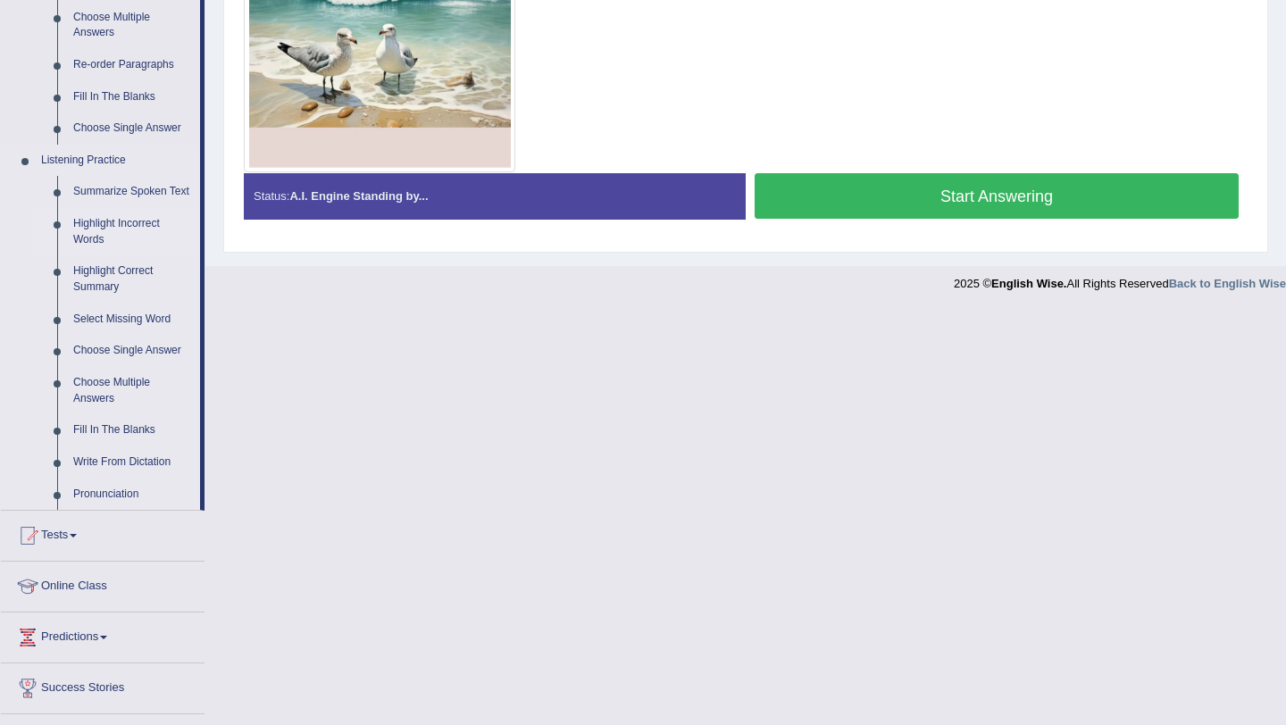
scroll to position [590, 0]
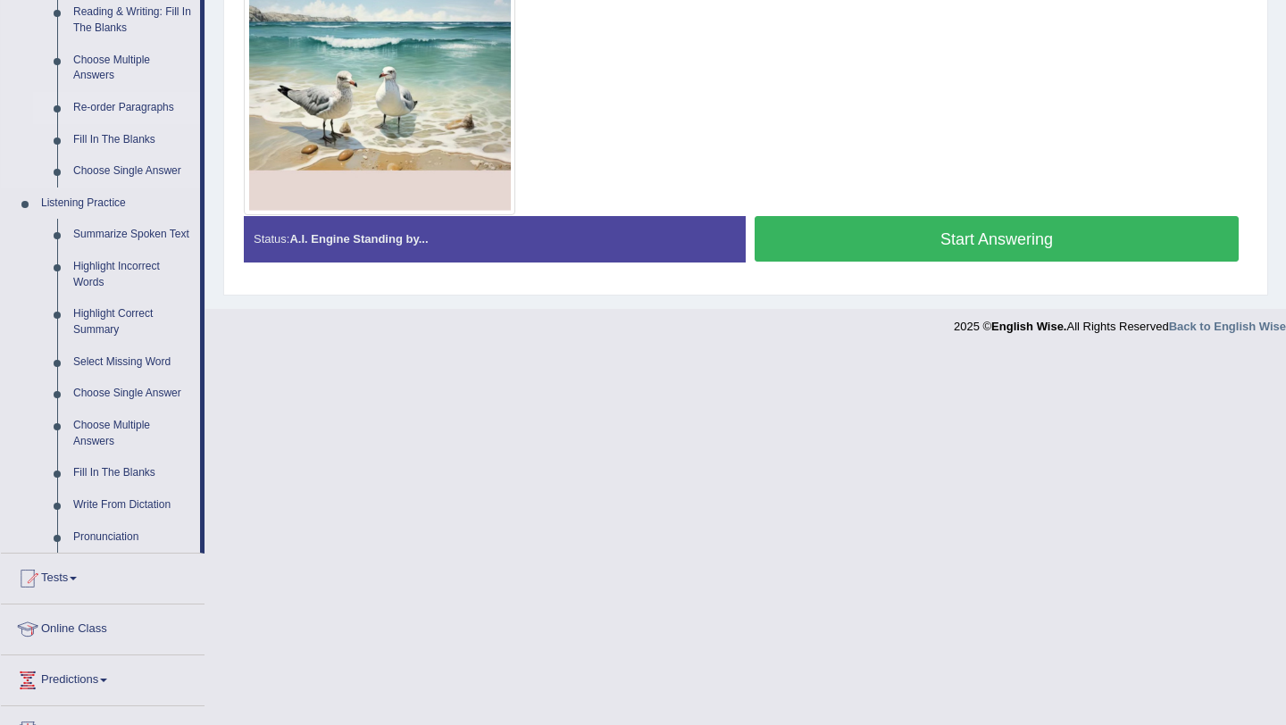
click at [106, 114] on link "Re-order Paragraphs" at bounding box center [132, 108] width 135 height 32
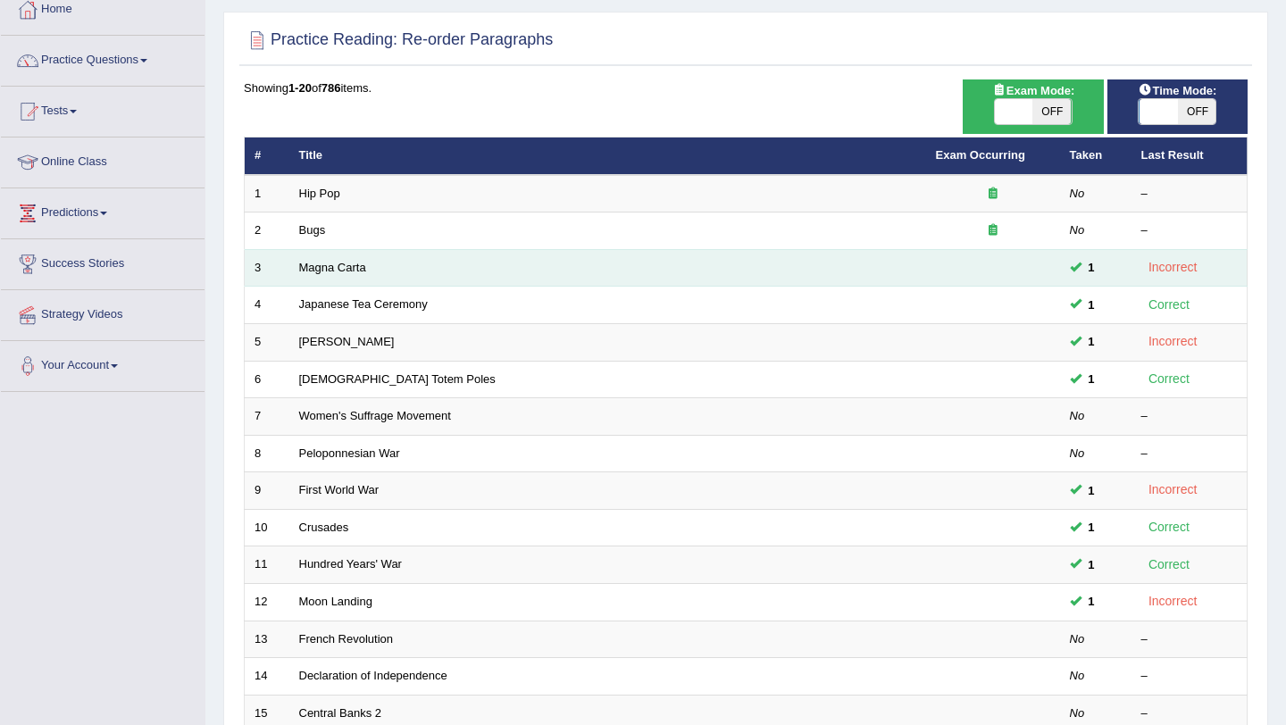
scroll to position [457, 0]
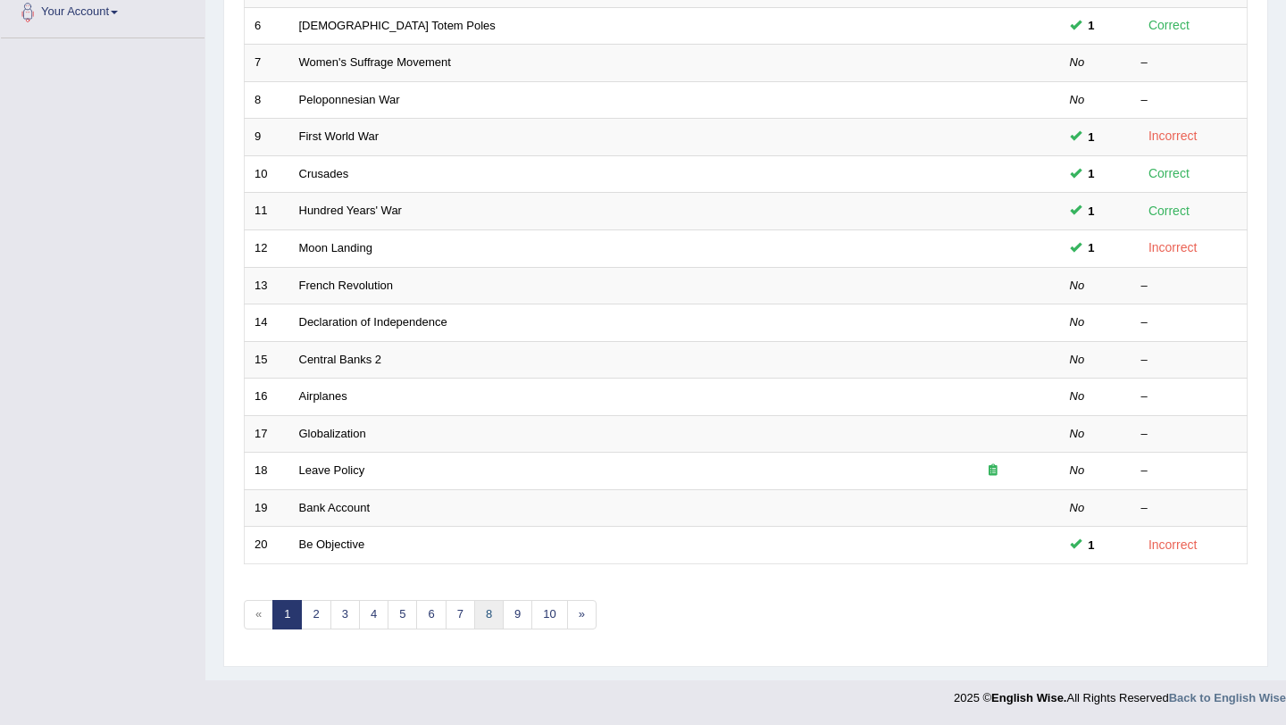
click at [498, 609] on link "8" at bounding box center [488, 614] width 29 height 29
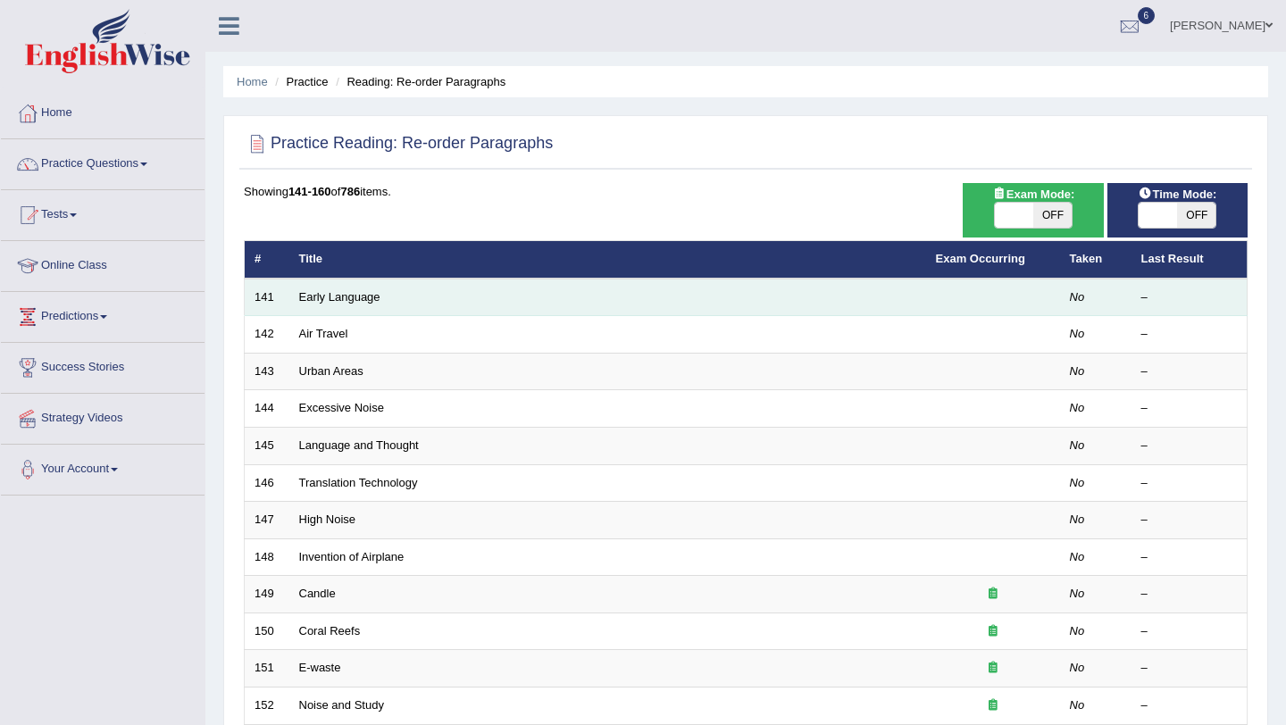
click at [346, 307] on td "Early Language" at bounding box center [607, 298] width 637 height 38
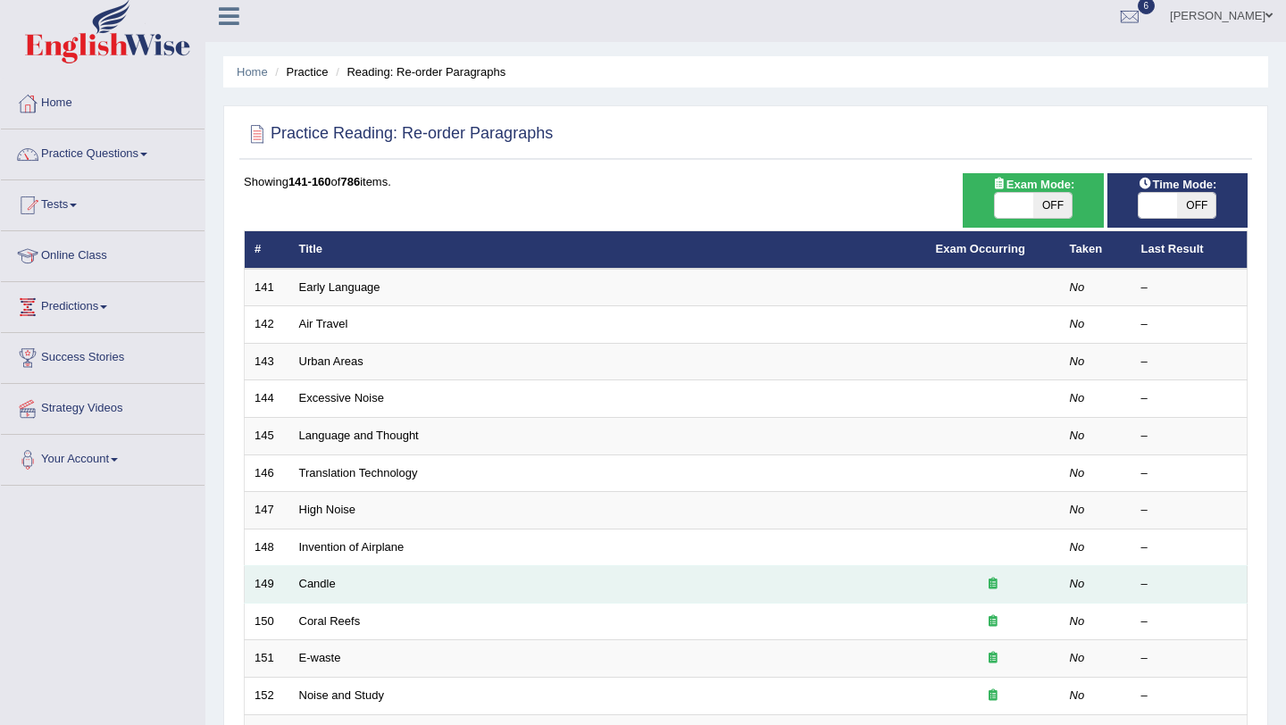
click at [991, 597] on td at bounding box center [993, 585] width 134 height 38
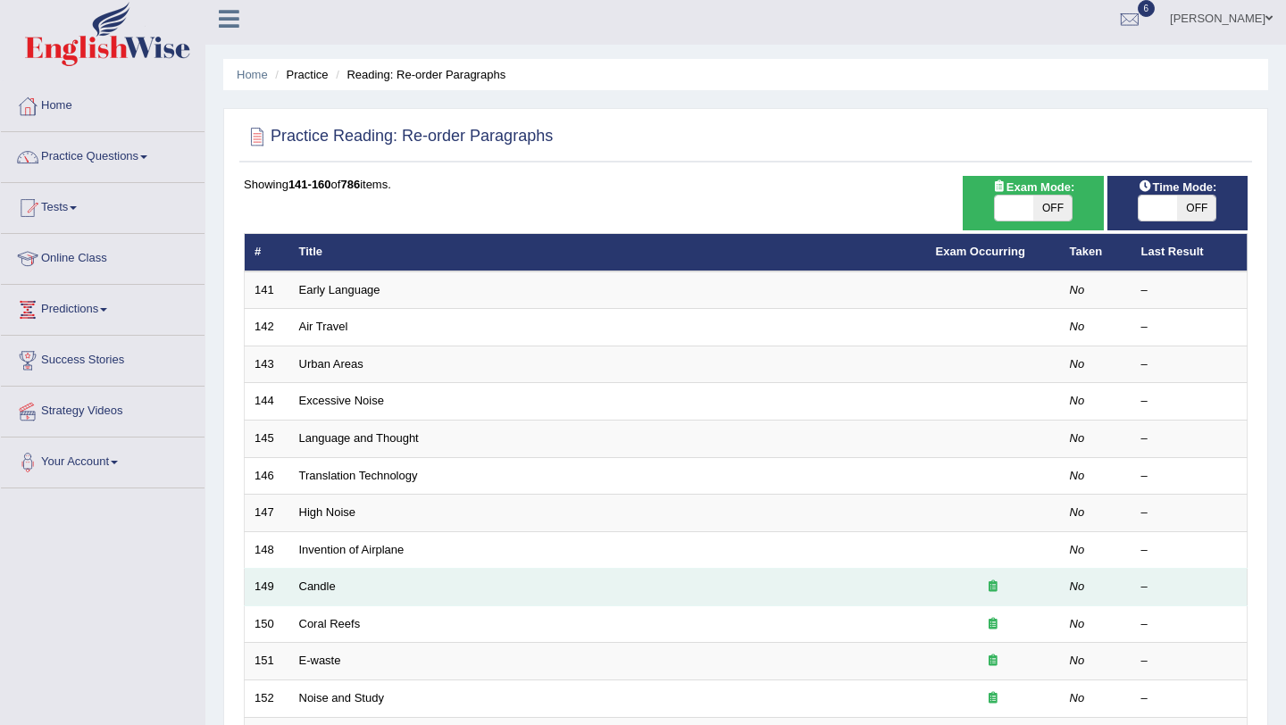
click at [989, 596] on div at bounding box center [993, 587] width 114 height 17
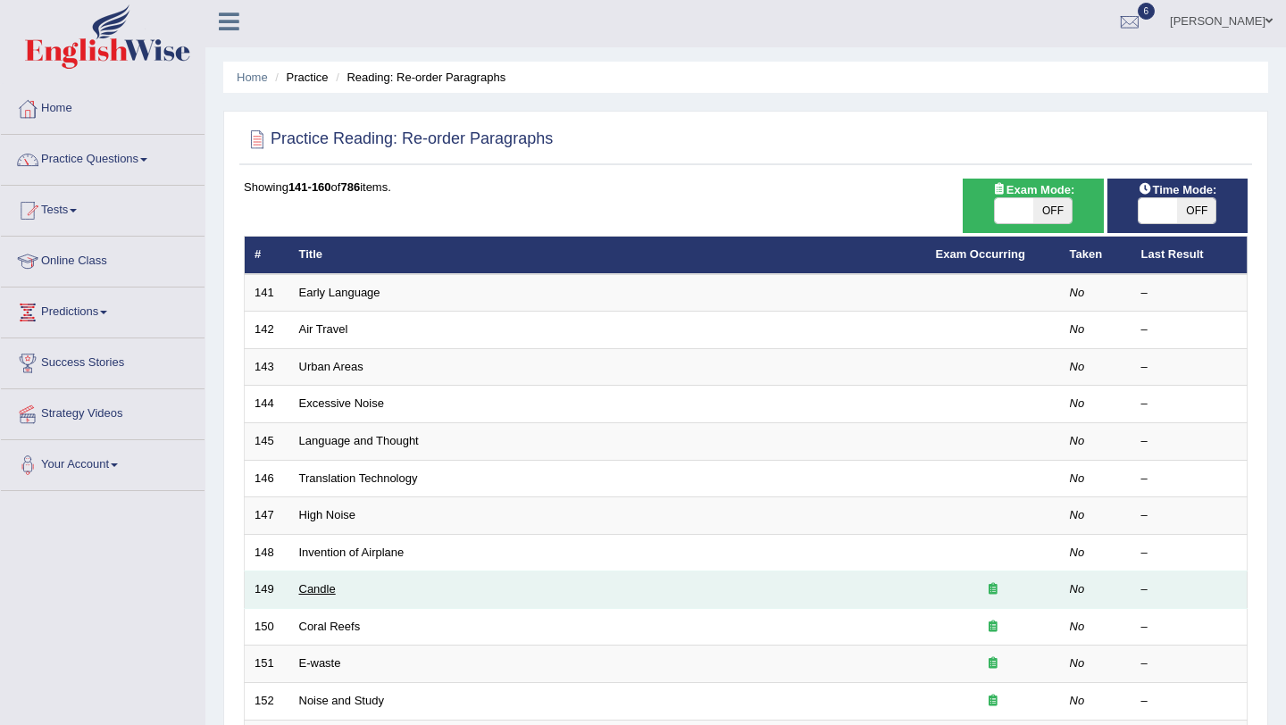
scroll to position [9, 0]
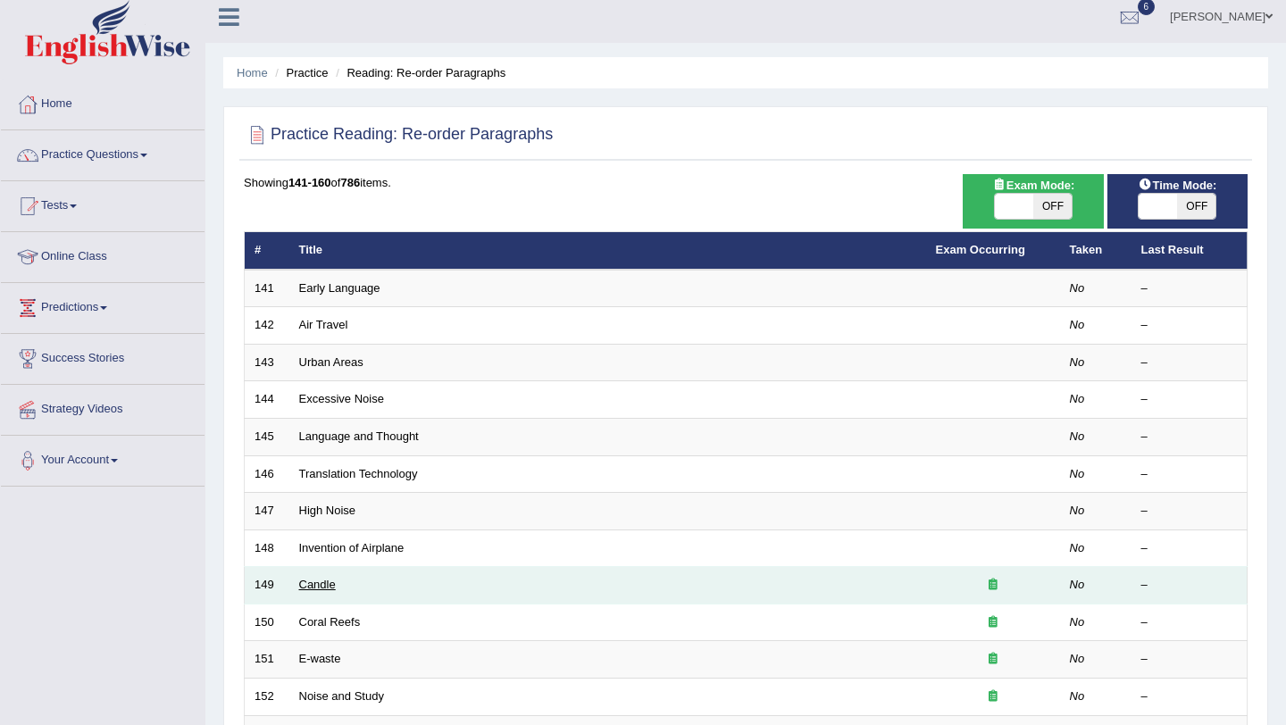
click at [312, 591] on link "Candle" at bounding box center [317, 584] width 37 height 13
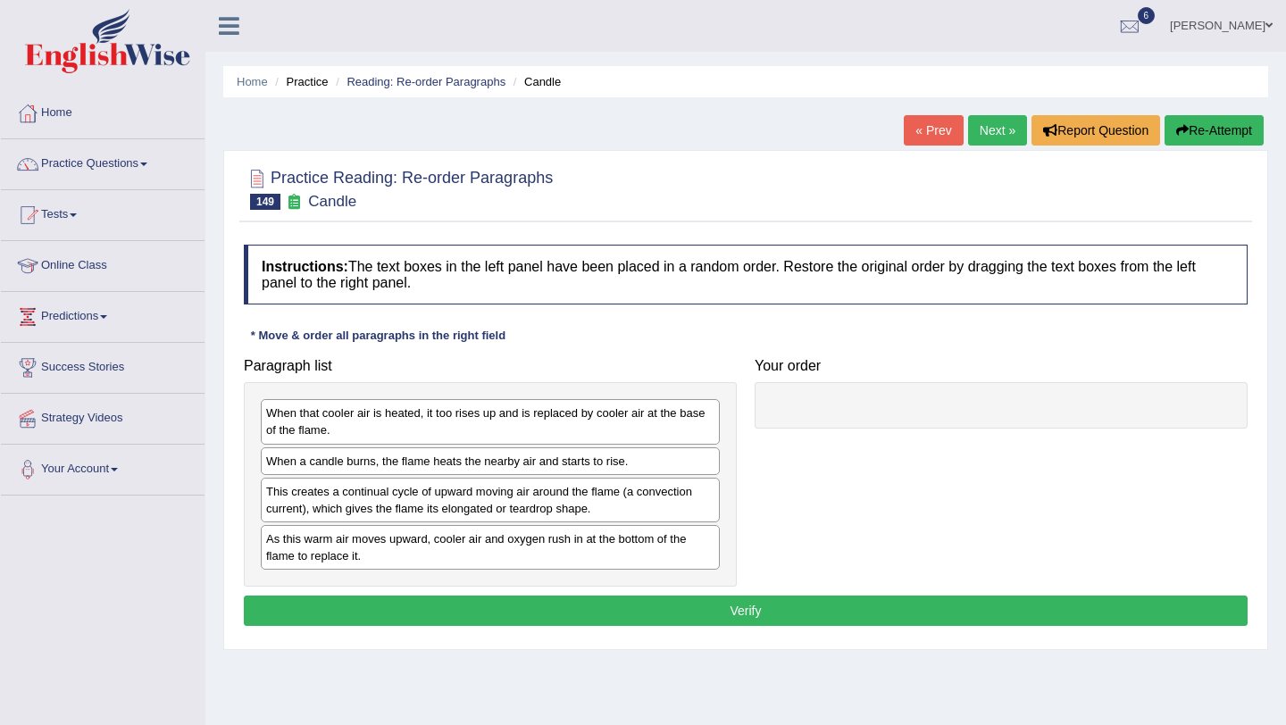
click at [470, 467] on div "When a candle burns, the flame heats the nearby air and starts to rise." at bounding box center [490, 462] width 459 height 28
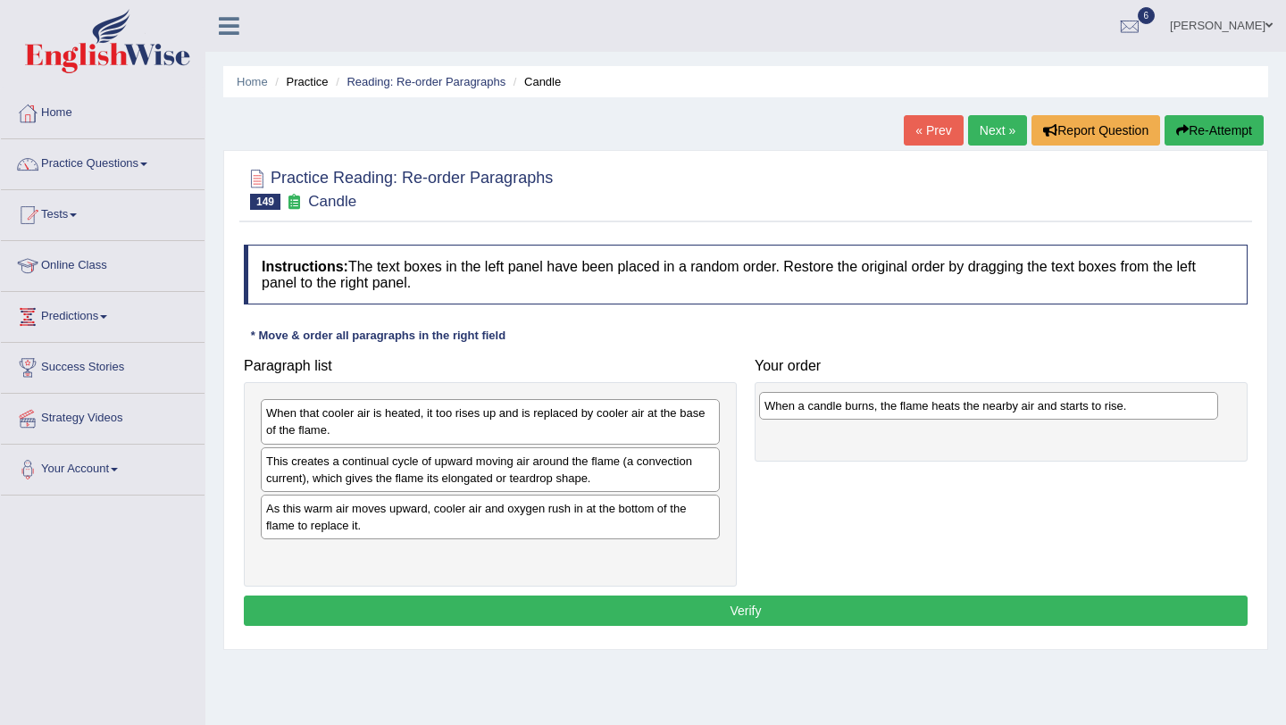
drag, startPoint x: 357, startPoint y: 467, endPoint x: 850, endPoint y: 414, distance: 495.9
click at [856, 412] on div "When a candle burns, the flame heats the nearby air and starts to rise." at bounding box center [988, 406] width 459 height 28
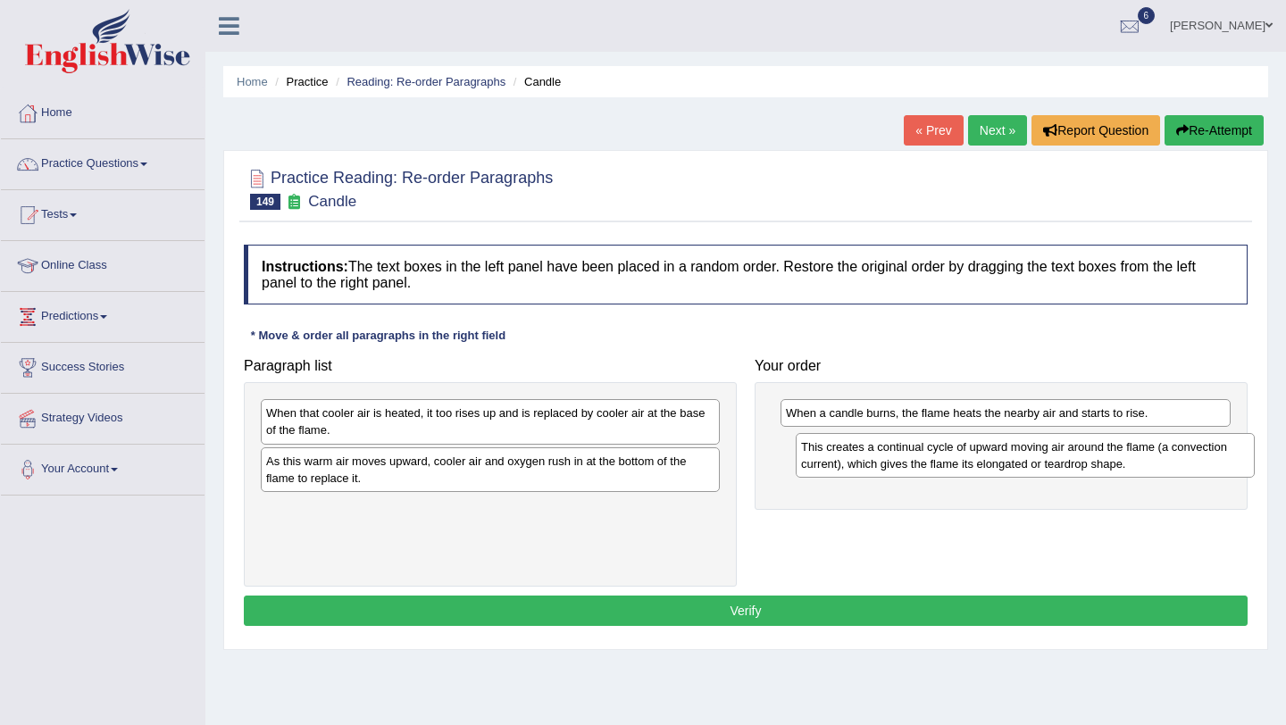
drag, startPoint x: 511, startPoint y: 497, endPoint x: 919, endPoint y: 477, distance: 408.7
click at [919, 476] on div "This creates a continual cycle of upward moving air around the flame (a convect…" at bounding box center [1025, 455] width 459 height 45
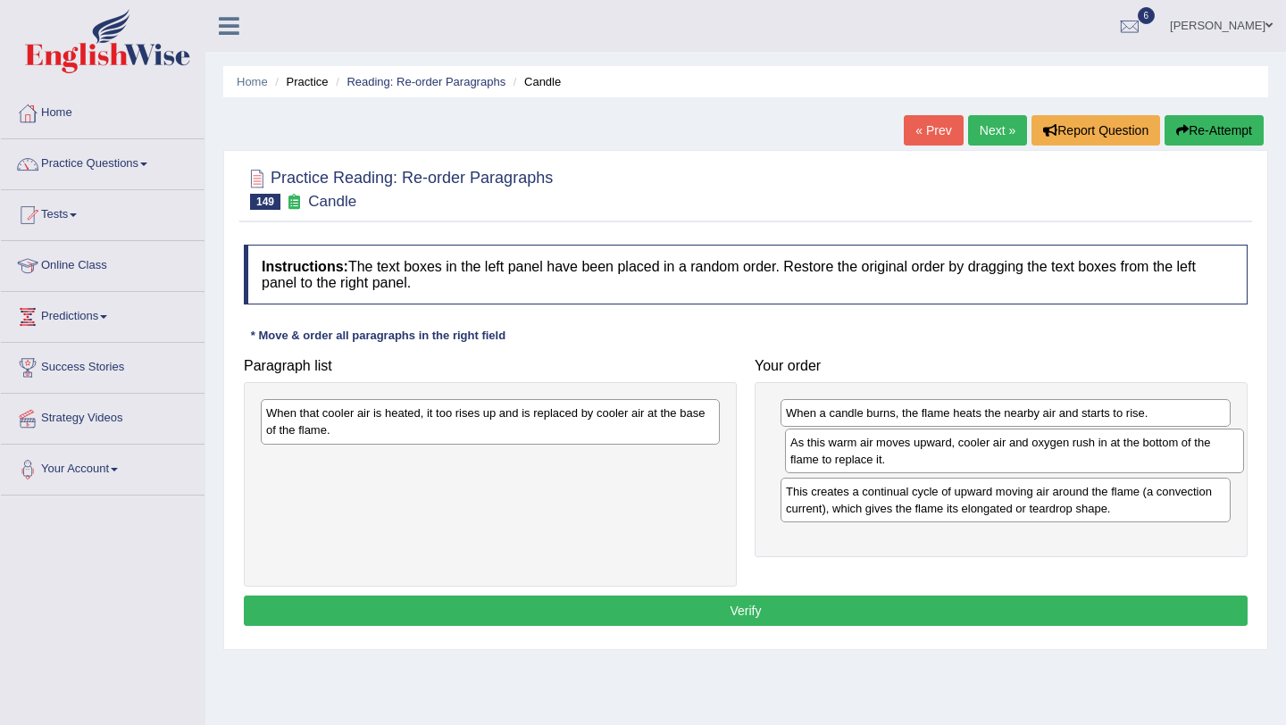
drag, startPoint x: 418, startPoint y: 467, endPoint x: 860, endPoint y: 458, distance: 442.2
click at [860, 458] on div "As this warm air moves upward, cooler air and oxygen rush in at the bottom of t…" at bounding box center [1014, 451] width 459 height 45
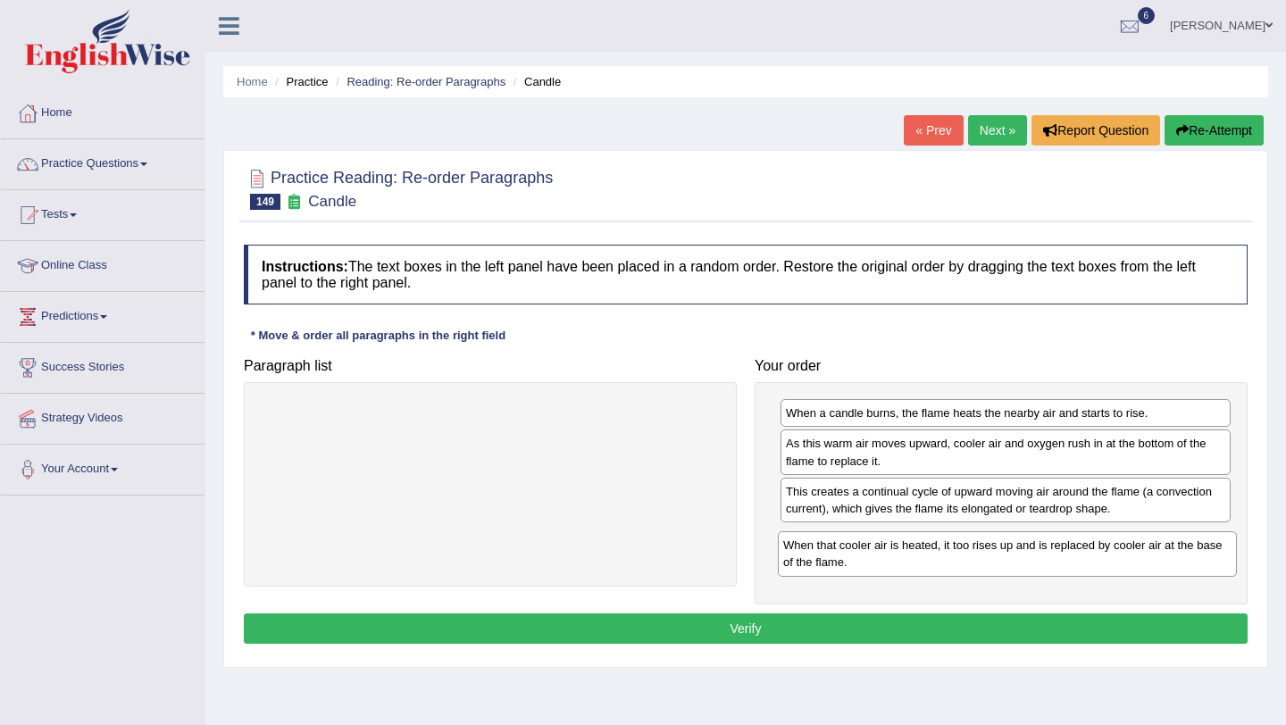
drag, startPoint x: 427, startPoint y: 432, endPoint x: 945, endPoint y: 564, distance: 534.5
click at [945, 565] on div "When that cooler air is heated, it too rises up and is replaced by cooler air a…" at bounding box center [1007, 553] width 459 height 45
click at [940, 632] on button "Verify" at bounding box center [746, 629] width 1004 height 30
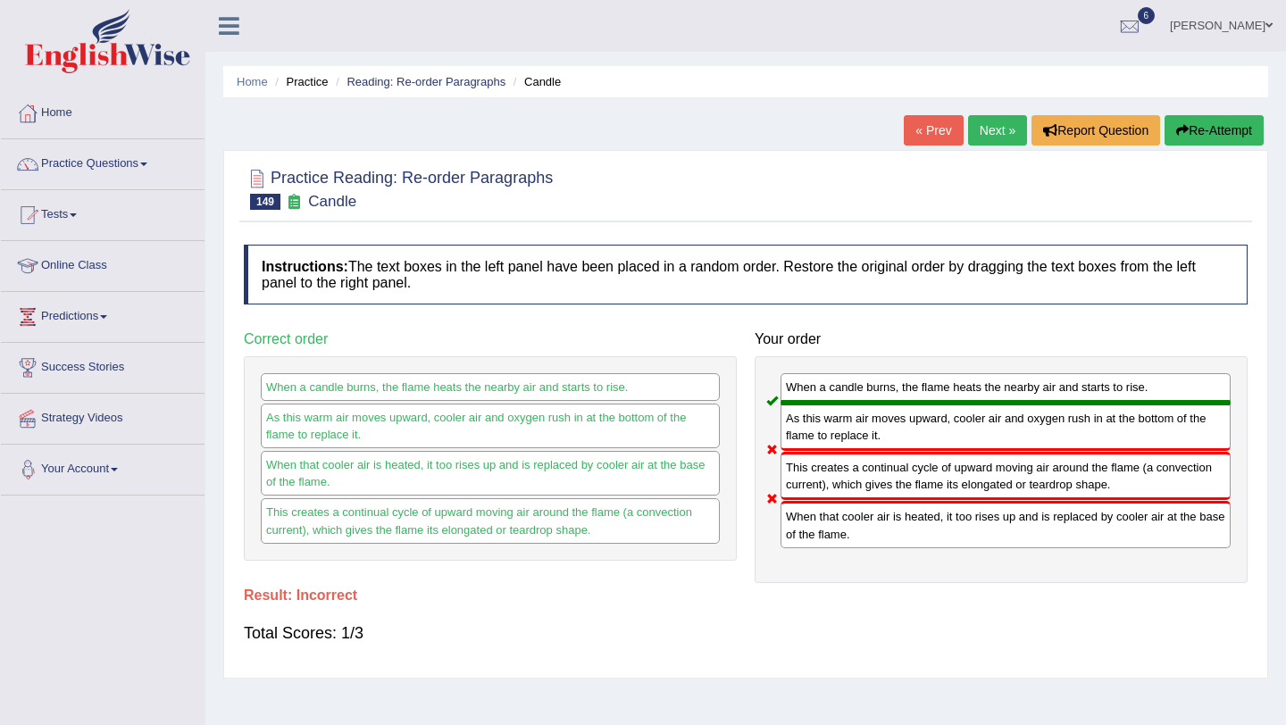
drag, startPoint x: 810, startPoint y: 435, endPoint x: 863, endPoint y: 294, distance: 150.6
click at [816, 431] on div "As this warm air moves upward, cooler air and oxygen rush in at the bottom of t…" at bounding box center [1006, 427] width 450 height 48
